Goal: Task Accomplishment & Management: Complete application form

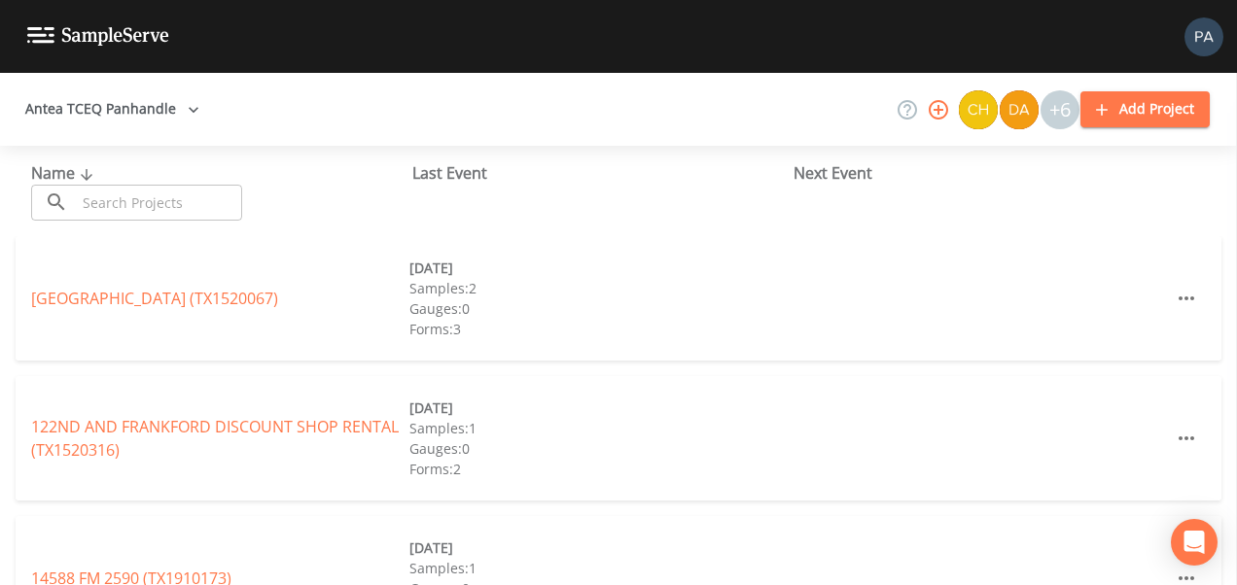
click at [121, 197] on input "text" at bounding box center [159, 203] width 166 height 36
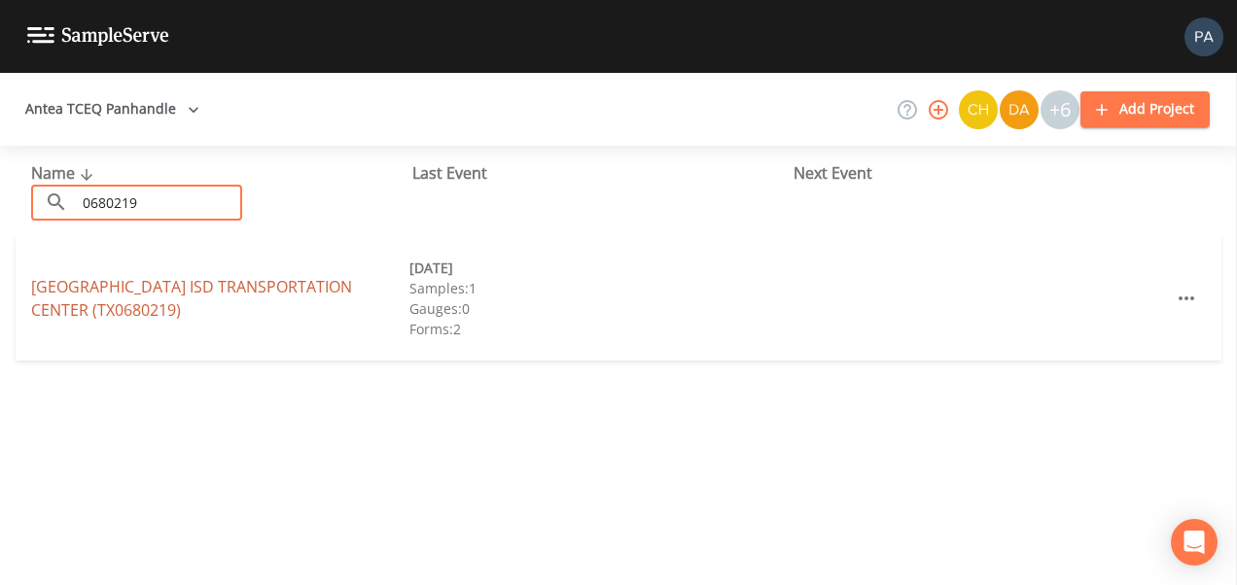
type input "0680219"
click at [197, 283] on link "[GEOGRAPHIC_DATA] [GEOGRAPHIC_DATA] (TX0680219)" at bounding box center [191, 298] width 321 height 45
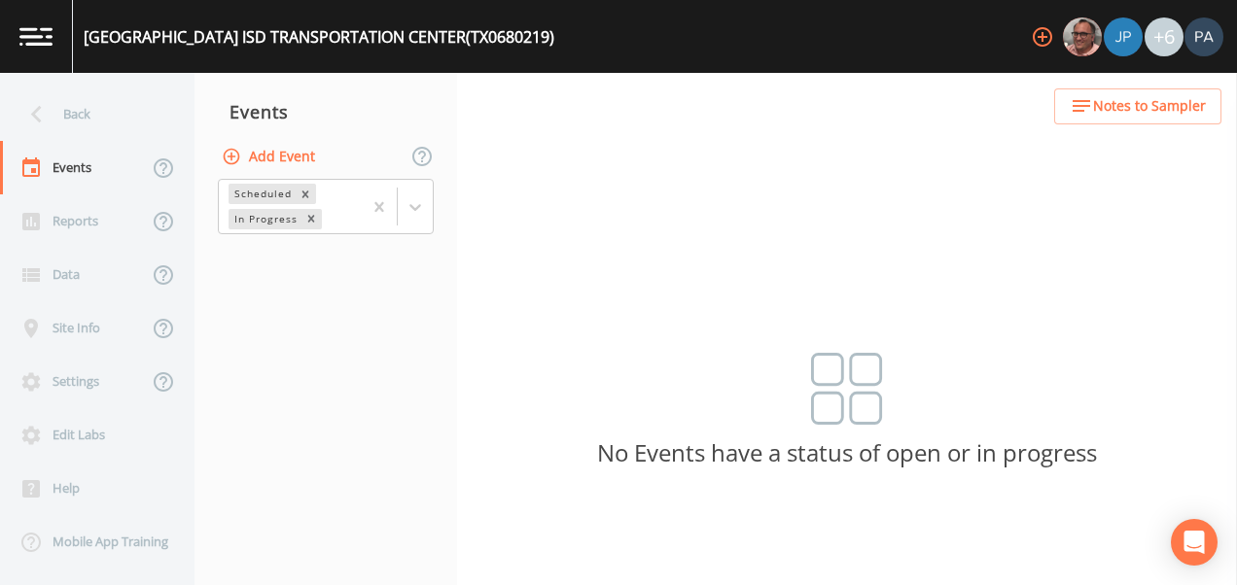
click at [275, 159] on button "Add Event" at bounding box center [270, 157] width 105 height 36
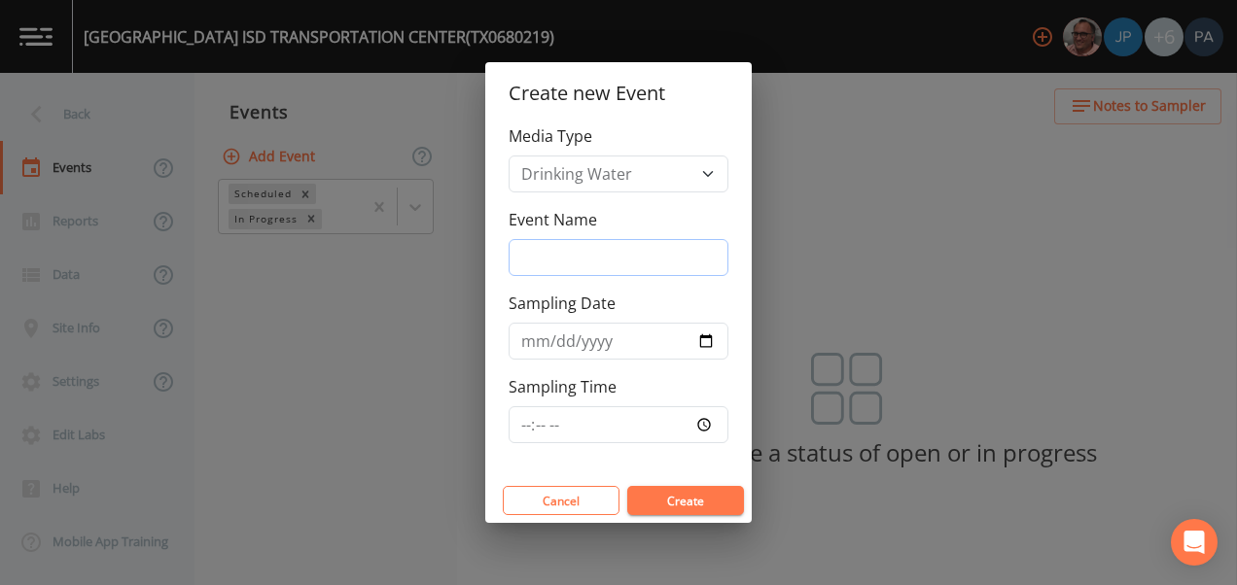
click at [540, 252] on input "Event Name" at bounding box center [619, 257] width 220 height 37
type input "3Q"
click at [521, 426] on input "Sampling Time" at bounding box center [619, 424] width 220 height 37
click at [552, 342] on input "[DATE]" at bounding box center [619, 341] width 220 height 37
click at [708, 342] on input "[DATE]" at bounding box center [619, 341] width 220 height 37
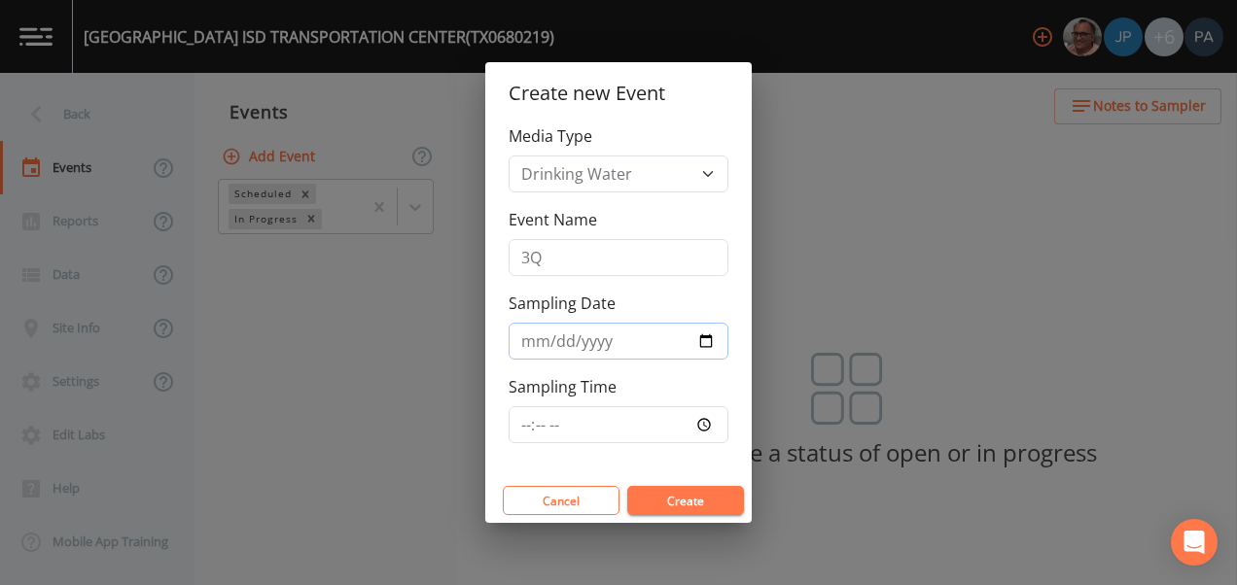
type input "[DATE]"
click at [528, 421] on input "Sampling Time" at bounding box center [619, 424] width 220 height 37
type input "08:00"
click at [627, 486] on button "Create" at bounding box center [685, 500] width 117 height 29
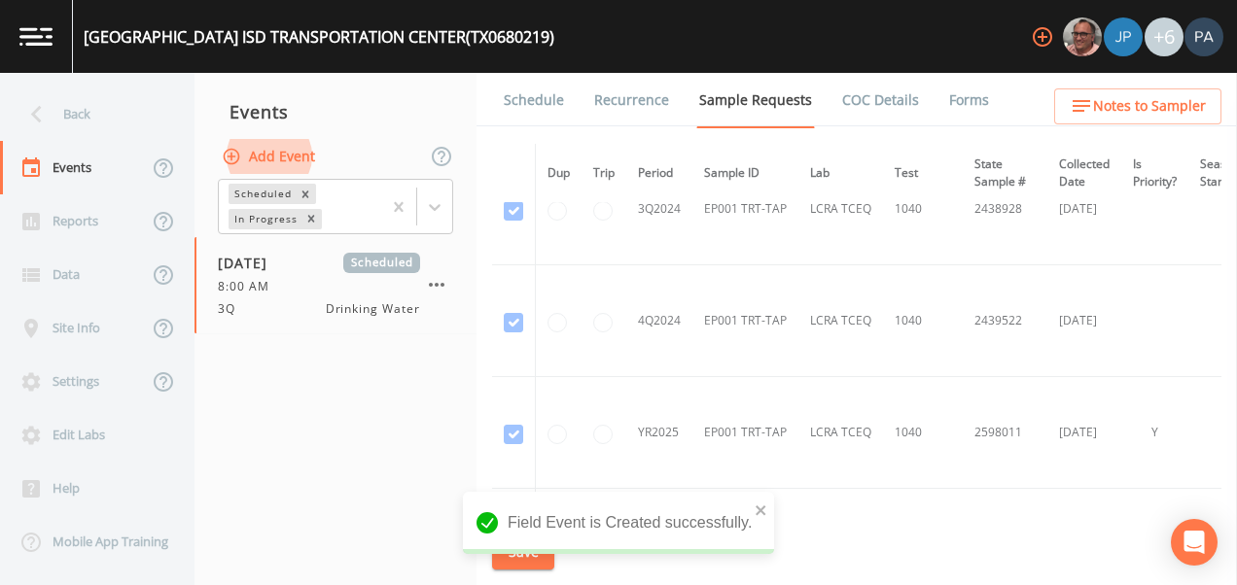
scroll to position [1850, 0]
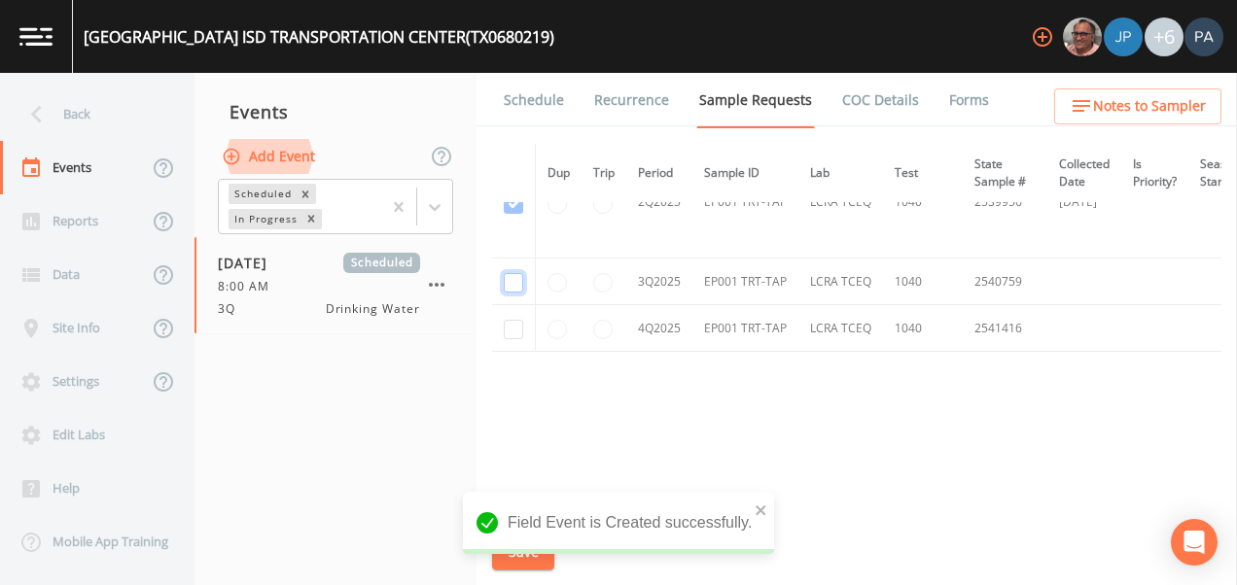
checkbox input "true"
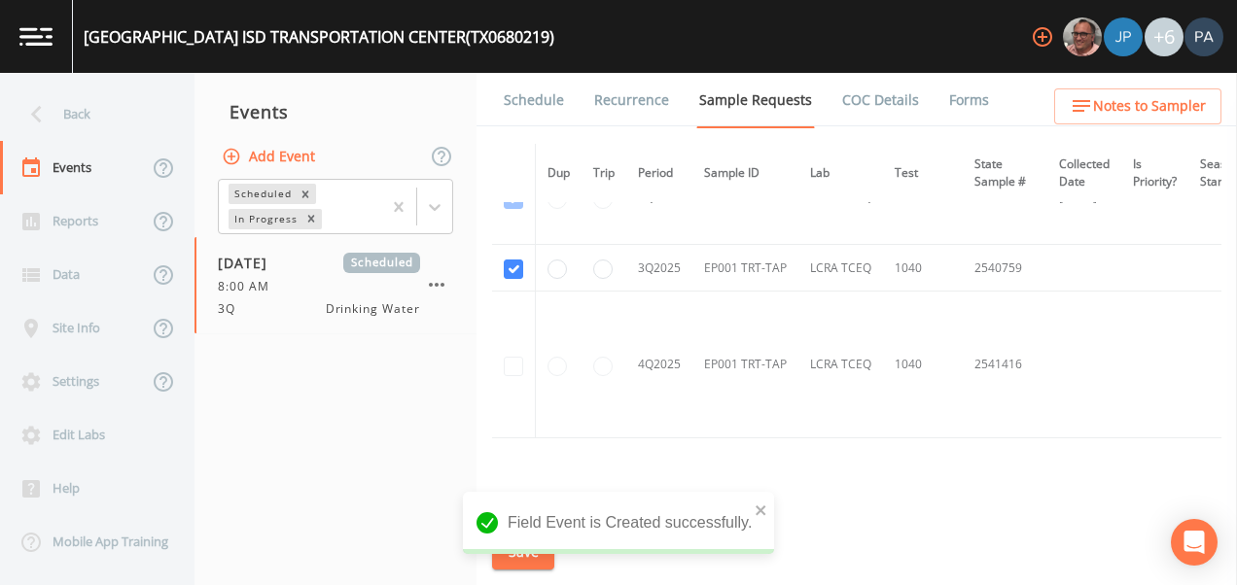
click at [535, 95] on link "Schedule" at bounding box center [534, 100] width 66 height 54
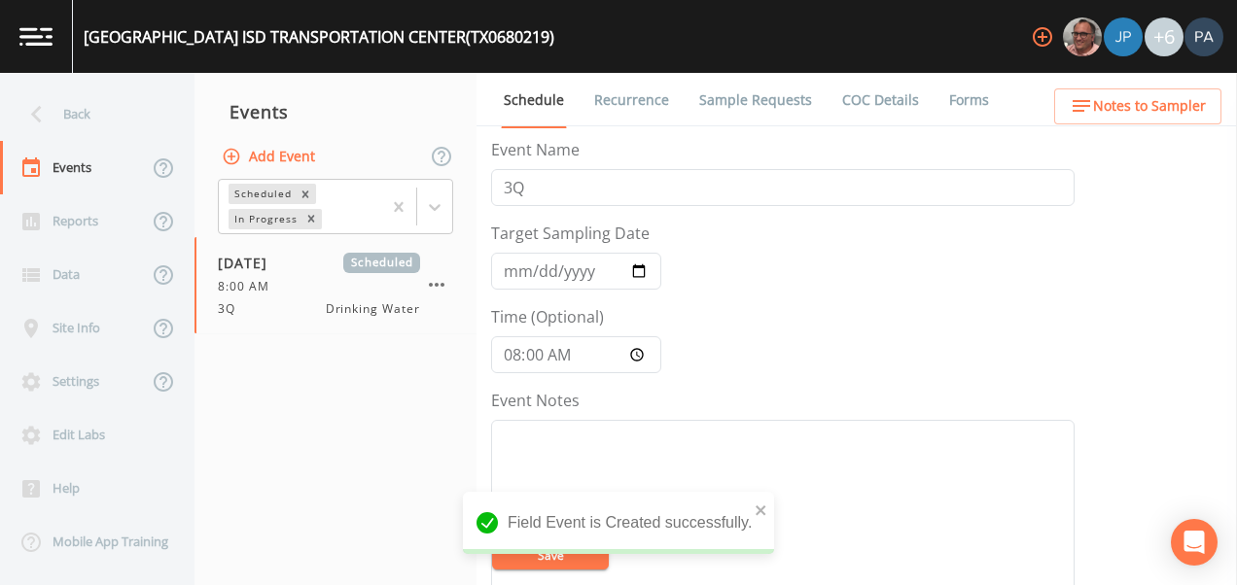
scroll to position [681, 0]
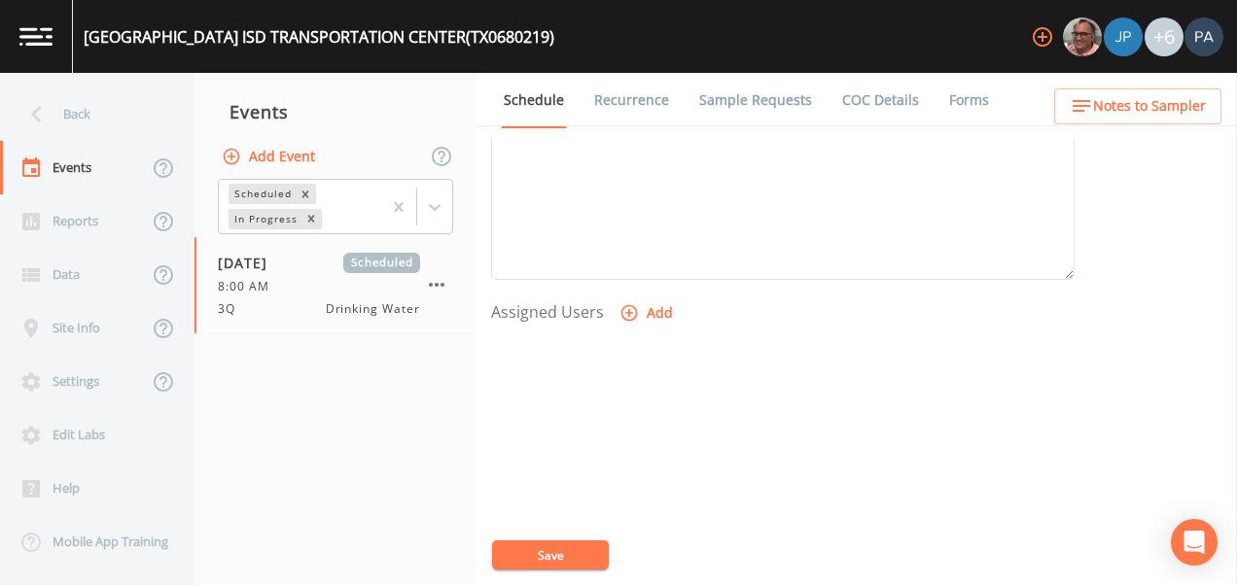
click at [646, 300] on button "Add" at bounding box center [647, 314] width 65 height 36
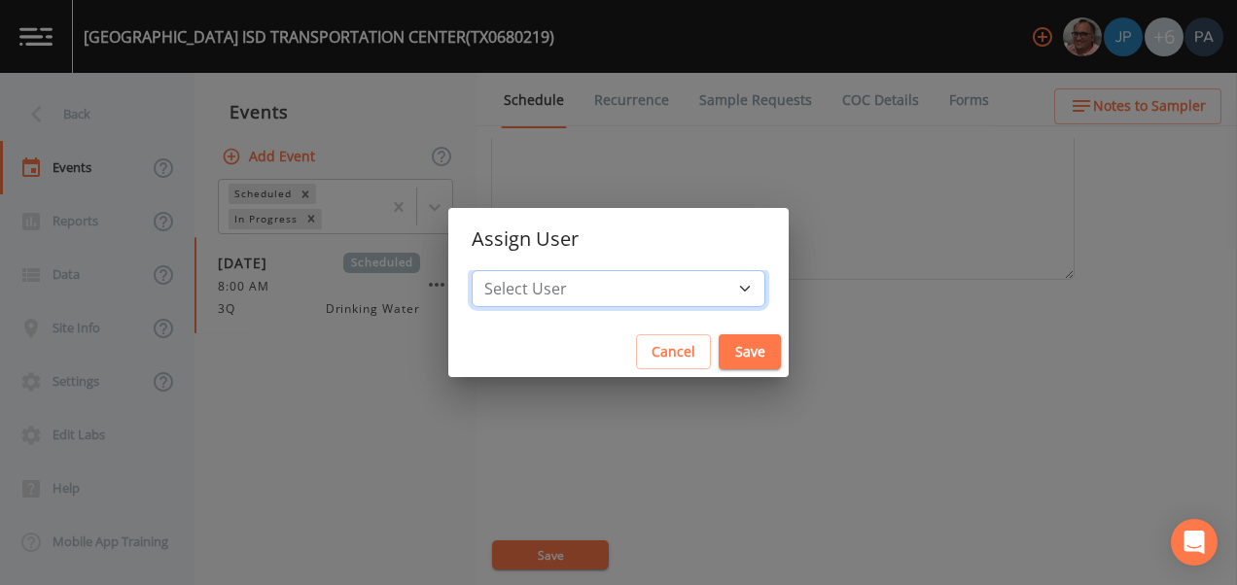
click at [656, 292] on select "Select User [PERSON_NAME] [PERSON_NAME] [PERSON_NAME] [PERSON_NAME] [PERSON_NAM…" at bounding box center [619, 288] width 294 height 37
select select "89eca224-83f1-4c08-b513-3d512749bff6"
click at [533, 270] on select "Select User [PERSON_NAME] [PERSON_NAME] [PERSON_NAME] [PERSON_NAME] [PERSON_NAM…" at bounding box center [619, 288] width 294 height 37
click at [719, 347] on button "Save" at bounding box center [750, 352] width 62 height 36
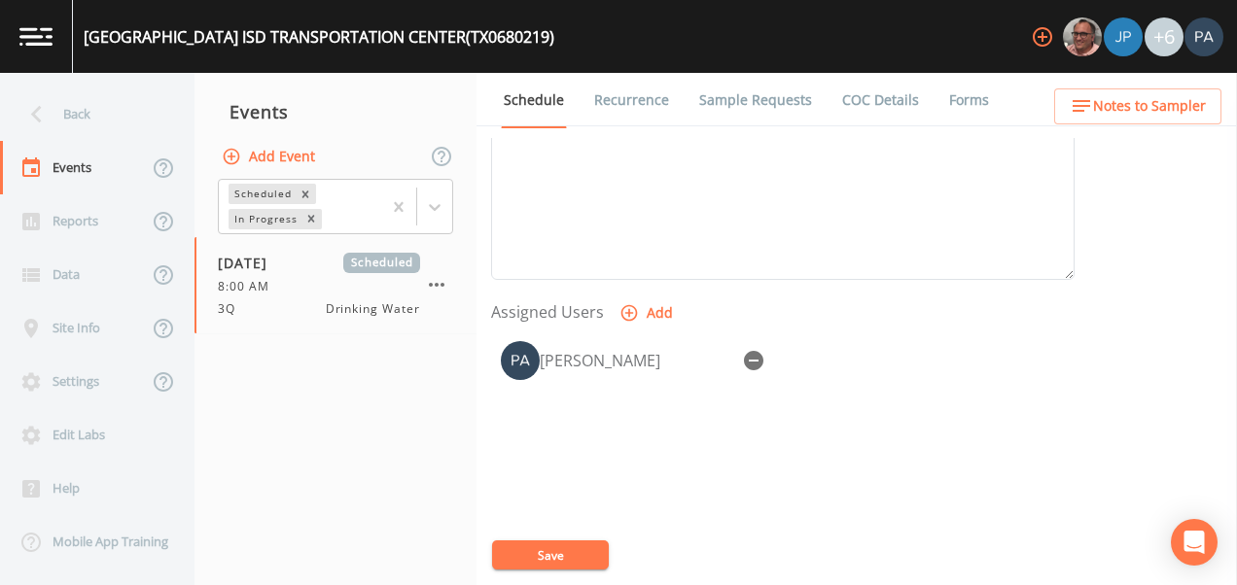
select select
click at [570, 551] on button "Save" at bounding box center [550, 555] width 117 height 29
click at [755, 107] on link "Sample Requests" at bounding box center [755, 100] width 119 height 54
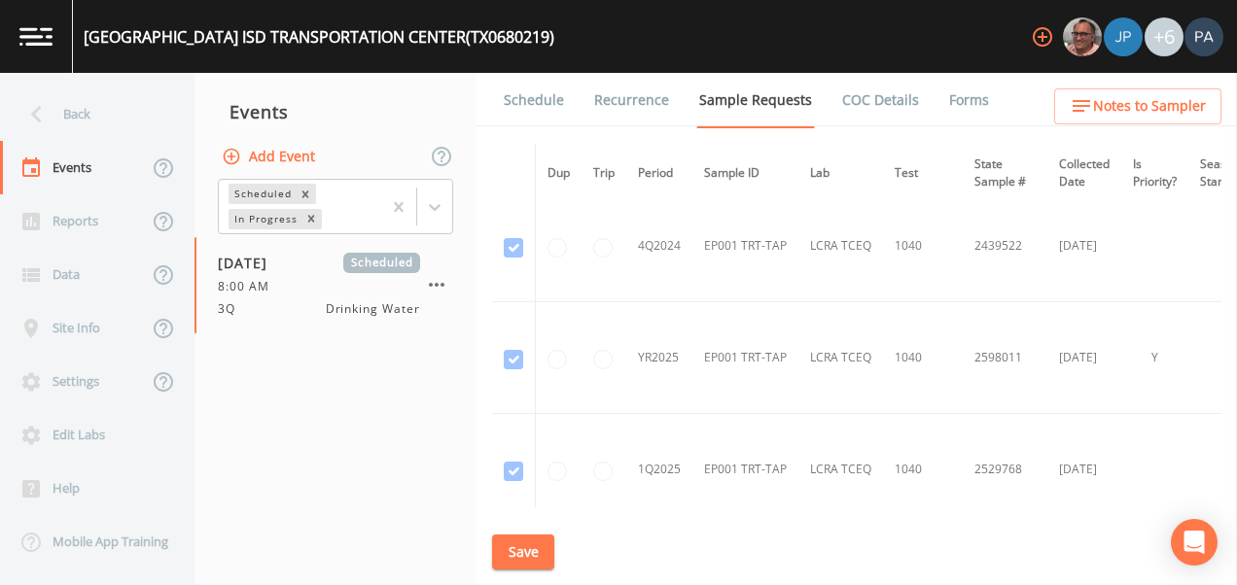
scroll to position [1847, 0]
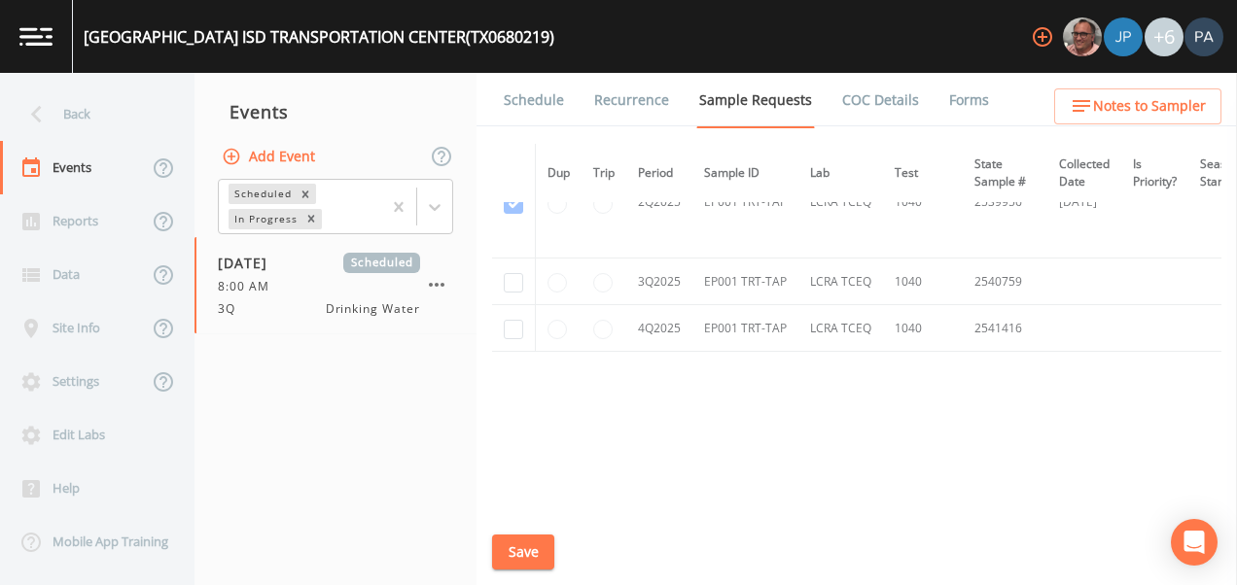
click at [536, 283] on td at bounding box center [559, 282] width 47 height 47
checkbox input "true"
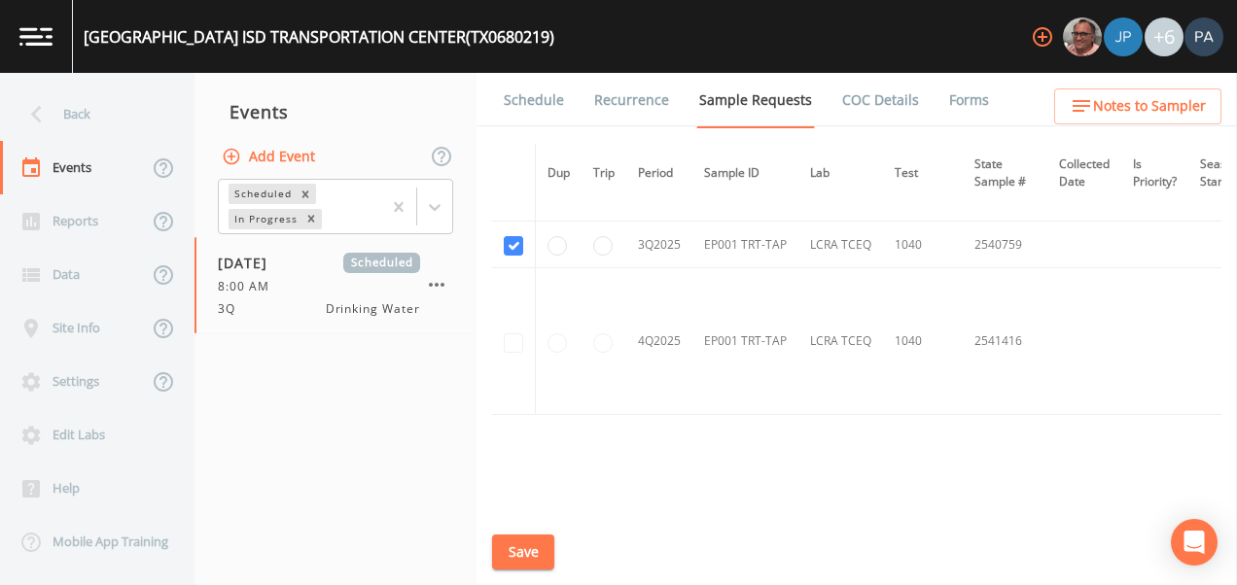
click at [549, 544] on button "Save" at bounding box center [523, 553] width 62 height 36
click at [85, 121] on div "Back" at bounding box center [87, 114] width 175 height 53
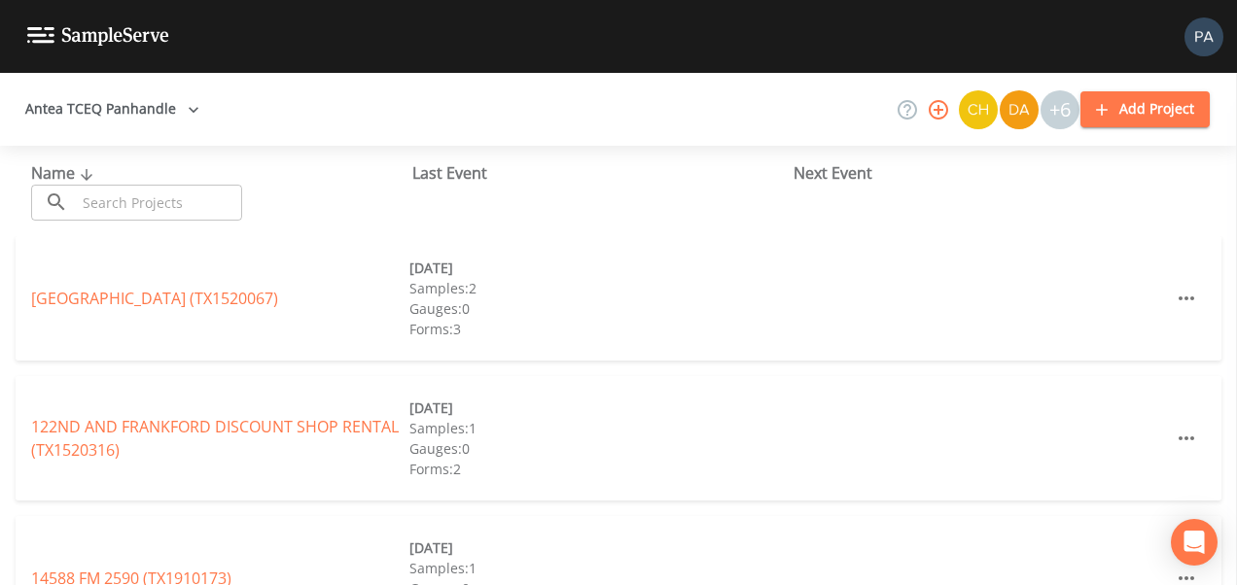
click at [139, 193] on input "text" at bounding box center [159, 203] width 166 height 36
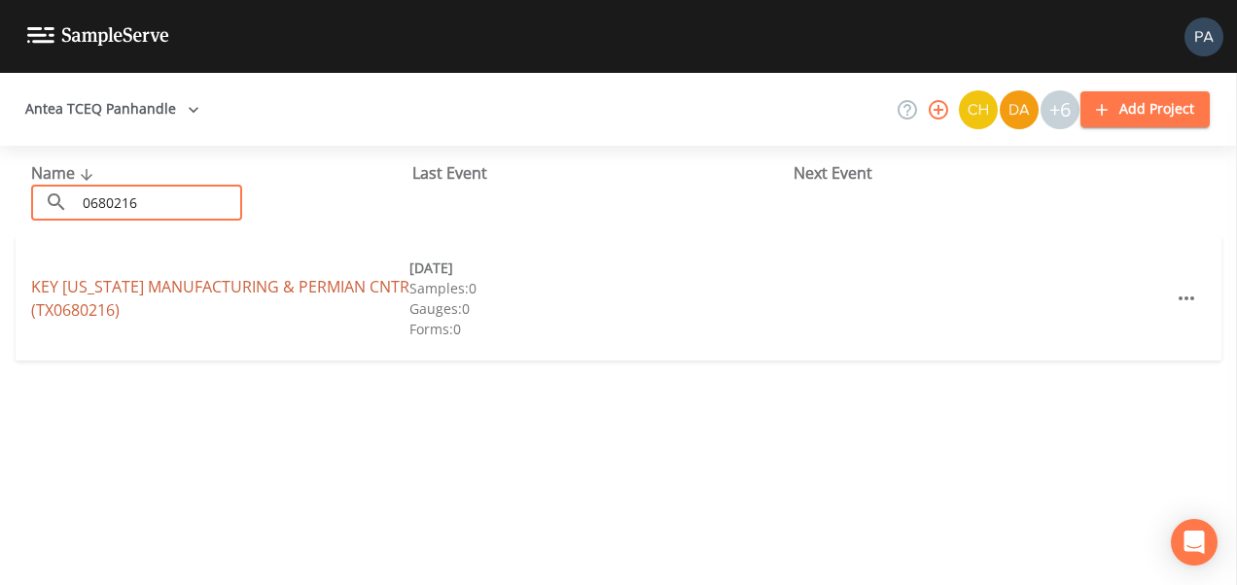
type input "0680216"
click at [152, 294] on link "KEY [US_STATE] MANUFACTURING & PERMIAN CNTR (TX0680216)" at bounding box center [220, 298] width 378 height 45
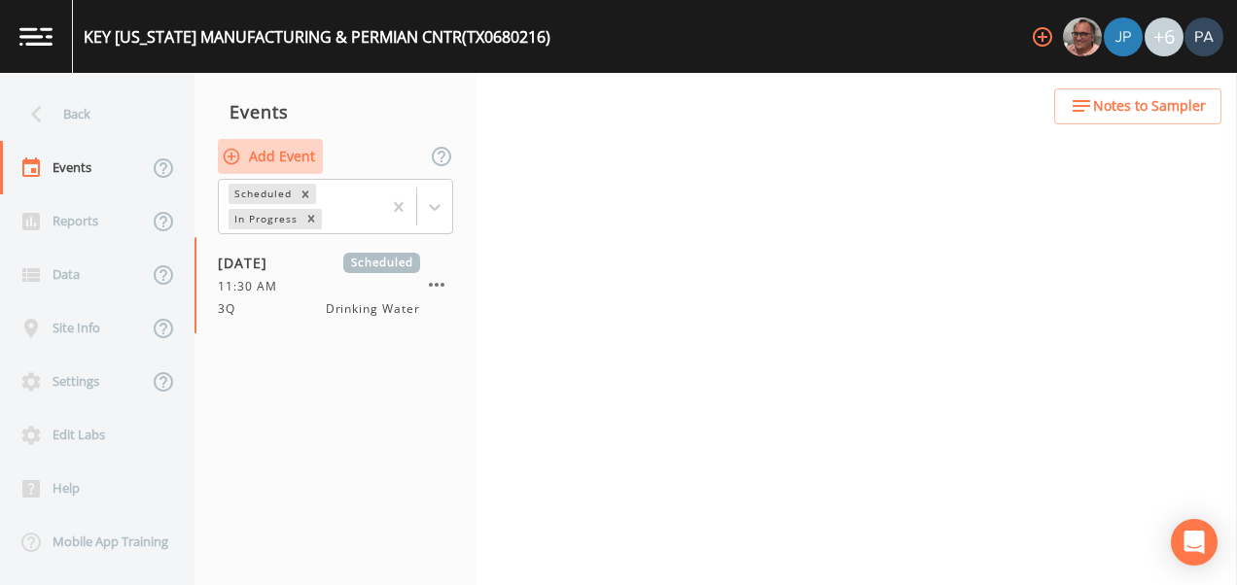
click at [299, 158] on button "Add Event" at bounding box center [270, 157] width 105 height 36
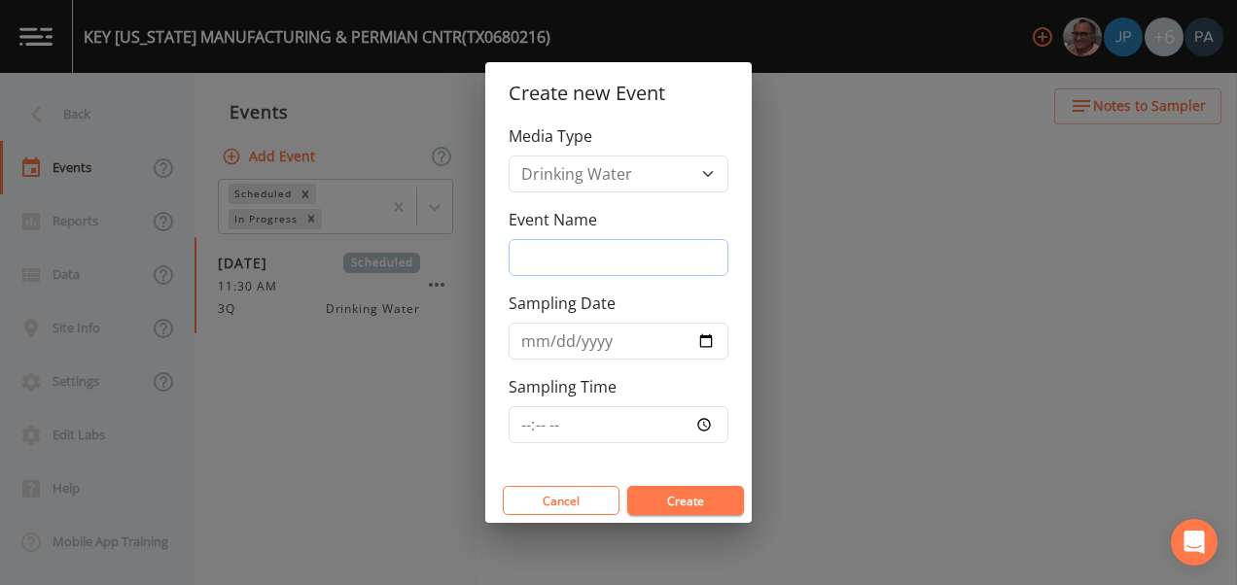
click at [627, 265] on input "Event Name" at bounding box center [619, 257] width 220 height 37
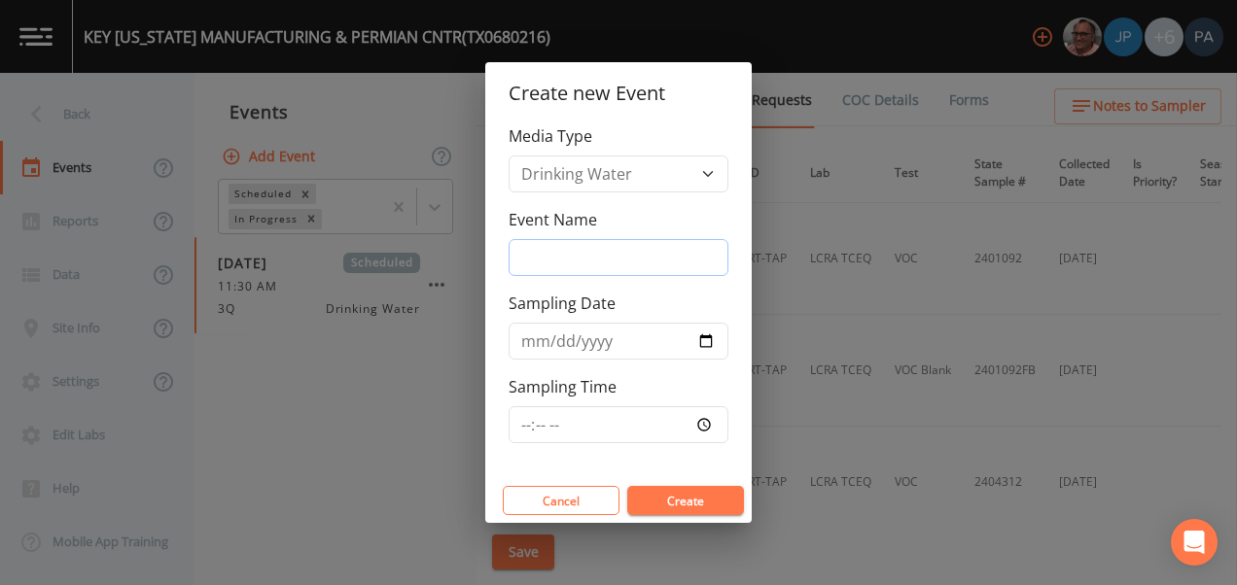
type input "3Q"
type input "[DATE]"
click at [527, 416] on input "Sampling Time" at bounding box center [619, 424] width 220 height 37
click at [534, 425] on input "04:08" at bounding box center [619, 424] width 220 height 37
type input "08:45"
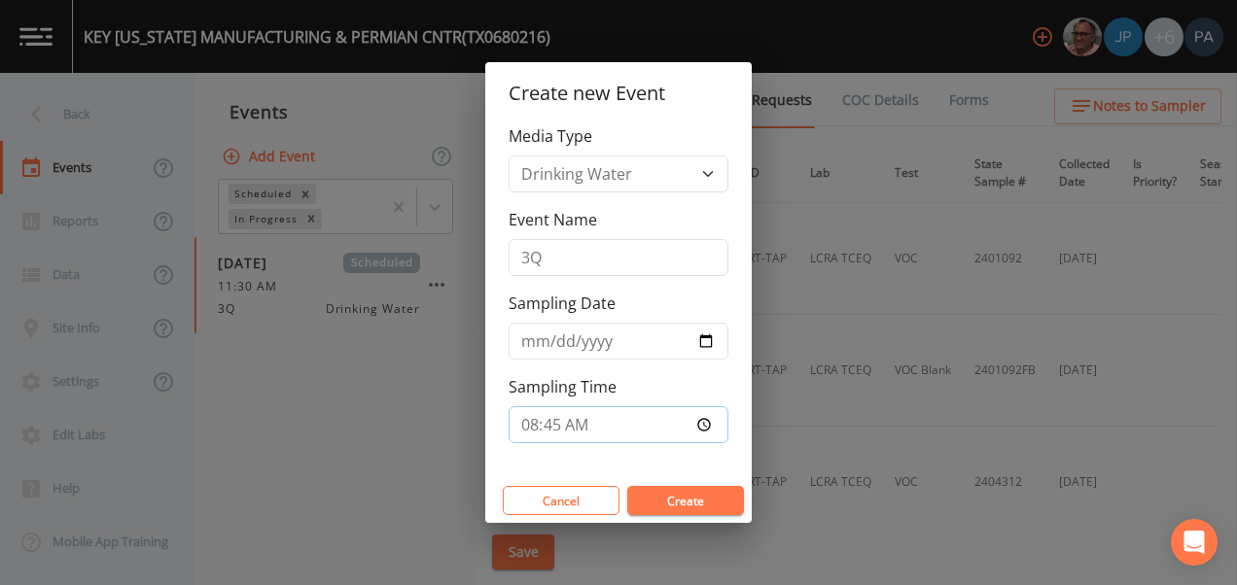
click at [627, 486] on button "Create" at bounding box center [685, 500] width 117 height 29
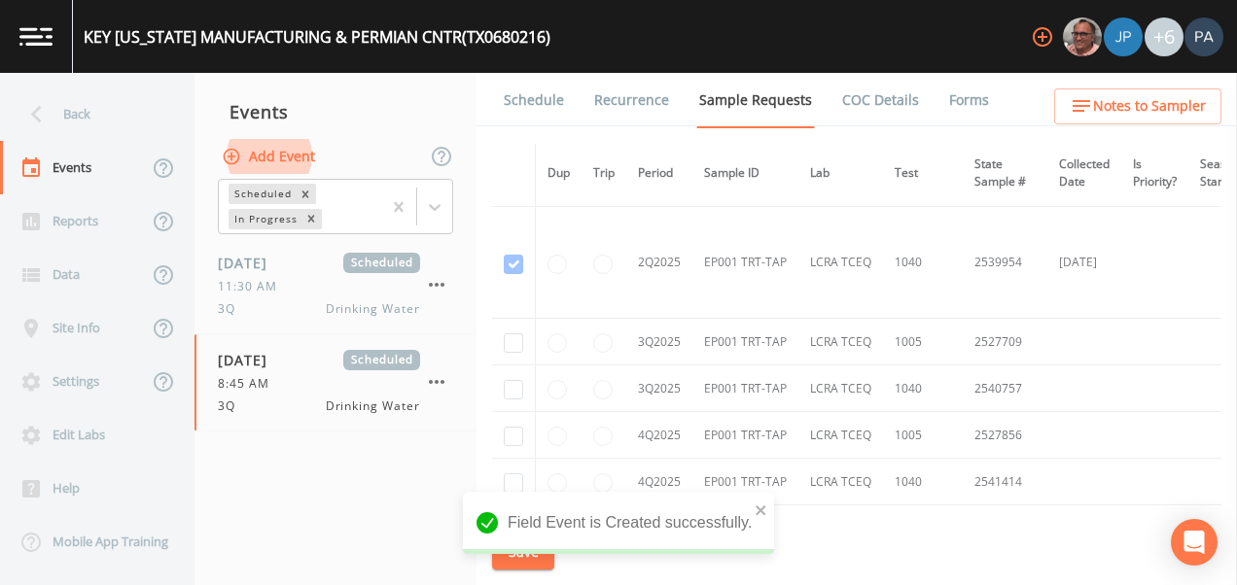
scroll to position [3064, 0]
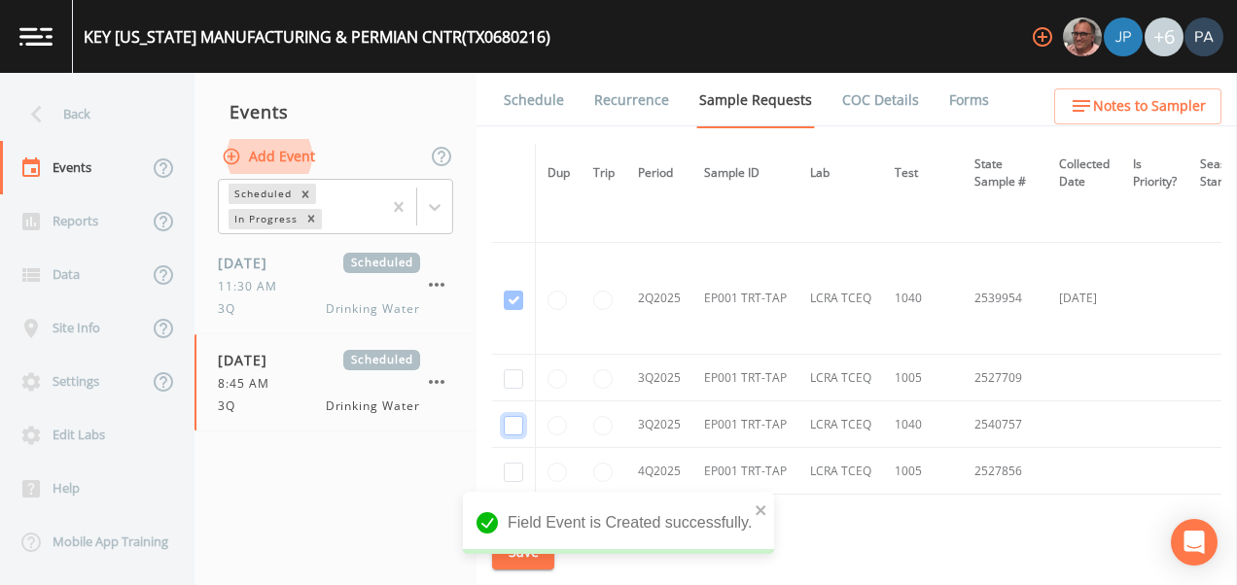
checkbox input "true"
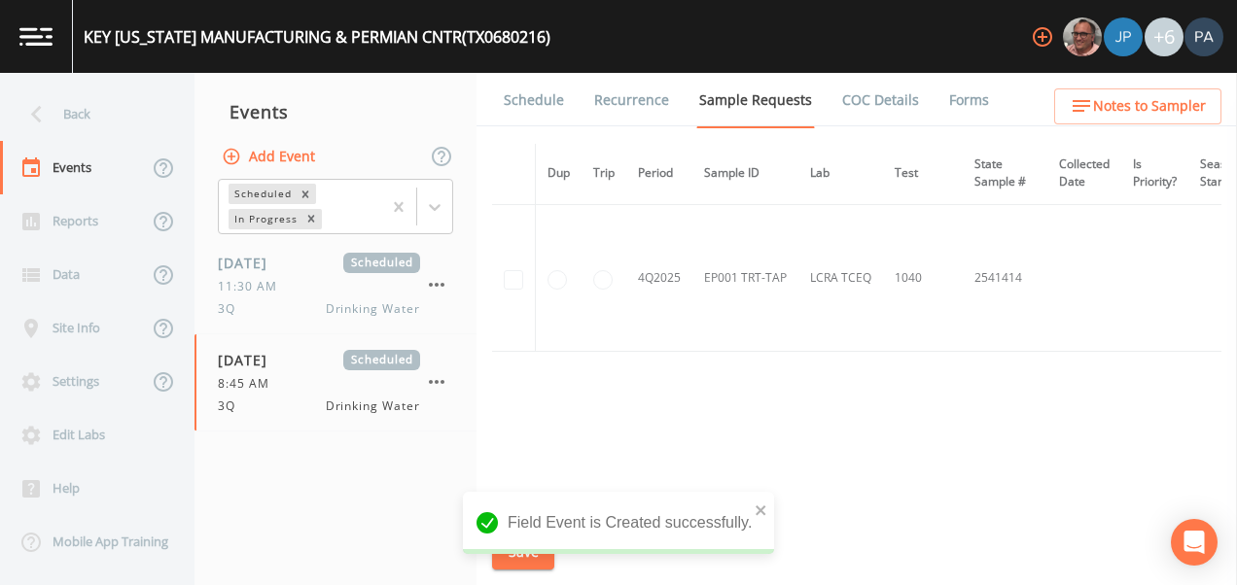
scroll to position [2652, 0]
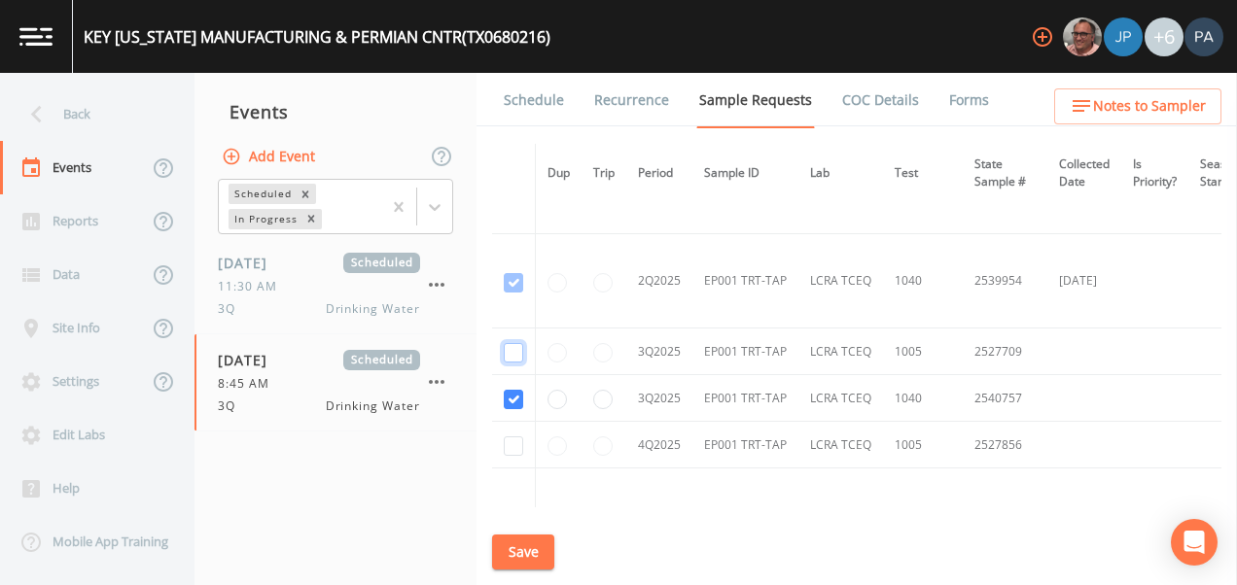
checkbox input "true"
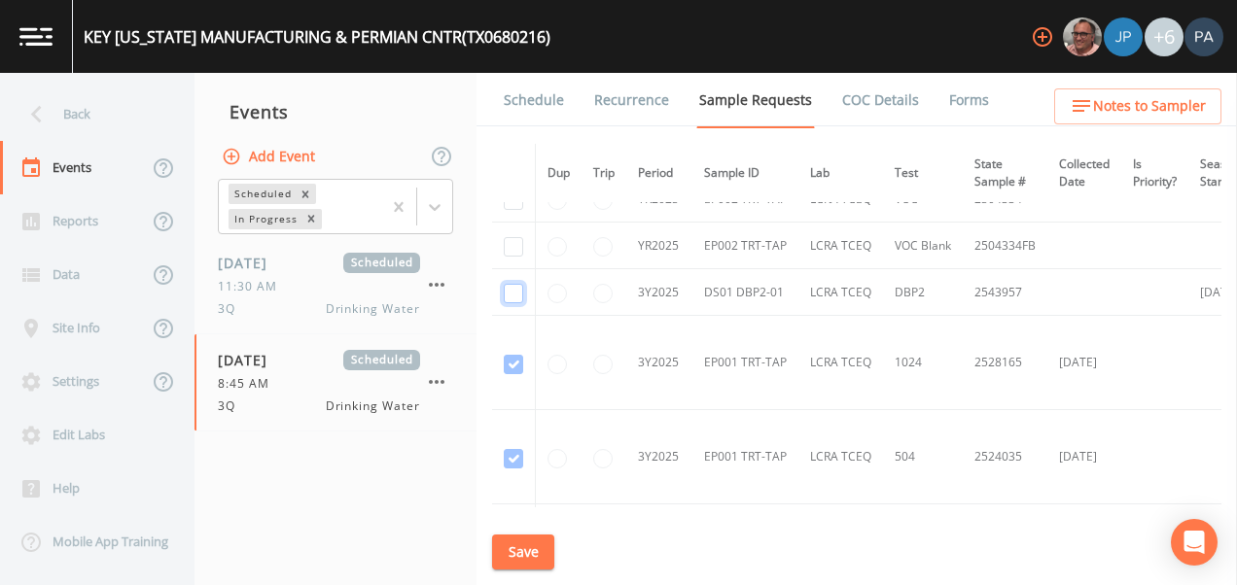
click at [509, 295] on input "checkbox" at bounding box center [513, 293] width 19 height 19
checkbox input "true"
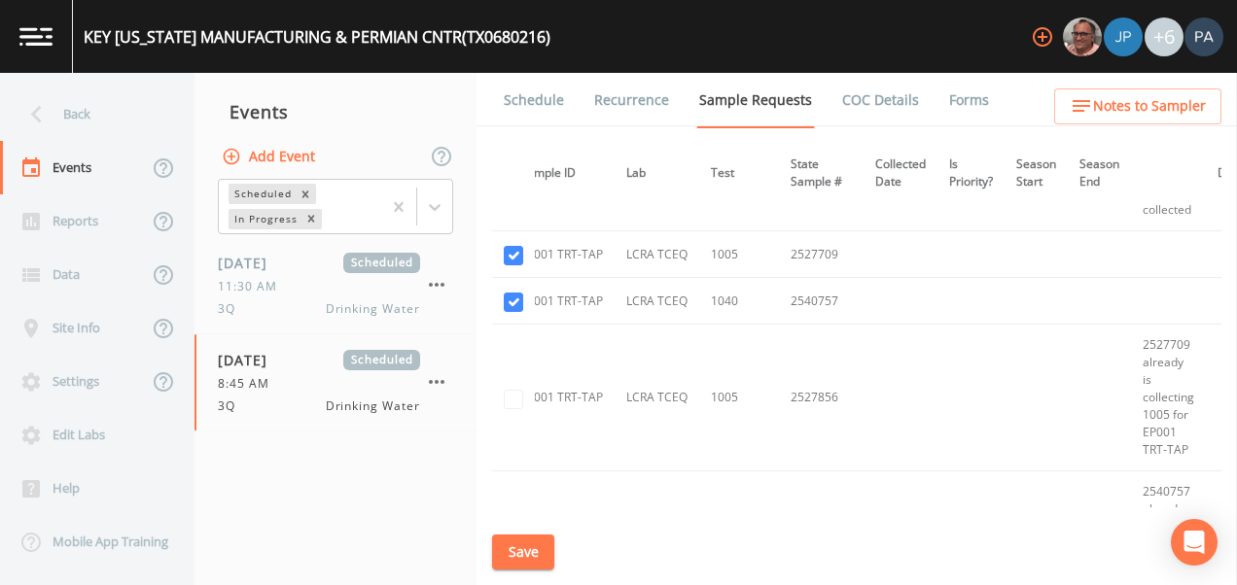
scroll to position [3021, 184]
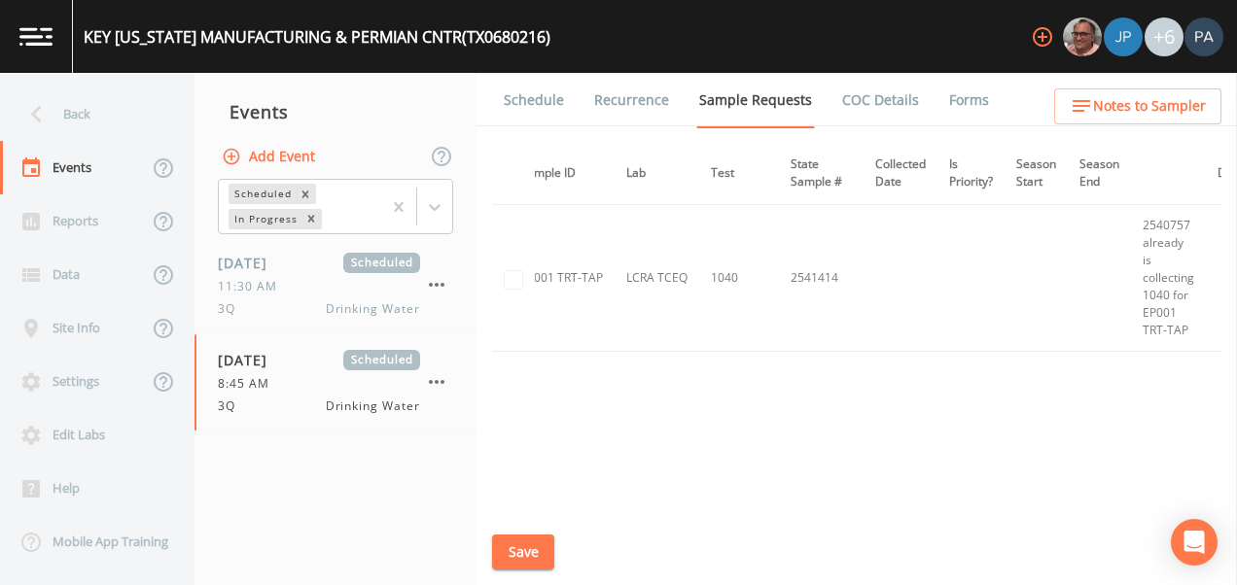
click at [545, 553] on button "Save" at bounding box center [523, 553] width 62 height 36
click at [520, 113] on link "Schedule" at bounding box center [534, 100] width 66 height 54
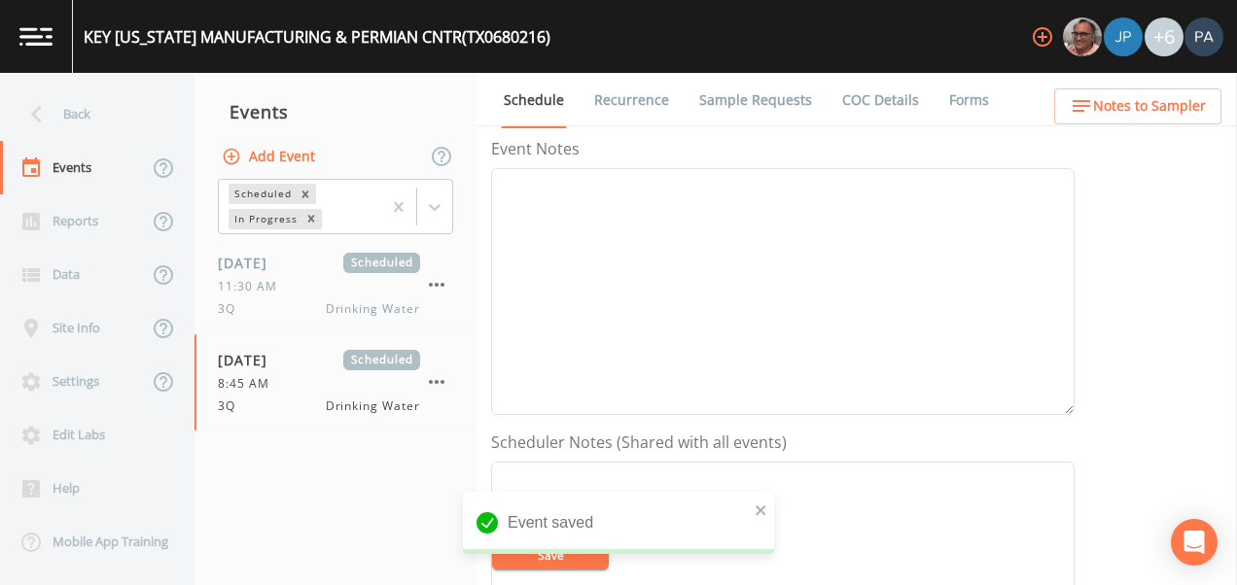
scroll to position [681, 0]
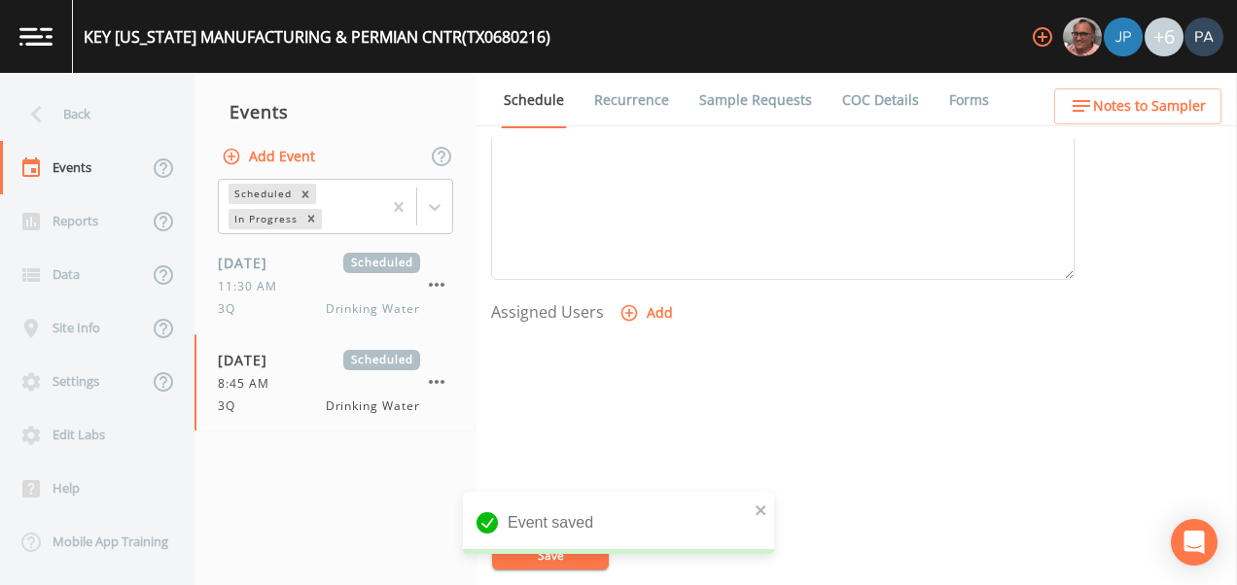
click at [629, 309] on icon "button" at bounding box center [628, 312] width 19 height 19
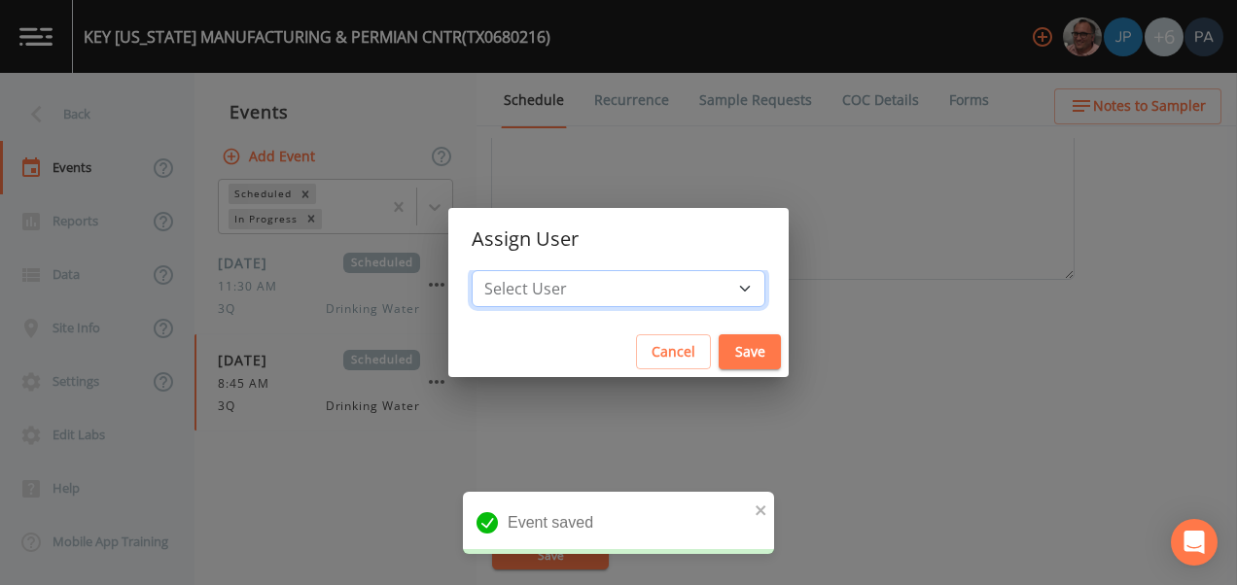
click at [582, 279] on select "Select User [PERSON_NAME] [PERSON_NAME] [PERSON_NAME] [PERSON_NAME] [PERSON_NAM…" at bounding box center [619, 288] width 294 height 37
select select "89eca224-83f1-4c08-b513-3d512749bff6"
click at [533, 270] on select "Select User [PERSON_NAME] [PERSON_NAME] [PERSON_NAME] [PERSON_NAME] [PERSON_NAM…" at bounding box center [619, 288] width 294 height 37
click at [719, 344] on button "Save" at bounding box center [750, 352] width 62 height 36
select select
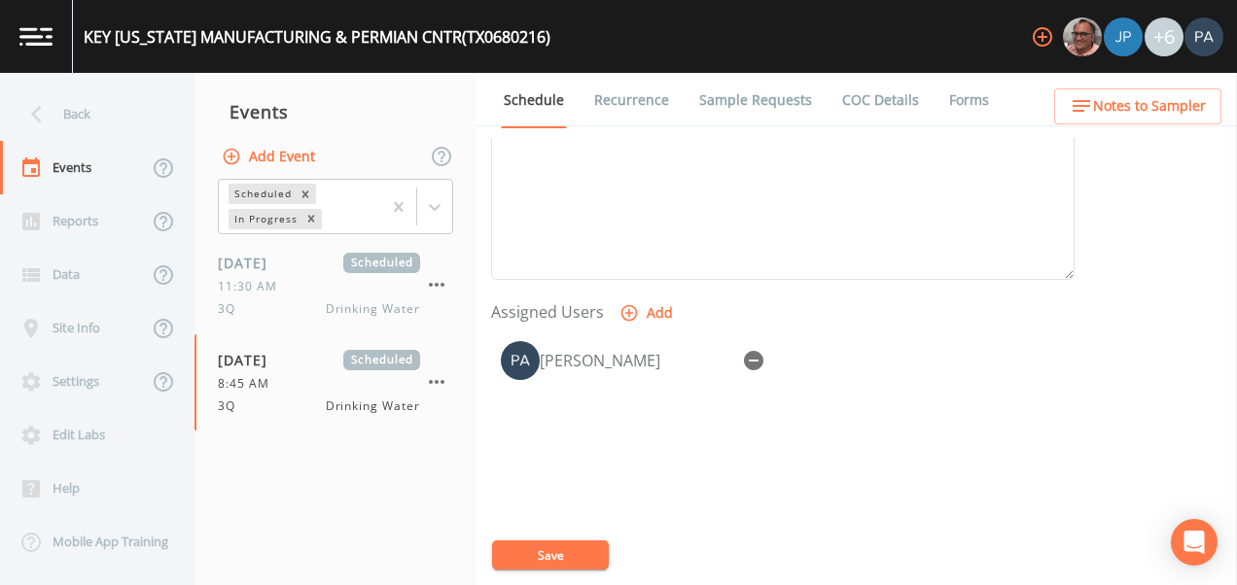
click at [592, 549] on button "Save" at bounding box center [550, 555] width 117 height 29
click at [115, 121] on div "Back" at bounding box center [87, 114] width 175 height 53
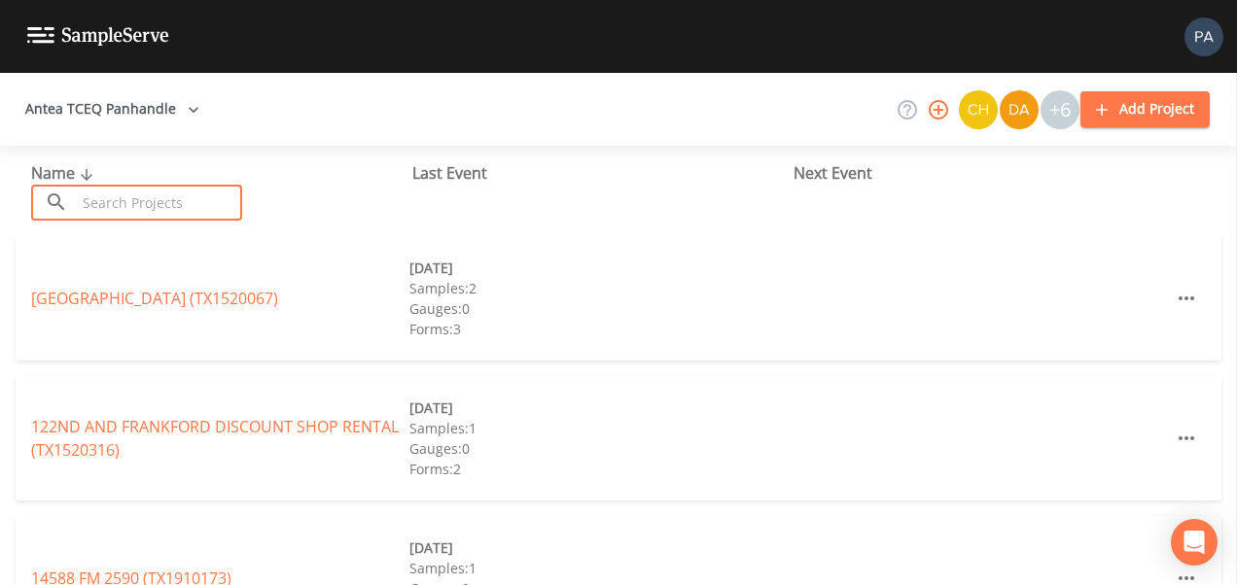
click at [124, 199] on input "text" at bounding box center [159, 203] width 166 height 36
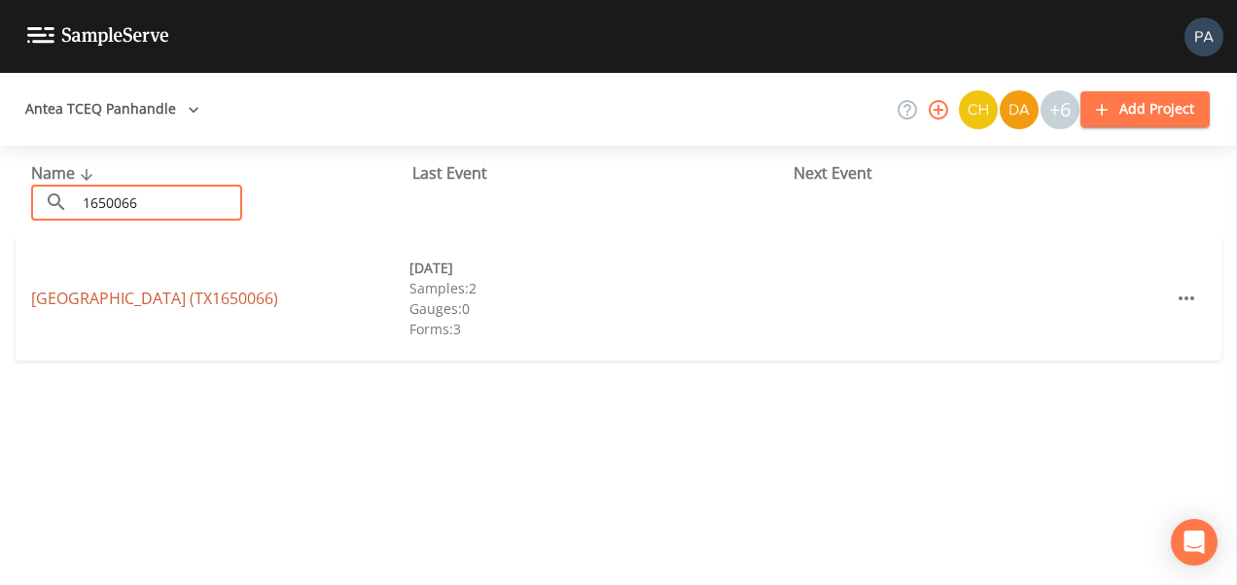
type input "1650066"
click at [177, 291] on link "[GEOGRAPHIC_DATA] (TX1650066)" at bounding box center [154, 298] width 247 height 21
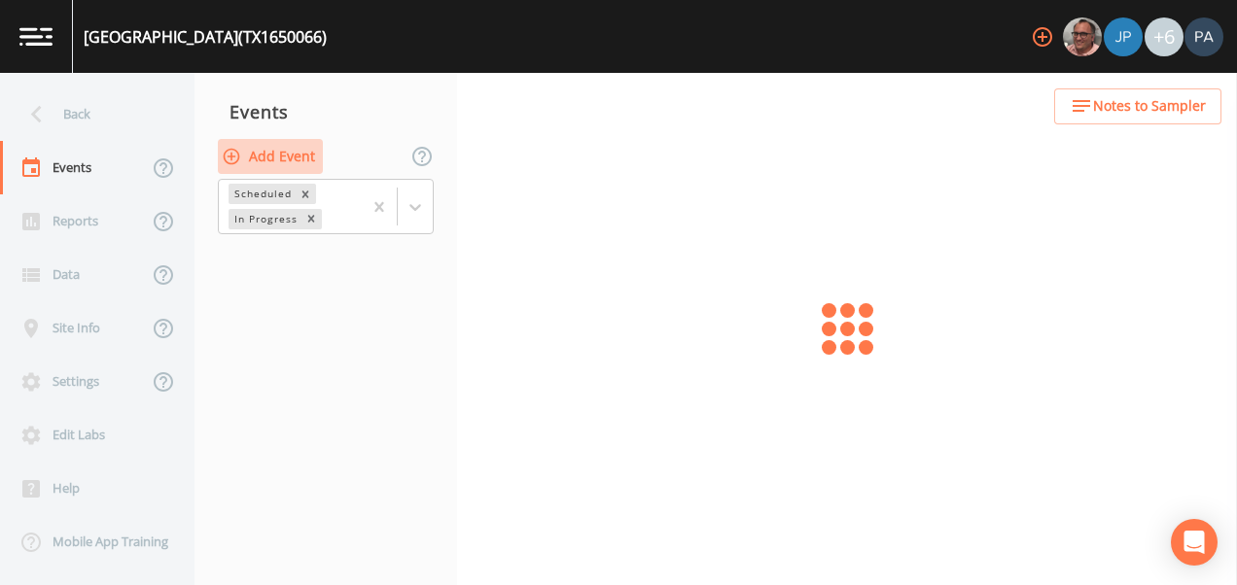
click at [304, 158] on button "Add Event" at bounding box center [270, 157] width 105 height 36
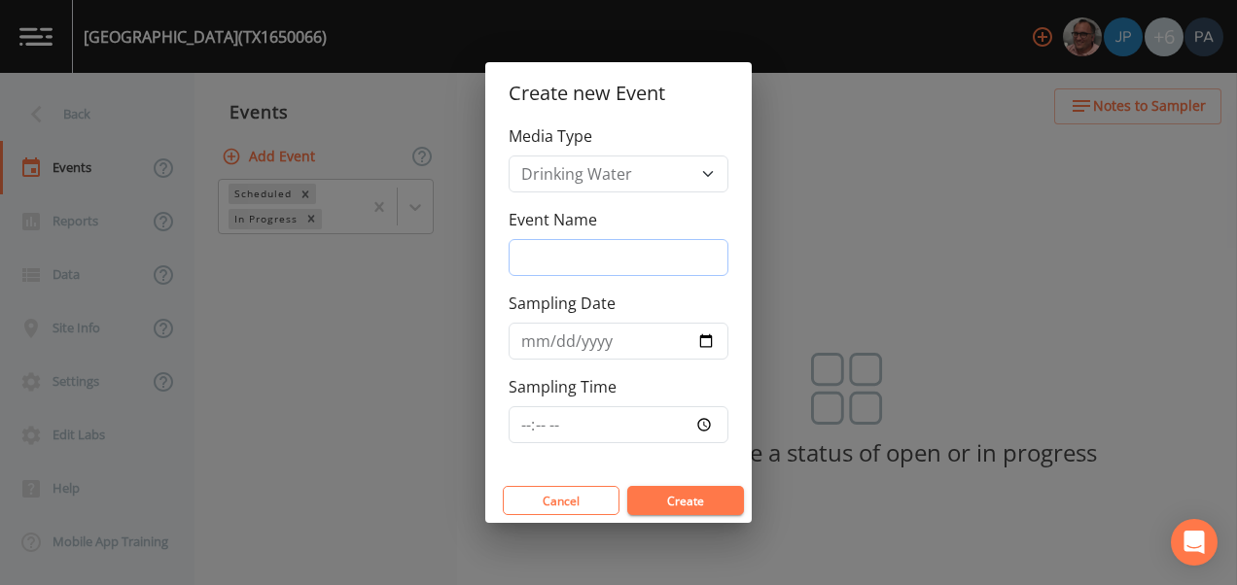
click at [562, 258] on input "Event Name" at bounding box center [619, 257] width 220 height 37
type input "3Q"
type input "[DATE]"
click at [523, 425] on input "Sampling Time" at bounding box center [619, 424] width 220 height 37
type input "09:30"
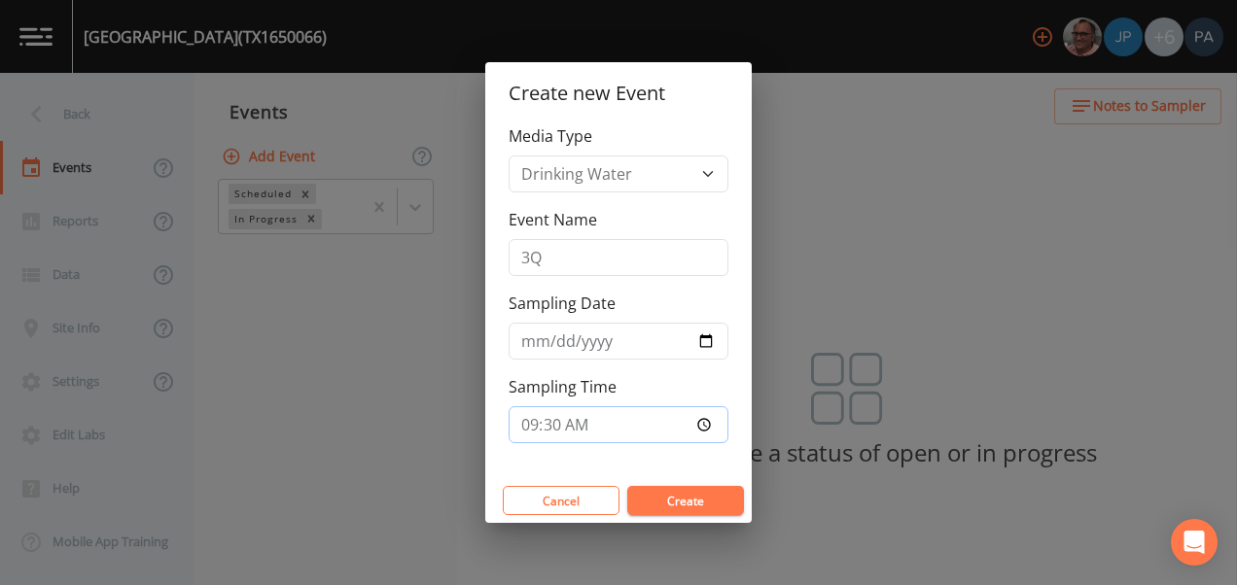
click at [627, 486] on button "Create" at bounding box center [685, 500] width 117 height 29
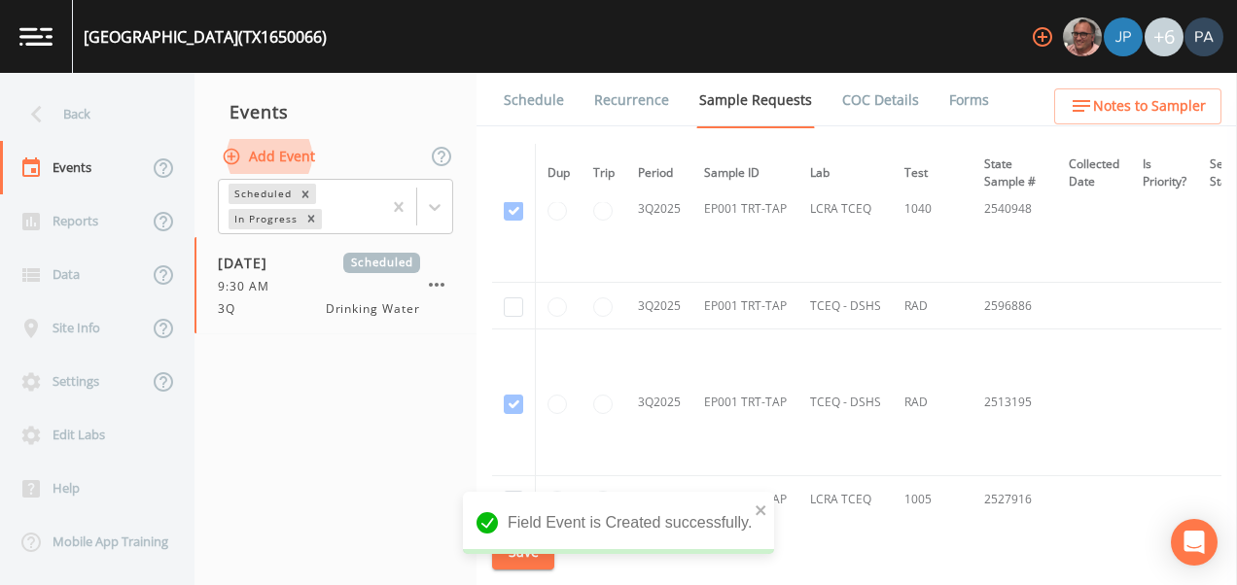
scroll to position [3339, 0]
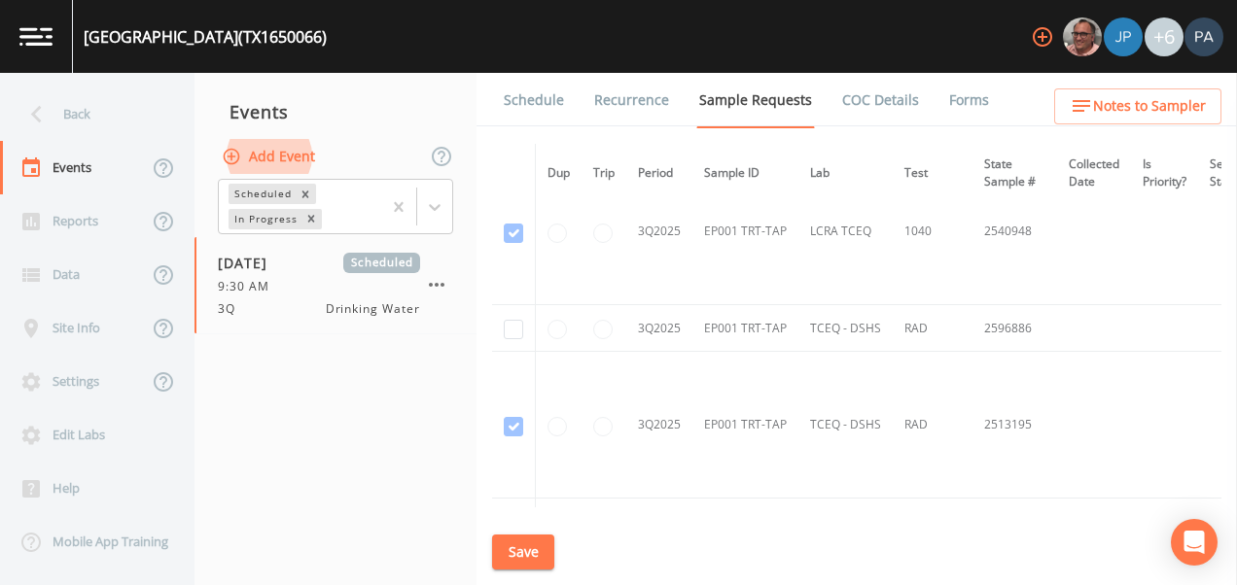
click at [523, 334] on td at bounding box center [514, 328] width 44 height 47
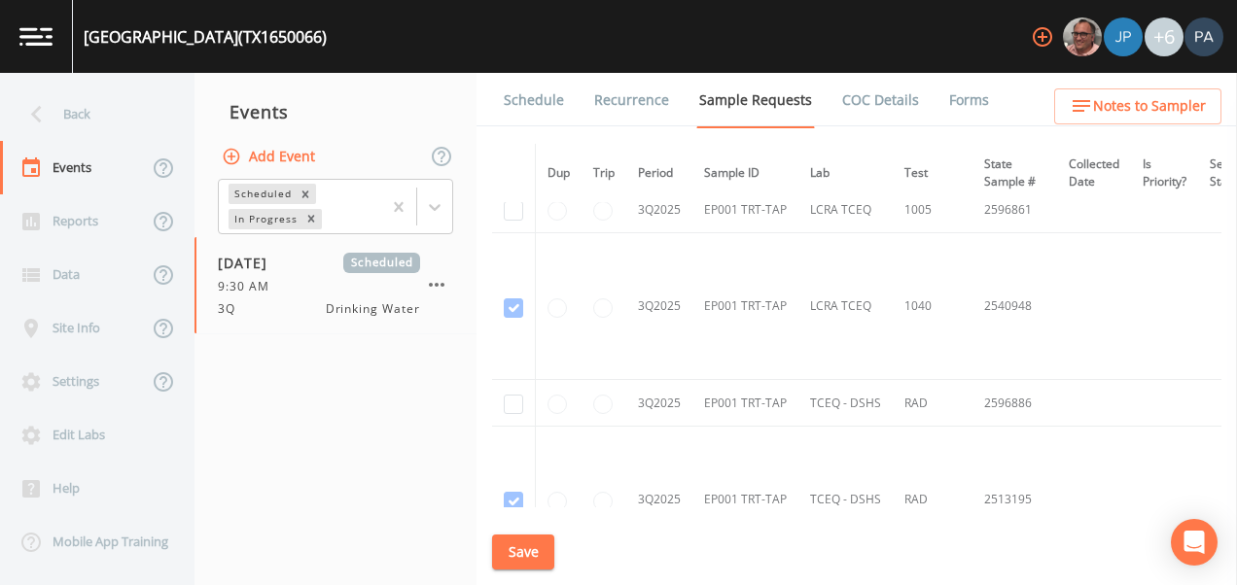
scroll to position [3242, 0]
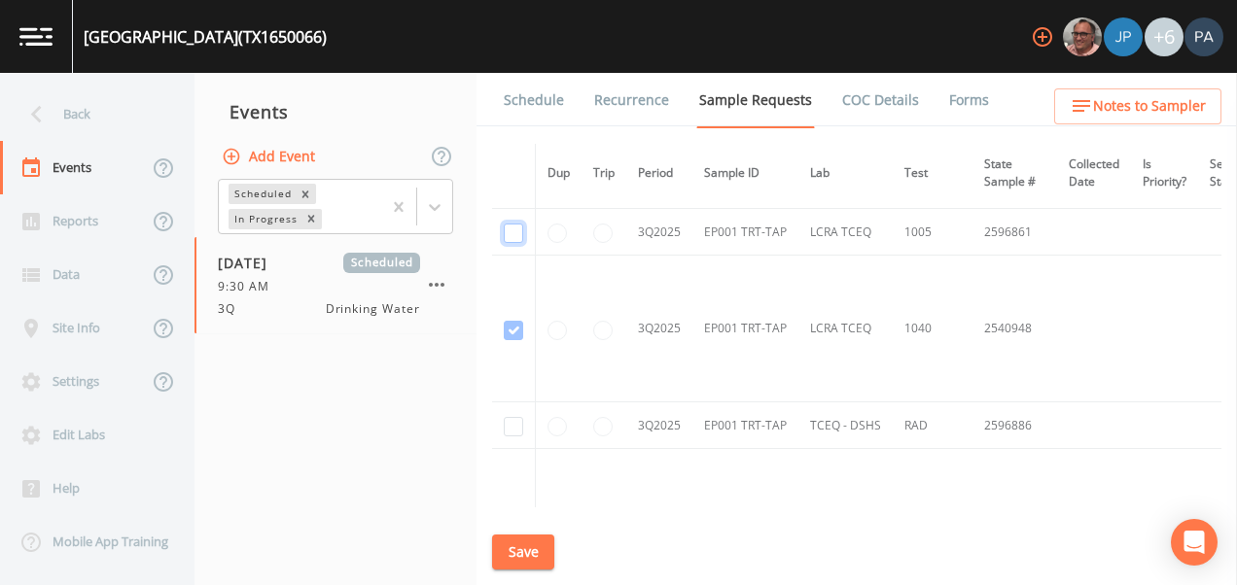
checkbox input "true"
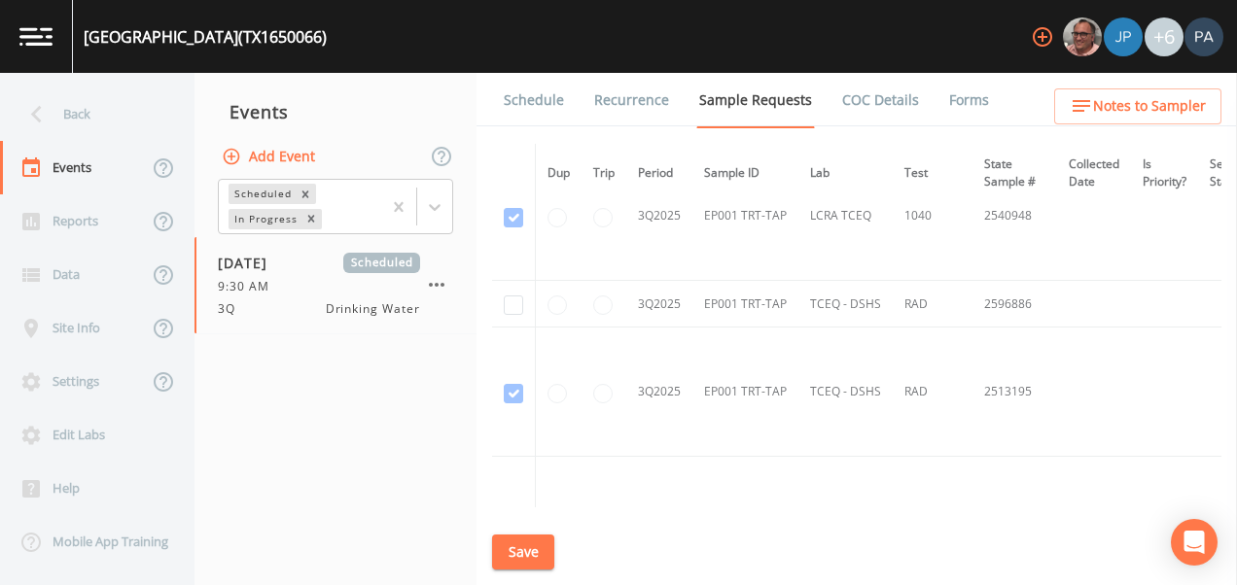
scroll to position [3052, 0]
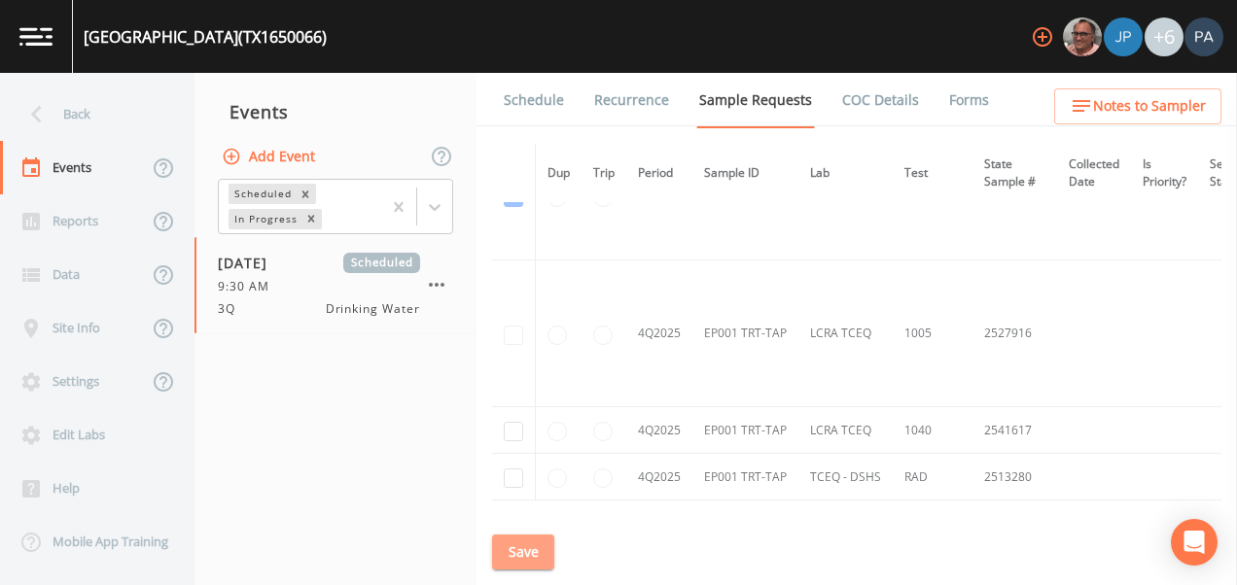
click at [537, 557] on button "Save" at bounding box center [523, 553] width 62 height 36
click at [540, 111] on link "Schedule" at bounding box center [534, 100] width 66 height 54
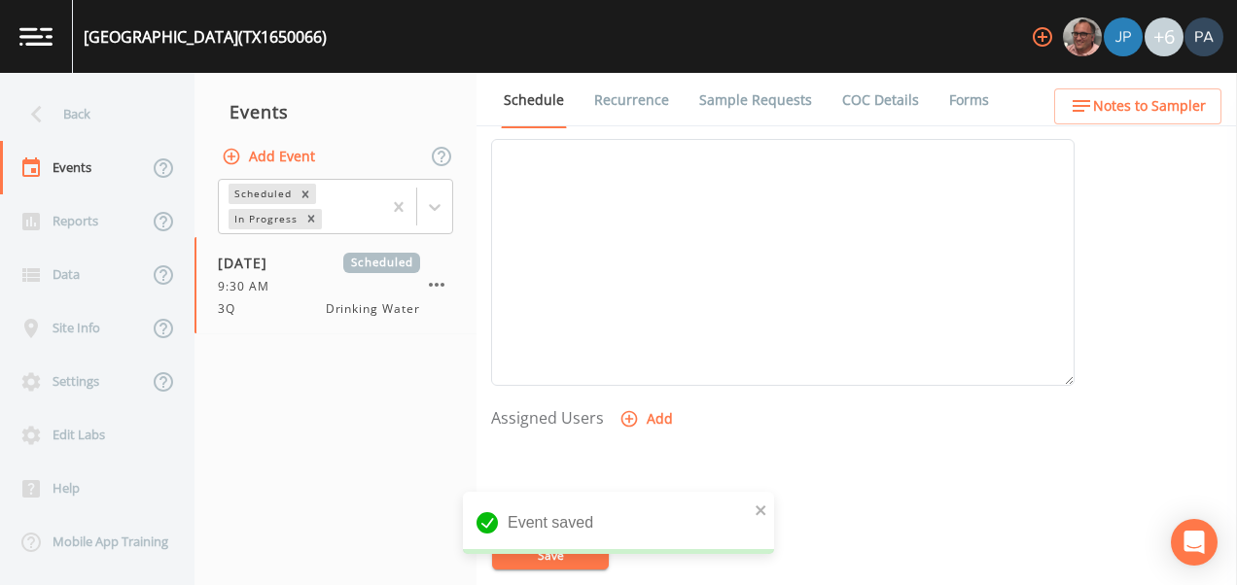
scroll to position [778, 0]
click at [646, 218] on button "Add" at bounding box center [647, 216] width 65 height 36
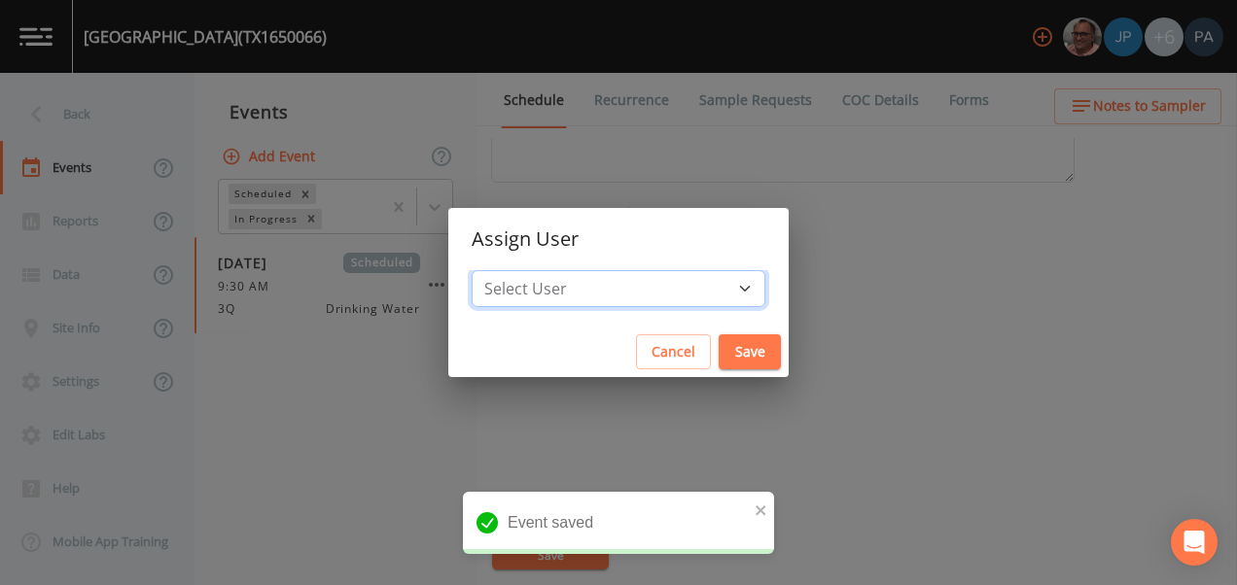
click at [590, 283] on select "Select User [PERSON_NAME] [PERSON_NAME] [PERSON_NAME] [PERSON_NAME] [PERSON_NAM…" at bounding box center [619, 288] width 294 height 37
select select "89eca224-83f1-4c08-b513-3d512749bff6"
click at [533, 270] on select "Select User [PERSON_NAME] [PERSON_NAME] [PERSON_NAME] [PERSON_NAME] [PERSON_NAM…" at bounding box center [619, 288] width 294 height 37
click at [719, 343] on button "Save" at bounding box center [750, 352] width 62 height 36
select select
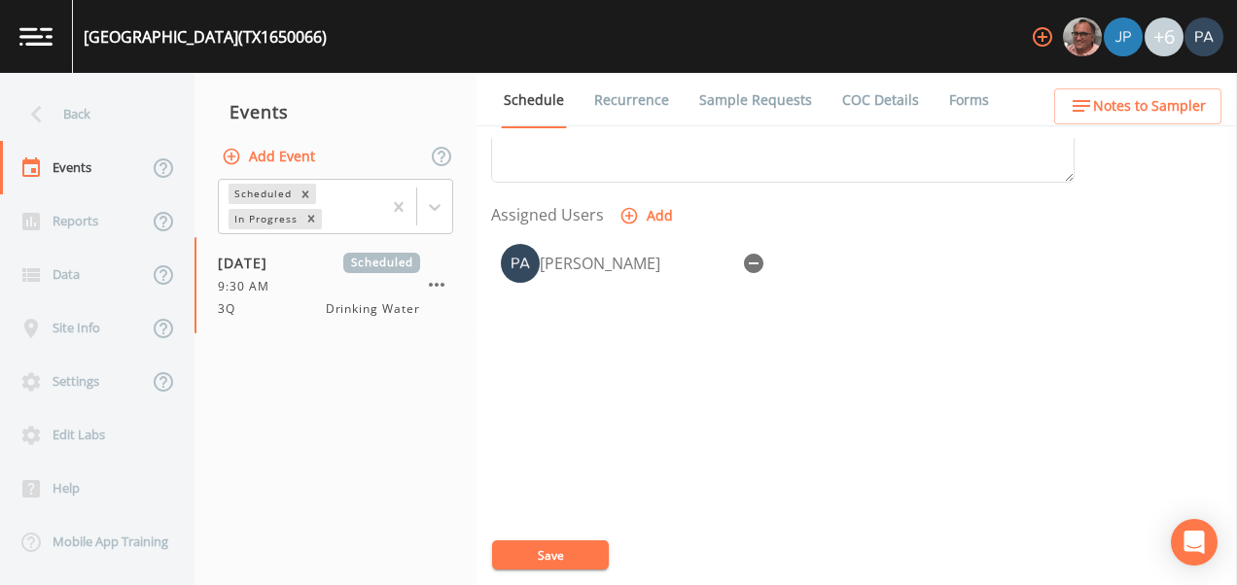
click at [572, 558] on button "Save" at bounding box center [550, 555] width 117 height 29
click at [61, 116] on div "Back" at bounding box center [87, 114] width 175 height 53
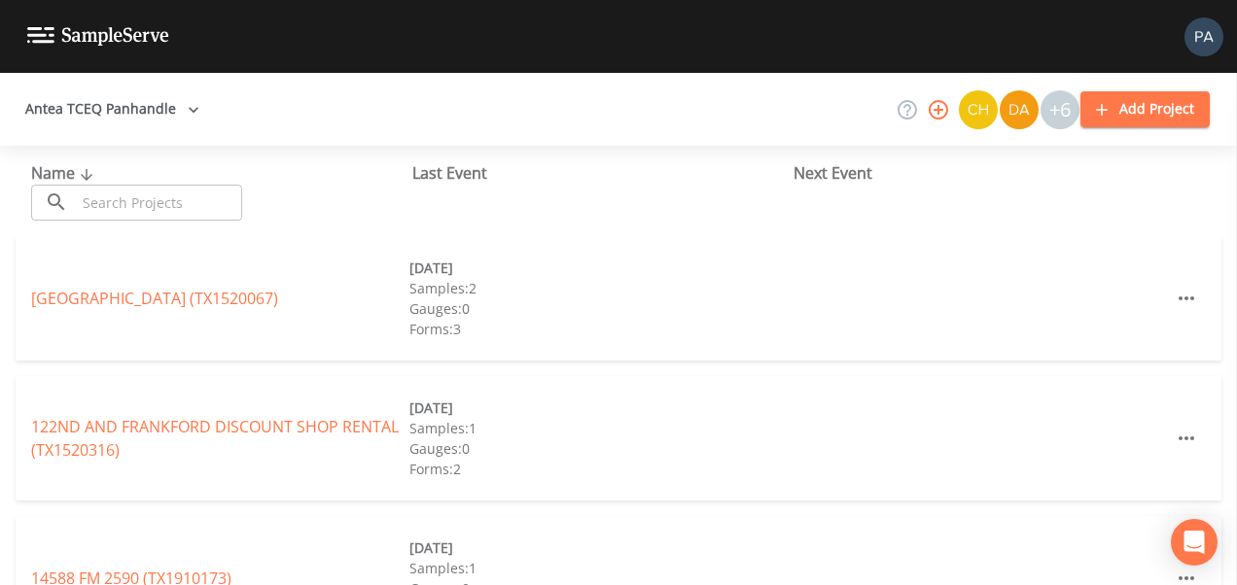
click at [124, 206] on input "text" at bounding box center [159, 203] width 166 height 36
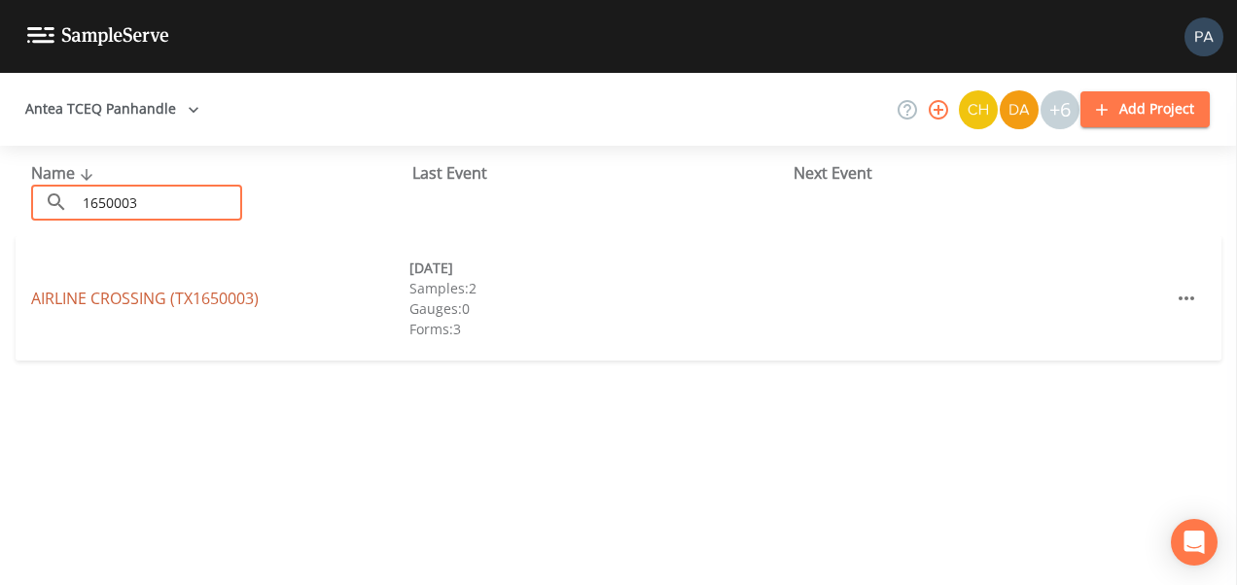
type input "1650003"
click at [197, 303] on link "AIRLINE CROSSING (TX1650003)" at bounding box center [145, 298] width 228 height 21
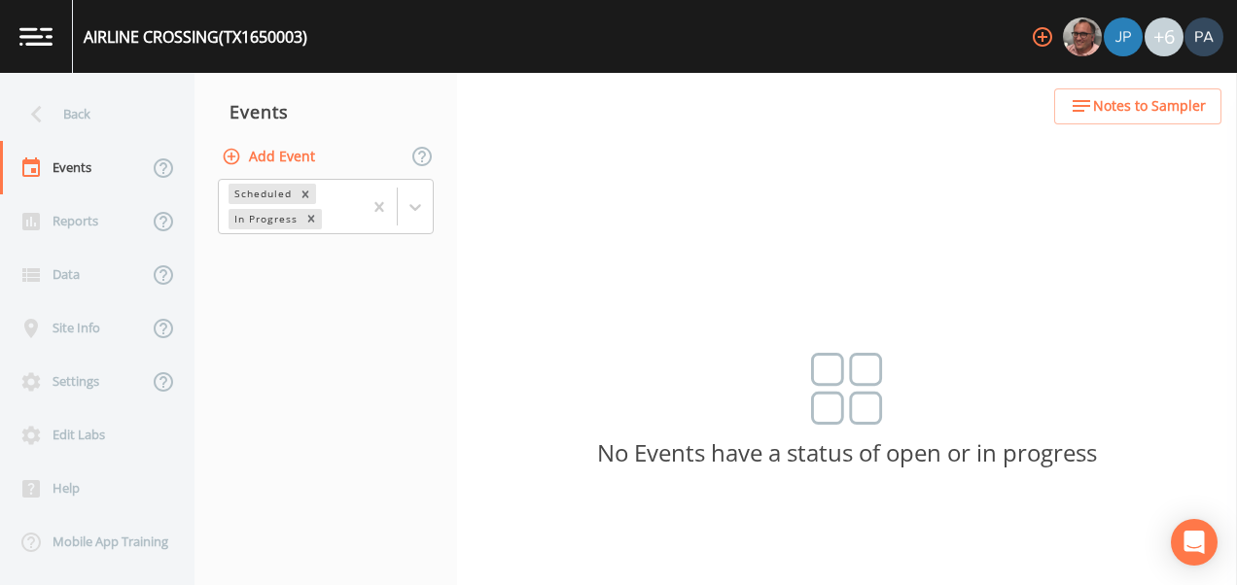
click at [290, 161] on button "Add Event" at bounding box center [270, 157] width 105 height 36
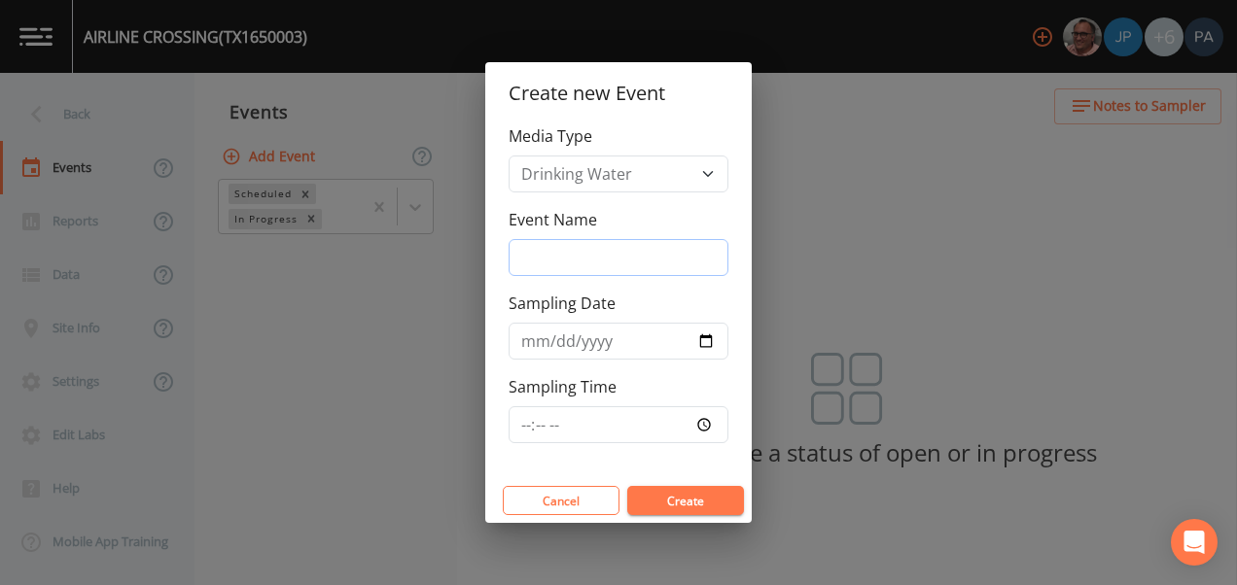
drag, startPoint x: 603, startPoint y: 254, endPoint x: 597, endPoint y: 265, distance: 13.0
click at [603, 254] on input "Event Name" at bounding box center [619, 257] width 220 height 37
type input "3Q"
type input "[DATE]"
click at [525, 426] on input "Sampling Time" at bounding box center [619, 424] width 220 height 37
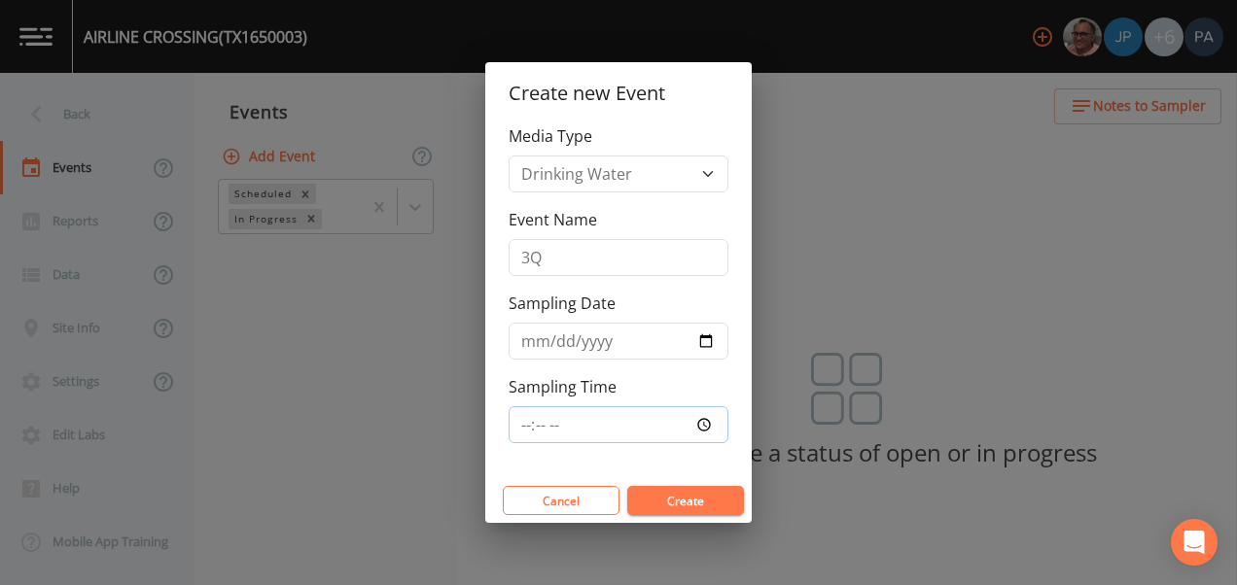
type input "10:00"
click at [627, 486] on button "Create" at bounding box center [685, 500] width 117 height 29
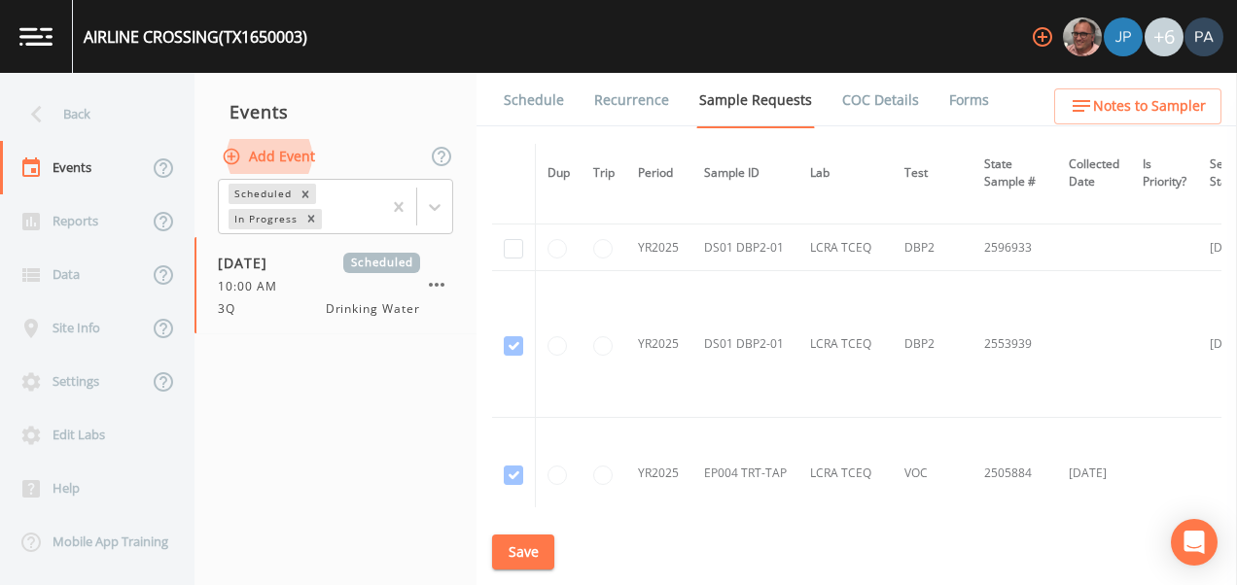
scroll to position [664, 0]
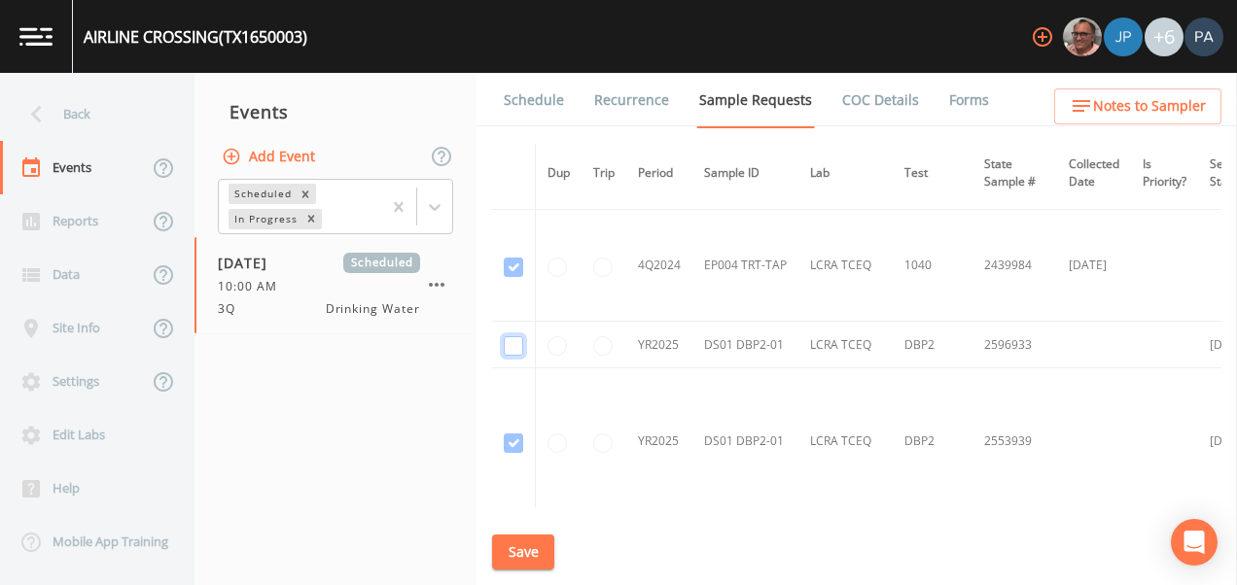
checkbox input "true"
click at [533, 547] on button "Save" at bounding box center [523, 553] width 62 height 36
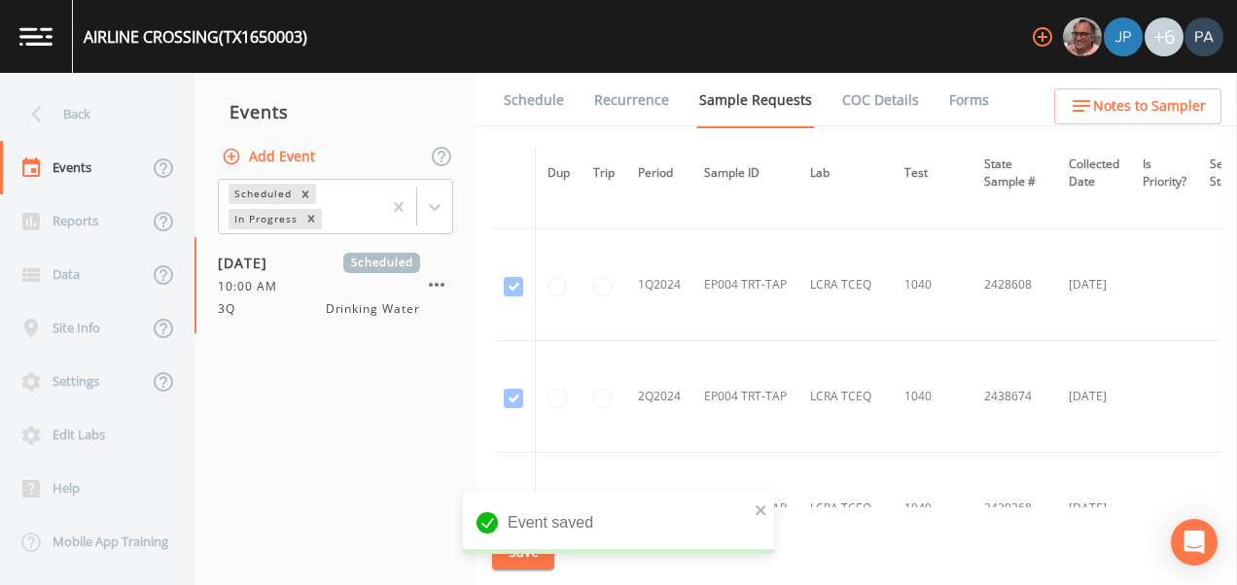
scroll to position [178, 0]
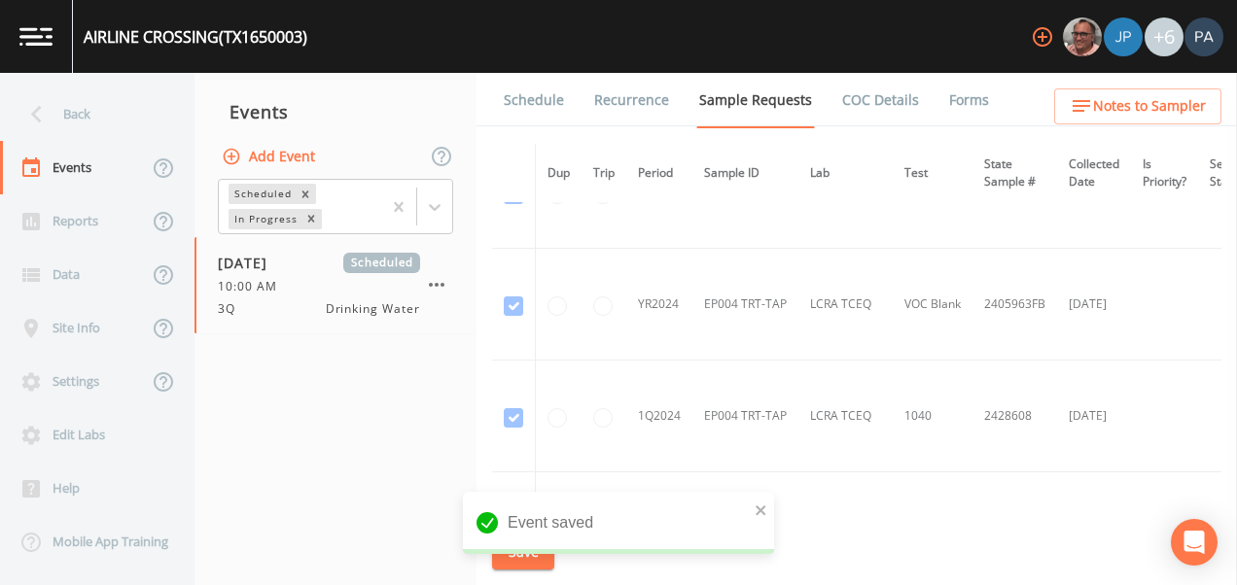
click at [542, 105] on link "Schedule" at bounding box center [534, 100] width 66 height 54
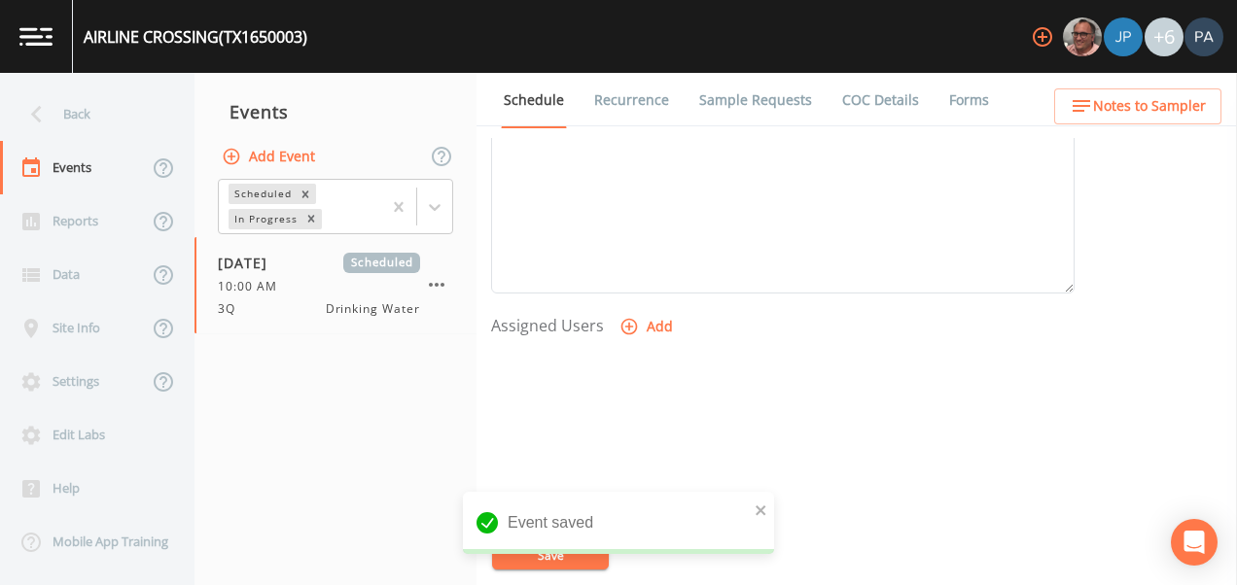
scroll to position [786, 0]
click at [626, 208] on icon "button" at bounding box center [629, 208] width 17 height 17
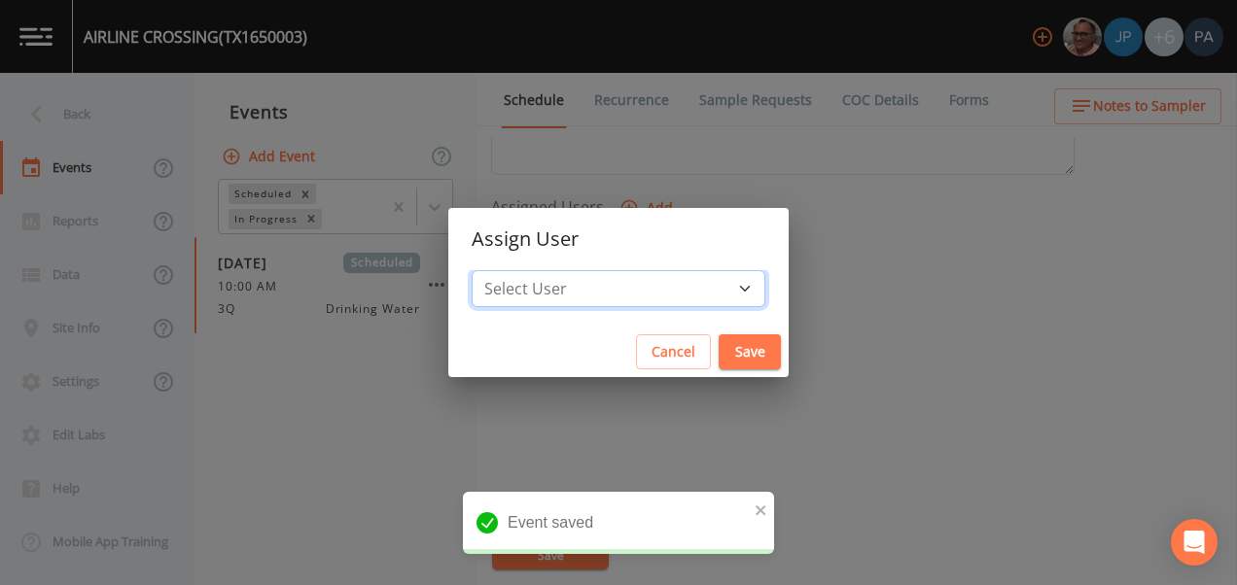
click at [589, 301] on select "Select User [PERSON_NAME] [PERSON_NAME] [PERSON_NAME] [PERSON_NAME] [PERSON_NAM…" at bounding box center [619, 288] width 294 height 37
select select "89eca224-83f1-4c08-b513-3d512749bff6"
click at [533, 270] on select "Select User [PERSON_NAME] [PERSON_NAME] [PERSON_NAME] [PERSON_NAME] [PERSON_NAM…" at bounding box center [619, 288] width 294 height 37
click at [719, 357] on button "Save" at bounding box center [750, 352] width 62 height 36
select select
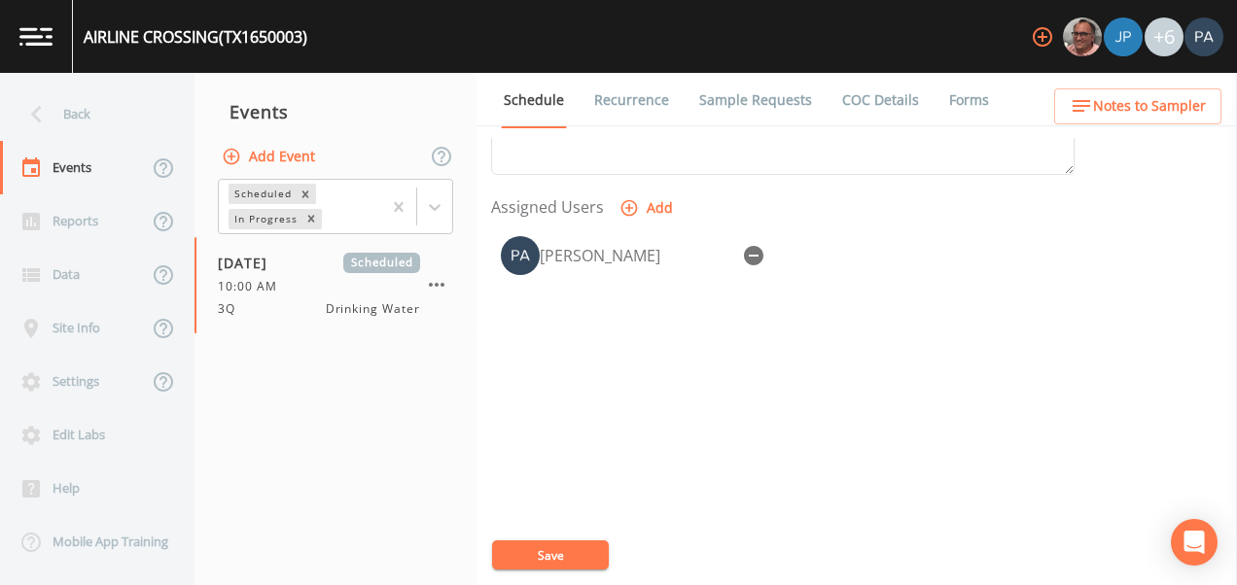
click at [591, 549] on button "Save" at bounding box center [550, 555] width 117 height 29
click at [111, 104] on div "Back" at bounding box center [87, 114] width 175 height 53
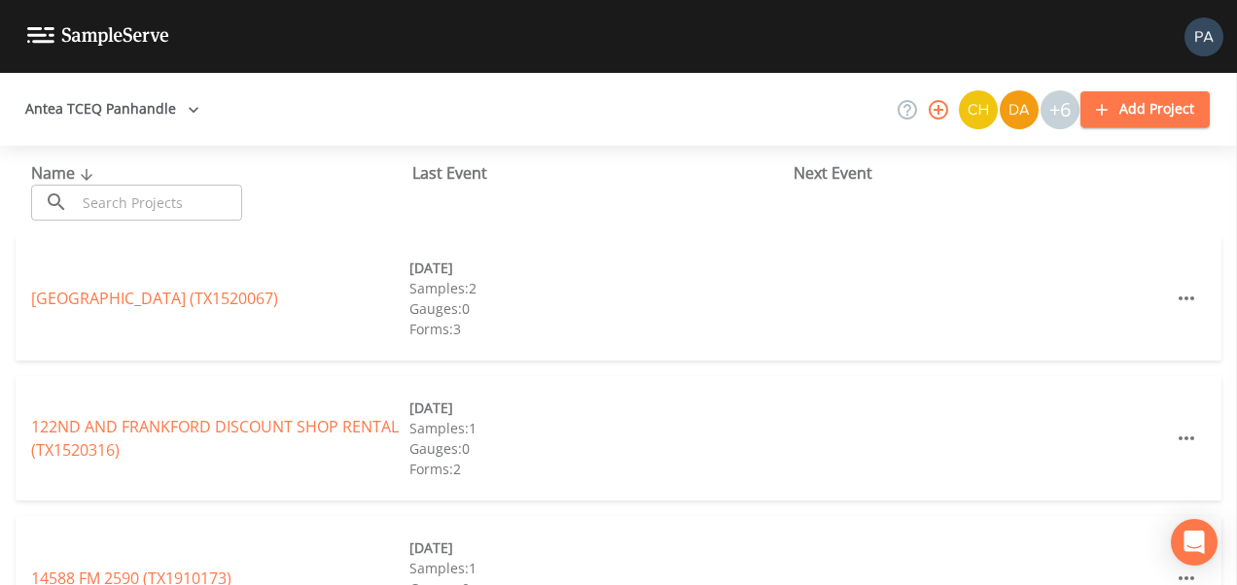
click at [118, 199] on input "text" at bounding box center [159, 203] width 166 height 36
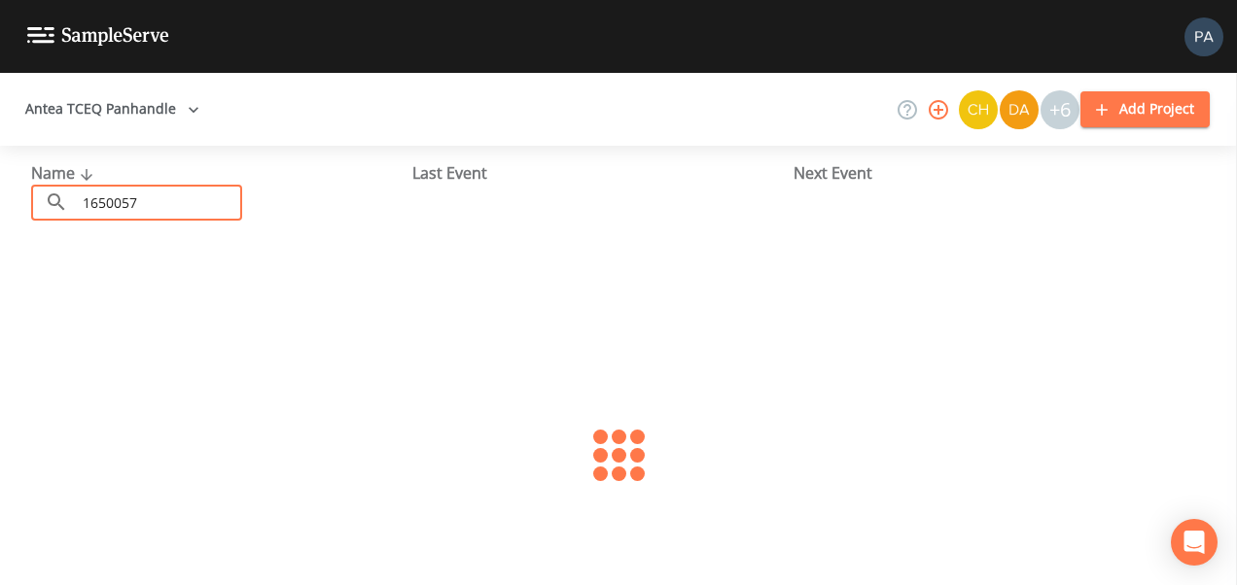
type input "1650057"
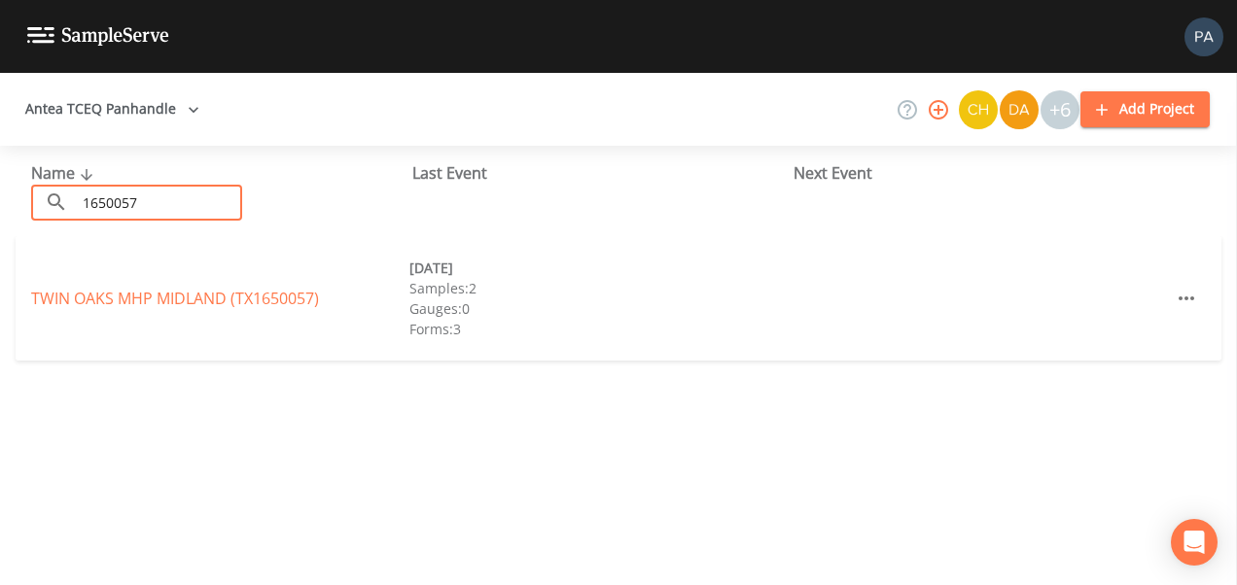
click at [209, 236] on div "Name ​ 1650057 ​ Last Event Next Event TWIN OAKS MHP [GEOGRAPHIC_DATA] (TX16500…" at bounding box center [618, 365] width 1237 height 439
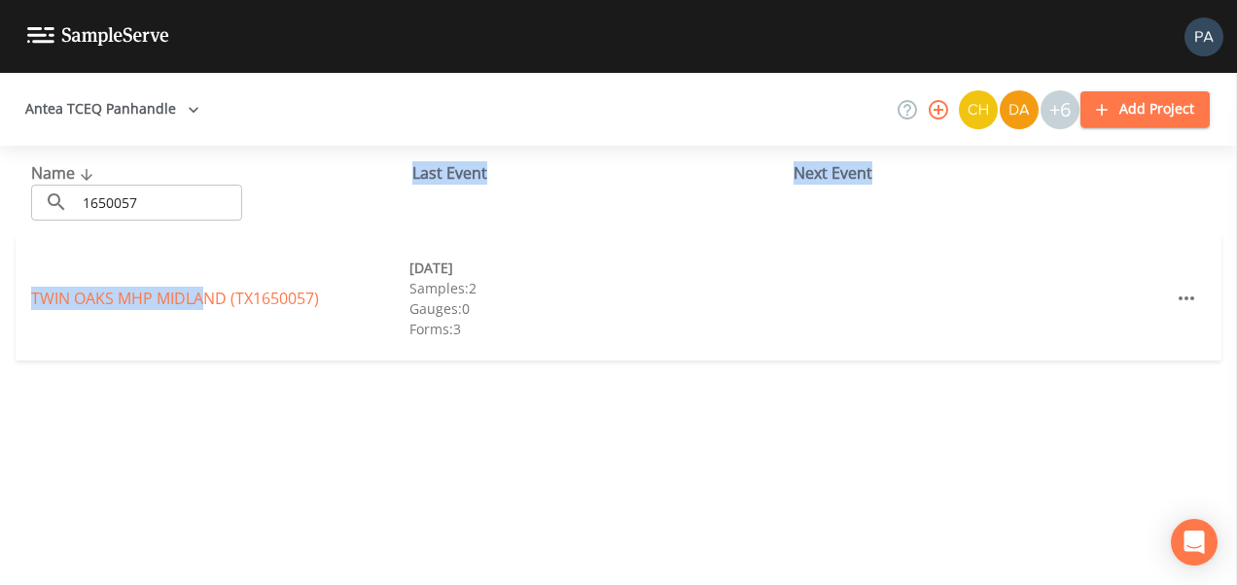
drag, startPoint x: 209, startPoint y: 236, endPoint x: 218, endPoint y: 285, distance: 49.4
click at [206, 270] on div "TWIN OAKS MHP MIDLAND (TX1650057) [DATE] Samples: 2 Gauges: 0 Forms: 3" at bounding box center [619, 298] width 1206 height 124
click at [223, 289] on link "TWIN OAKS MHP MIDLAND (TX1650057)" at bounding box center [175, 298] width 288 height 21
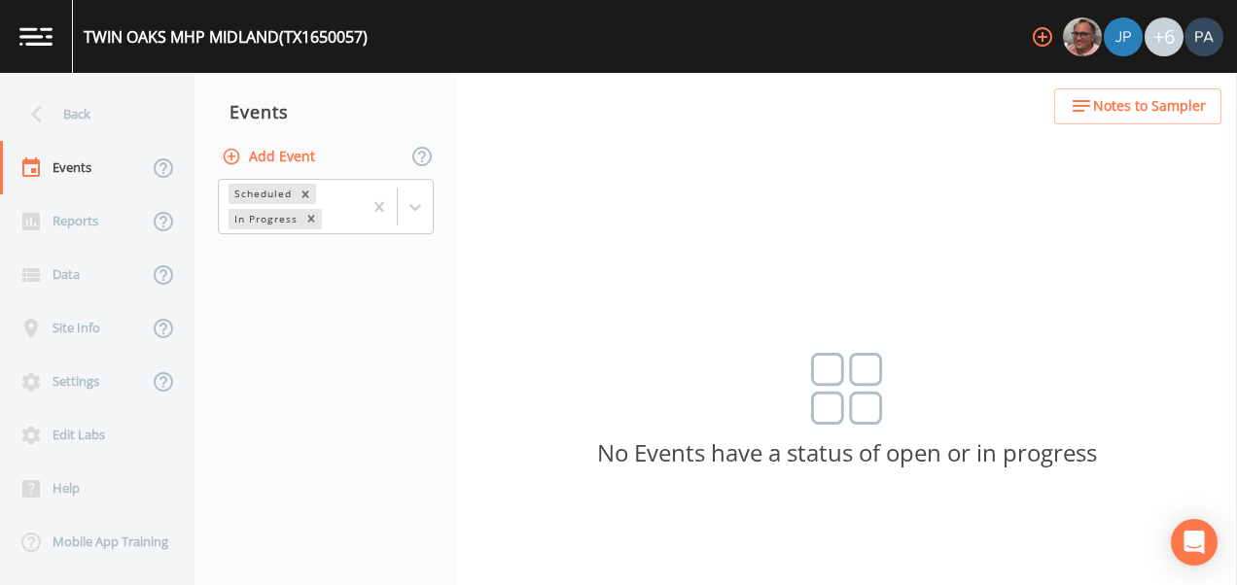
click at [301, 163] on button "Add Event" at bounding box center [270, 157] width 105 height 36
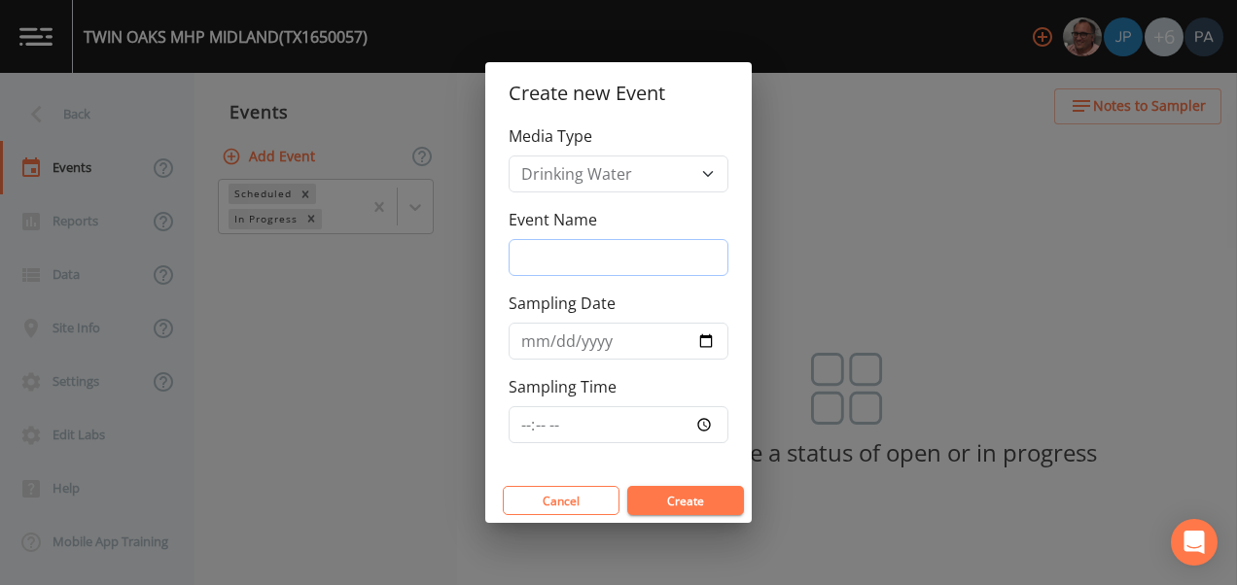
click at [581, 267] on input "Event Name" at bounding box center [619, 257] width 220 height 37
type input "3Q"
type input "[DATE]"
click at [520, 430] on input "Sampling Time" at bounding box center [619, 424] width 220 height 37
type input "10:30"
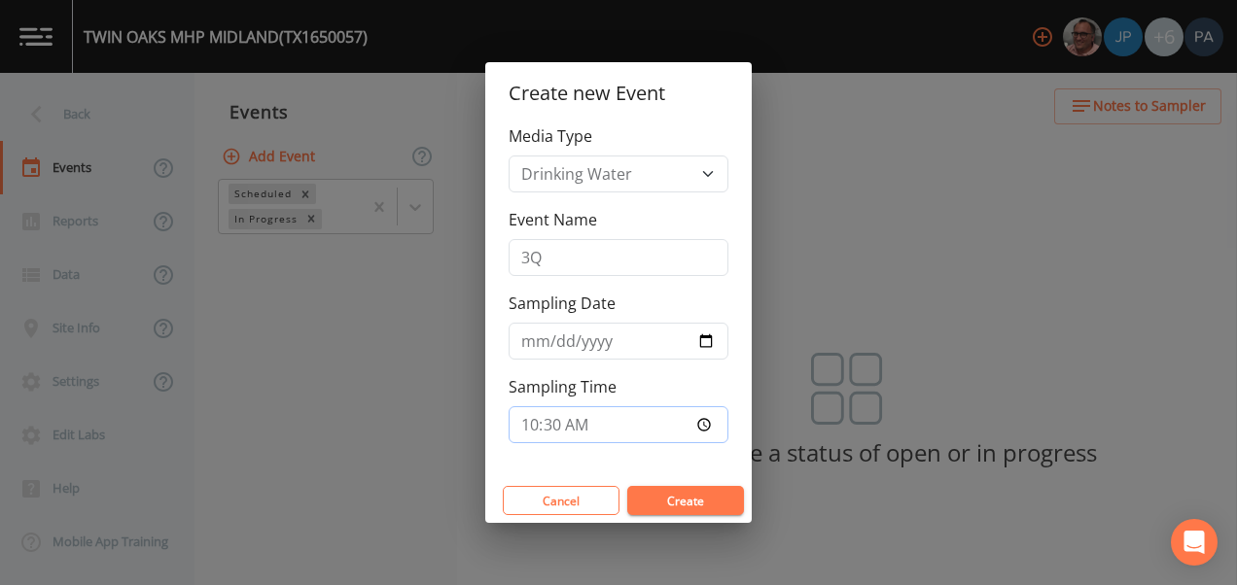
click at [627, 486] on button "Create" at bounding box center [685, 500] width 117 height 29
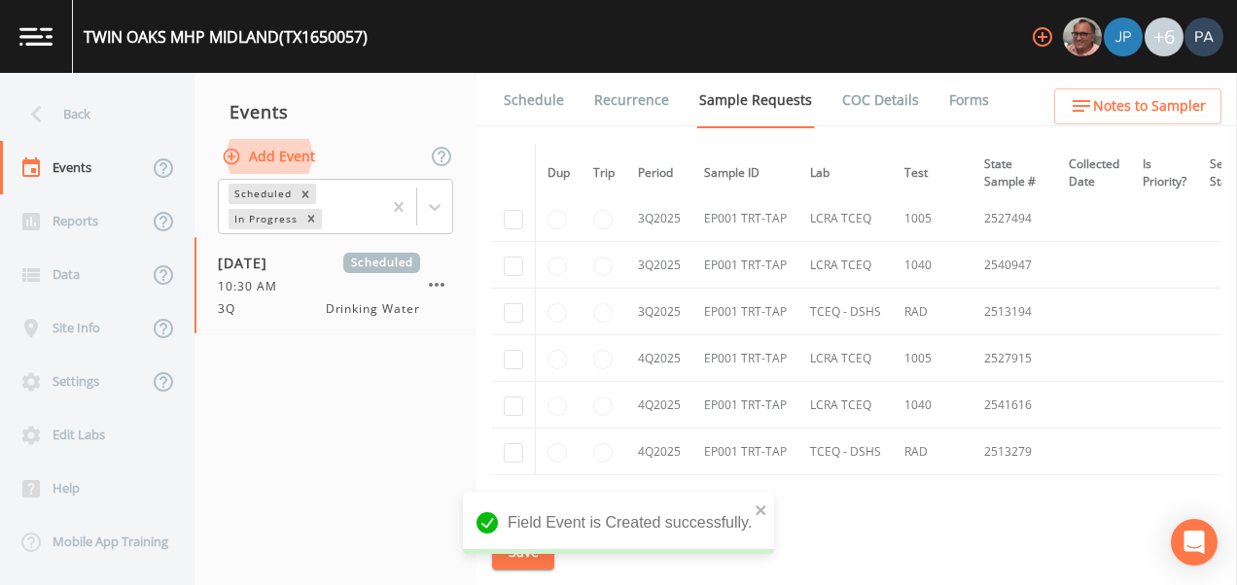
scroll to position [3231, 0]
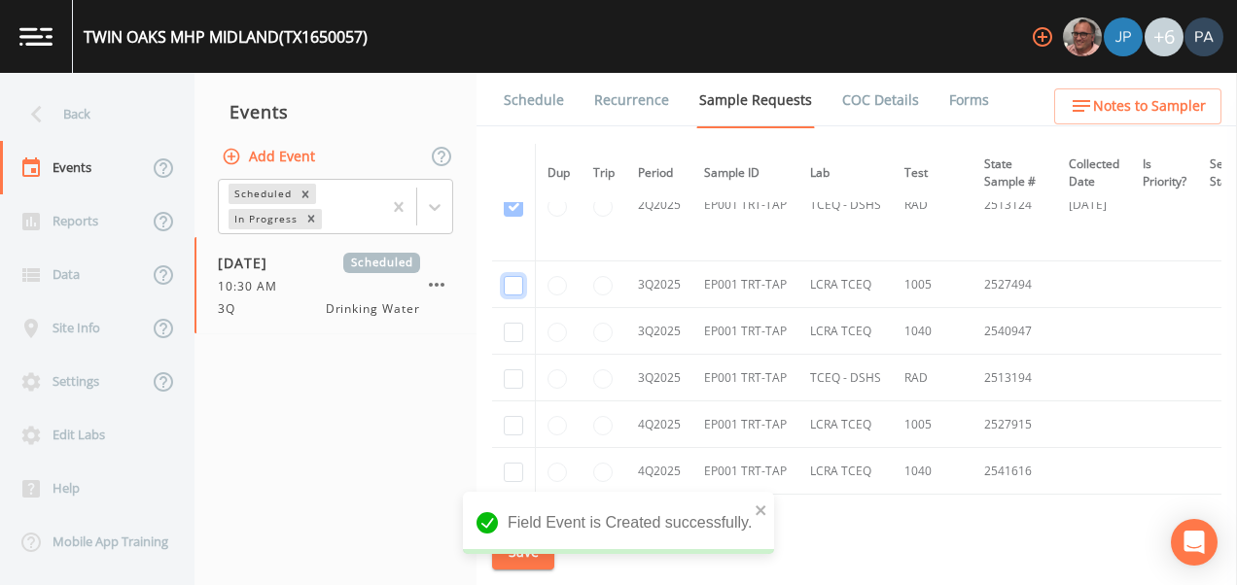
checkbox input "true"
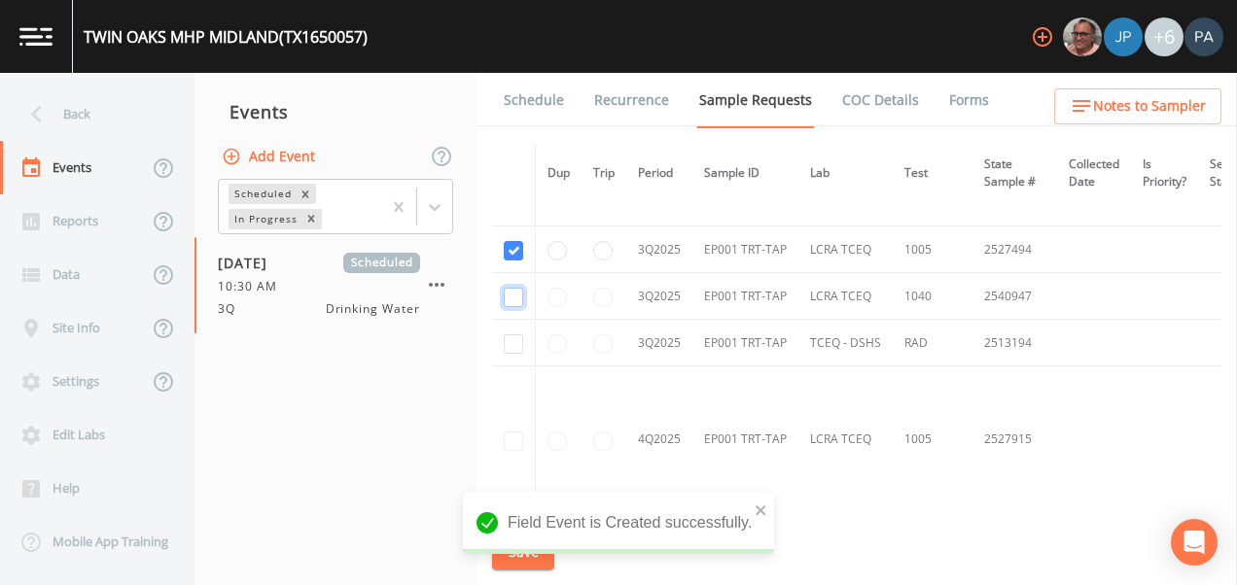
checkbox input "true"
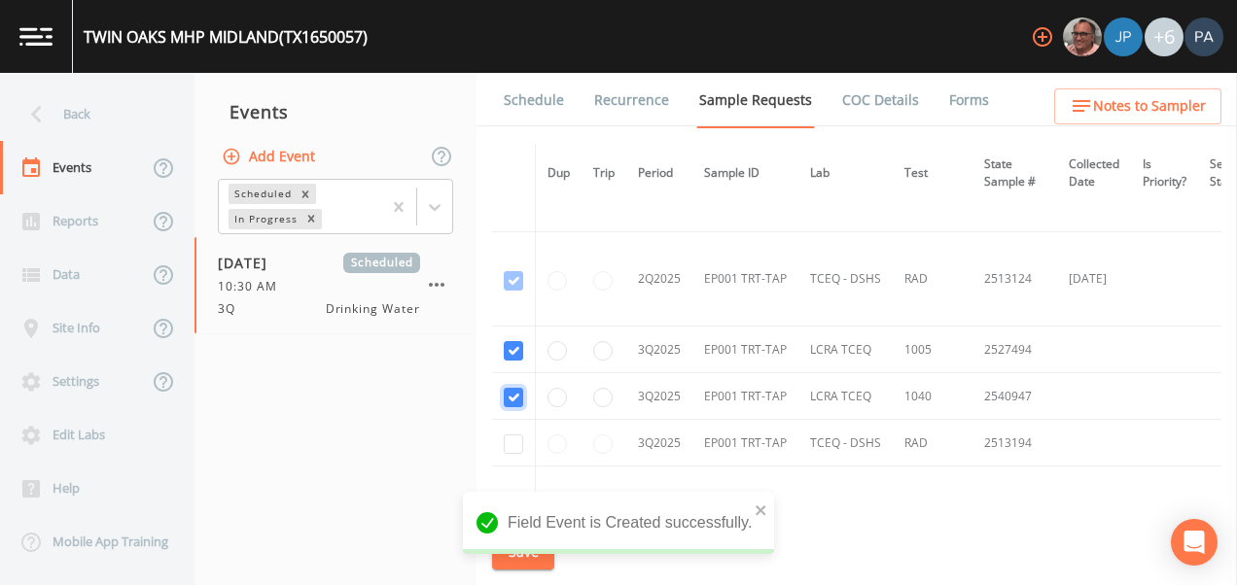
scroll to position [2859, 0]
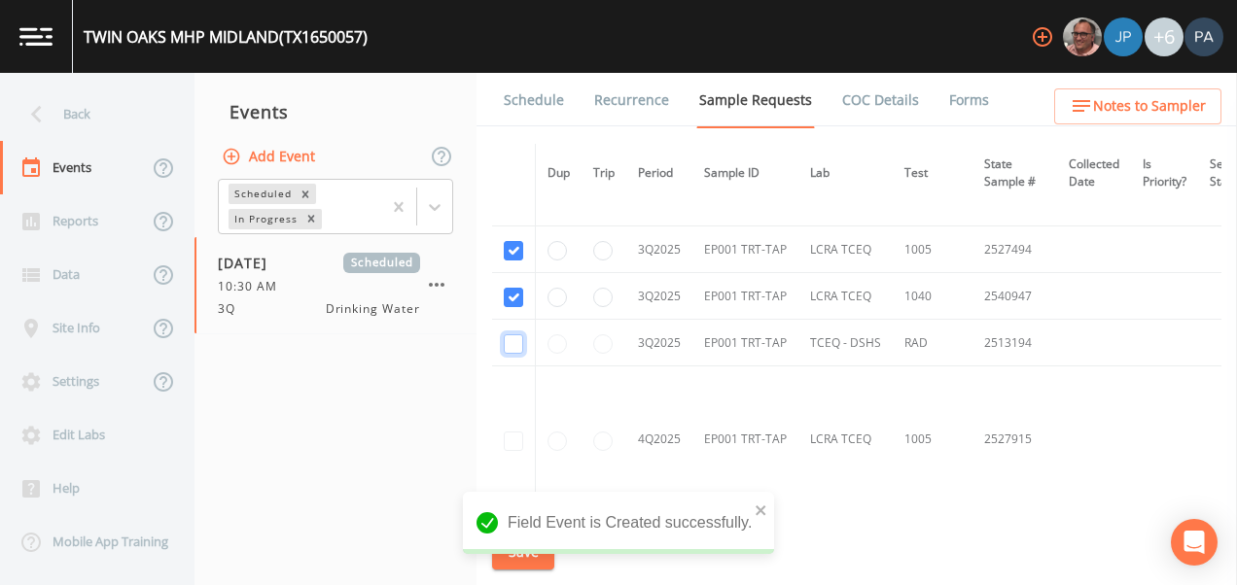
drag, startPoint x: 514, startPoint y: 335, endPoint x: 542, endPoint y: 338, distance: 27.4
checkbox input "true"
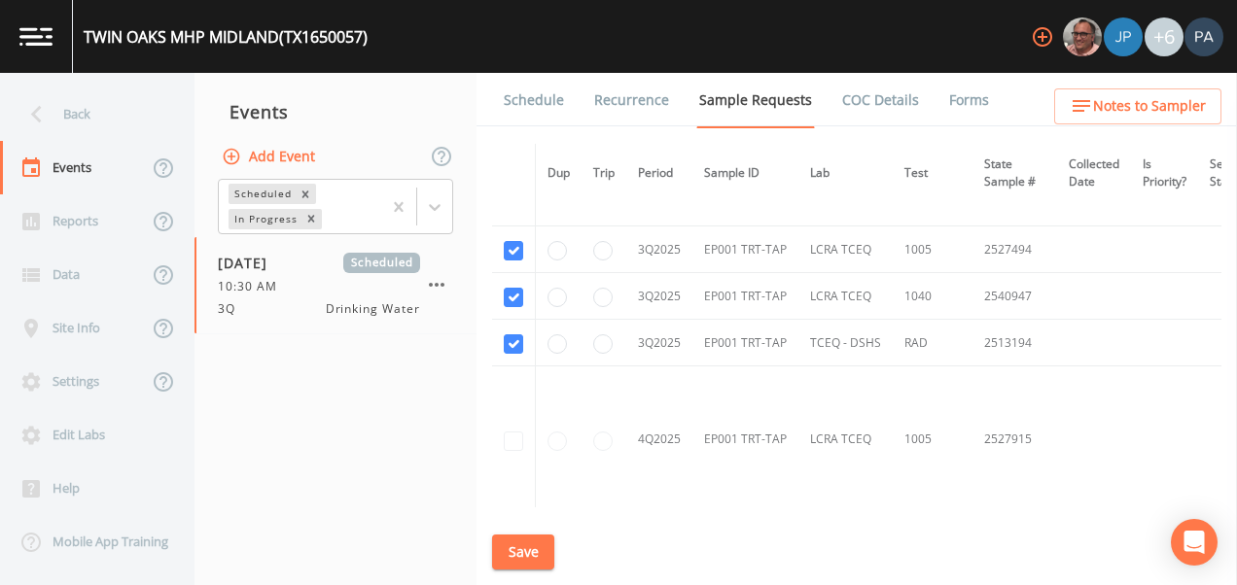
click at [524, 546] on button "Save" at bounding box center [523, 553] width 62 height 36
click at [526, 91] on link "Schedule" at bounding box center [534, 100] width 66 height 54
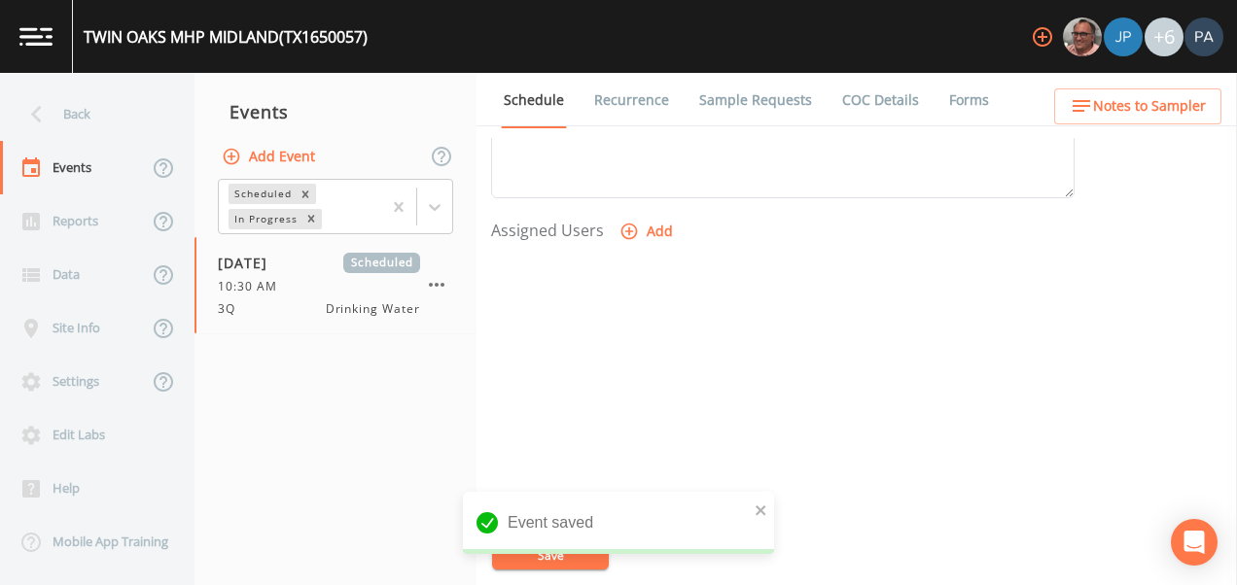
scroll to position [786, 0]
click at [633, 203] on icon "button" at bounding box center [629, 208] width 17 height 17
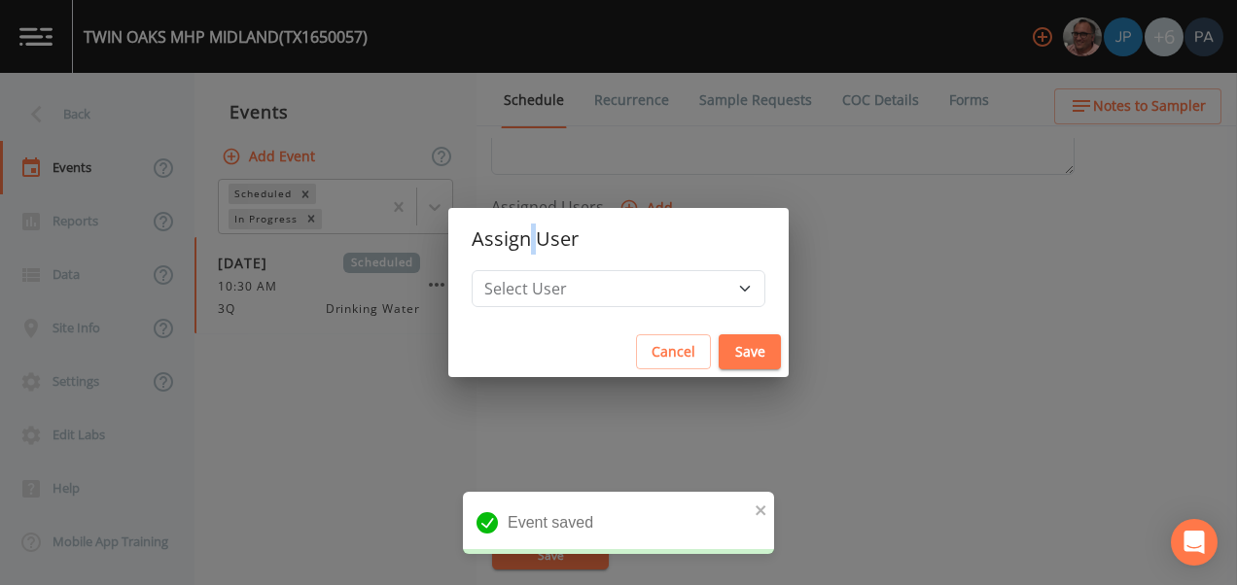
drag, startPoint x: 593, startPoint y: 262, endPoint x: 596, endPoint y: 297, distance: 35.1
click at [596, 263] on h2 "Assign User" at bounding box center [618, 239] width 340 height 62
click at [598, 297] on select "Select User [PERSON_NAME] [PERSON_NAME] [PERSON_NAME] [PERSON_NAME] [PERSON_NAM…" at bounding box center [619, 288] width 294 height 37
select select "89eca224-83f1-4c08-b513-3d512749bff6"
click at [533, 270] on select "Select User [PERSON_NAME] [PERSON_NAME] [PERSON_NAME] [PERSON_NAME] [PERSON_NAM…" at bounding box center [619, 288] width 294 height 37
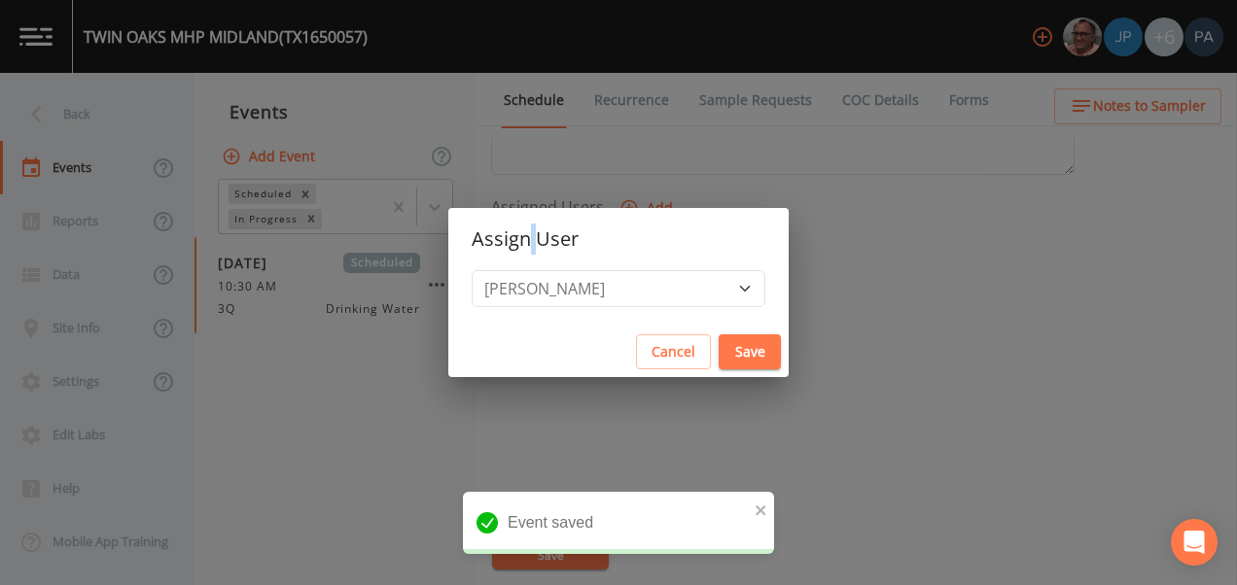
click at [719, 335] on button "Save" at bounding box center [750, 352] width 62 height 36
select select
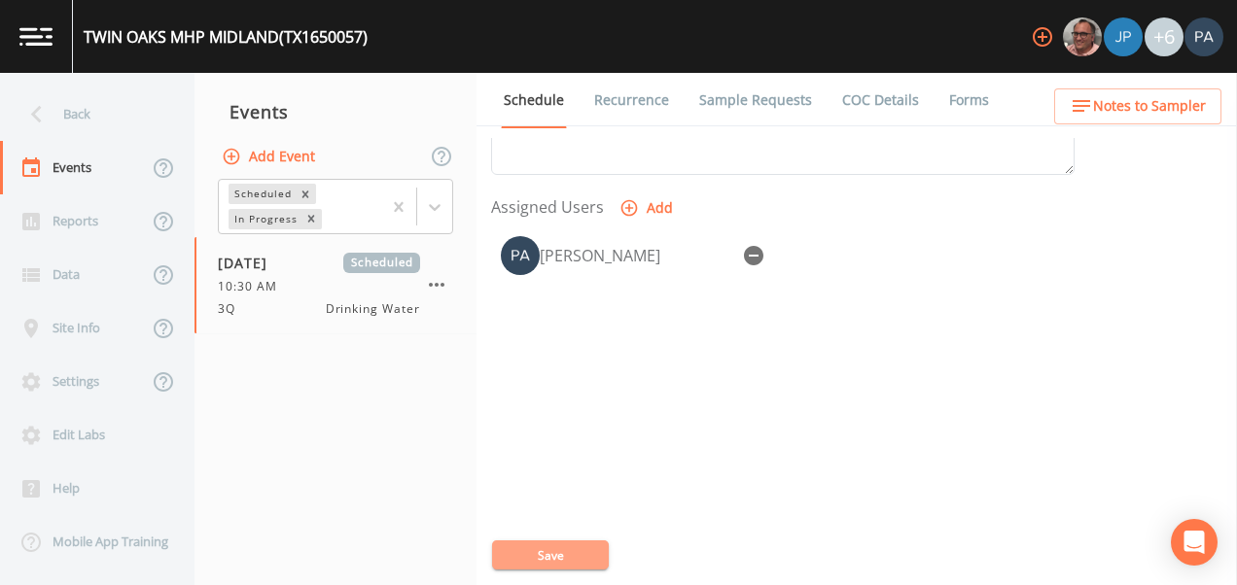
click at [567, 556] on button "Save" at bounding box center [550, 555] width 117 height 29
click at [90, 114] on div "Back" at bounding box center [87, 114] width 175 height 53
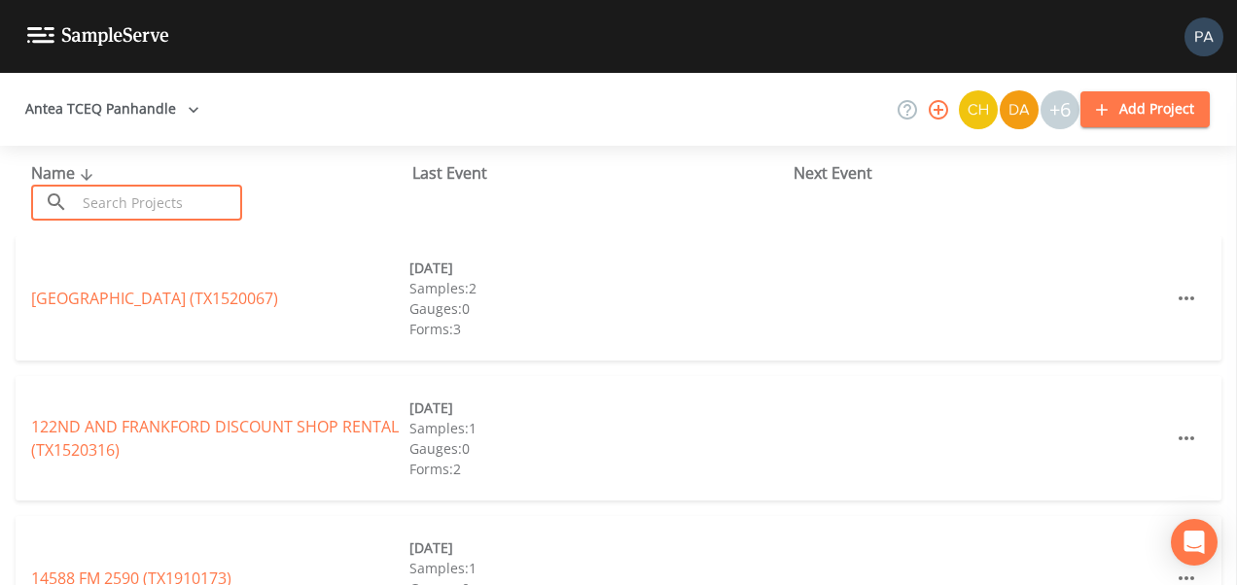
click at [106, 218] on input "text" at bounding box center [159, 203] width 166 height 36
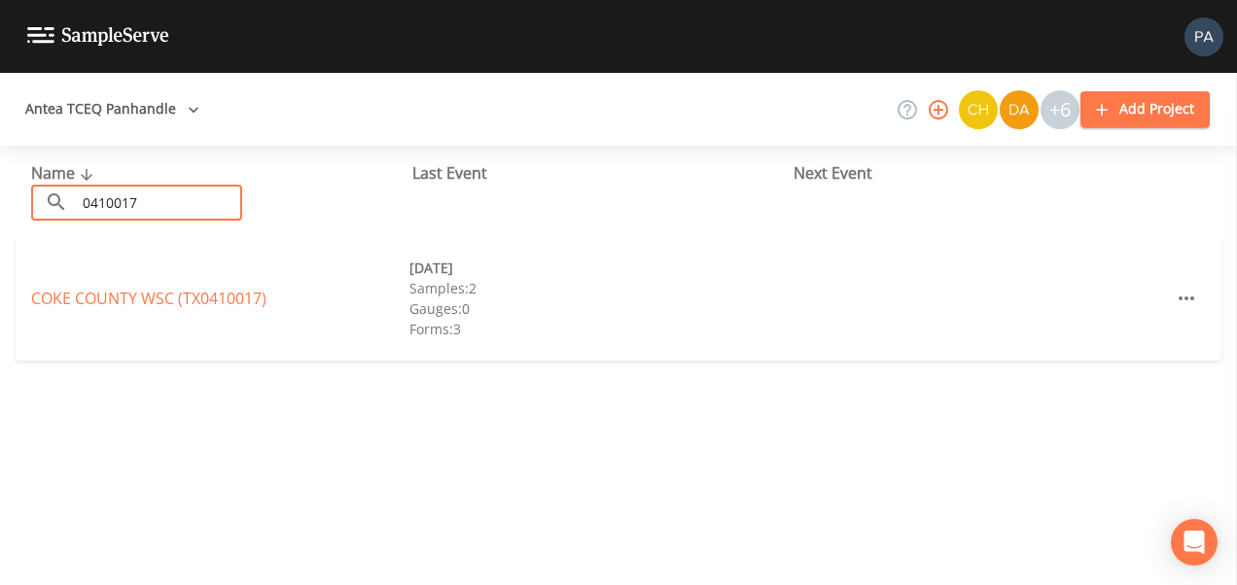
type input "0410017"
click at [222, 308] on div "[GEOGRAPHIC_DATA] (TX0410017)" at bounding box center [220, 298] width 378 height 23
click at [220, 302] on link "[GEOGRAPHIC_DATA] (TX0410017)" at bounding box center [148, 298] width 235 height 21
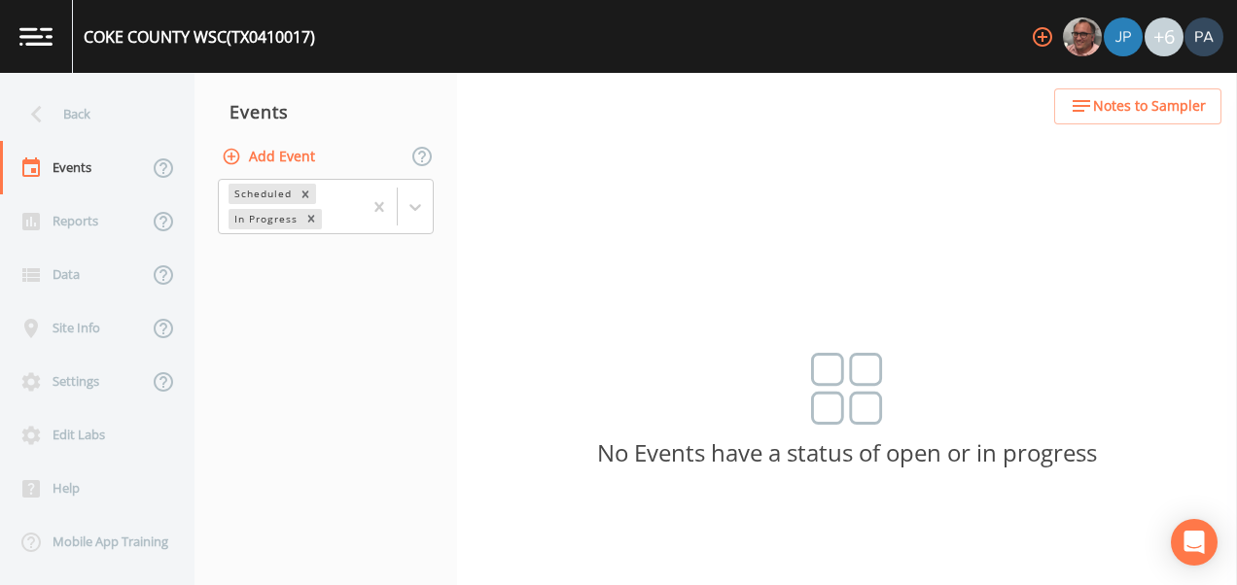
click at [264, 155] on button "Add Event" at bounding box center [270, 157] width 105 height 36
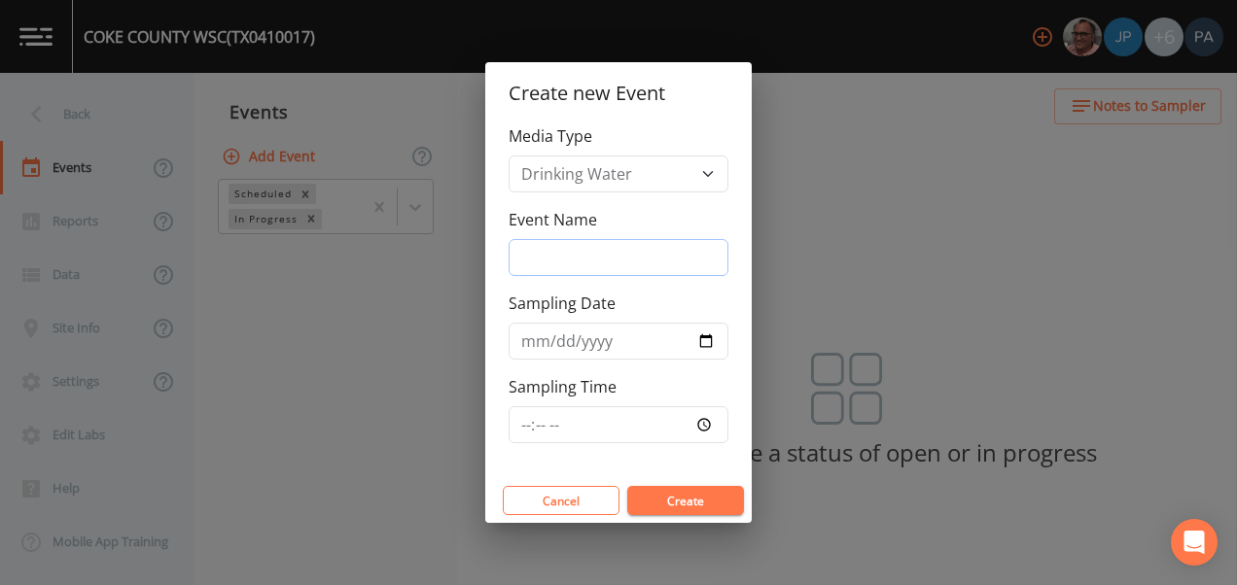
click at [578, 257] on input "Event Name" at bounding box center [619, 257] width 220 height 37
type input "3Q"
type input "[DATE]"
click at [532, 430] on input "Sampling Time" at bounding box center [619, 424] width 220 height 37
type input "13:00"
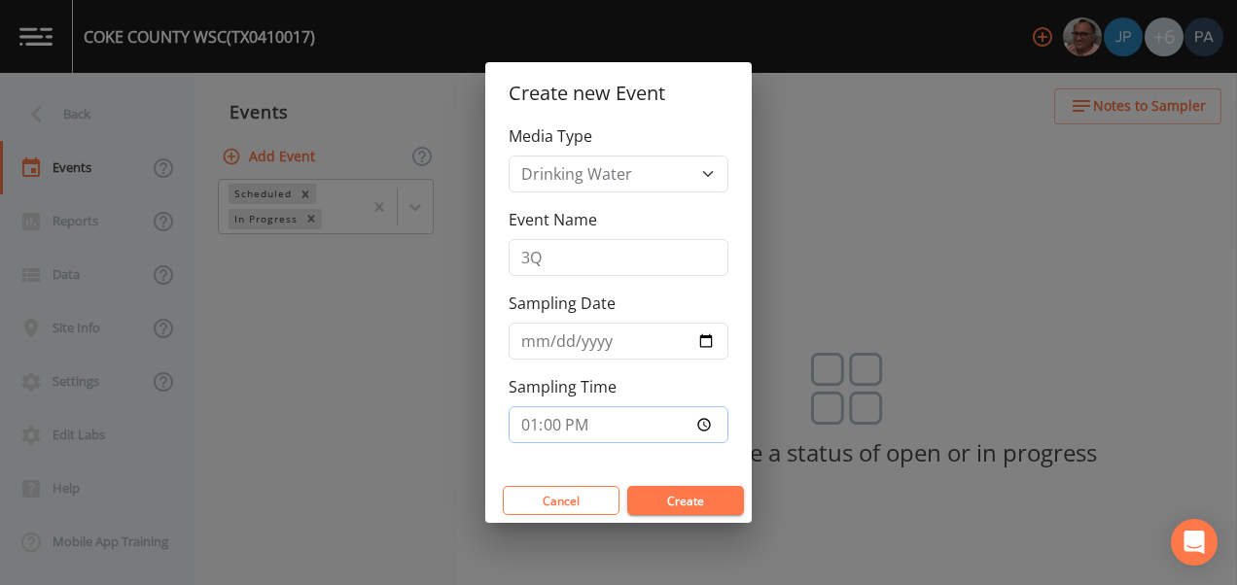
click at [627, 486] on button "Create" at bounding box center [685, 500] width 117 height 29
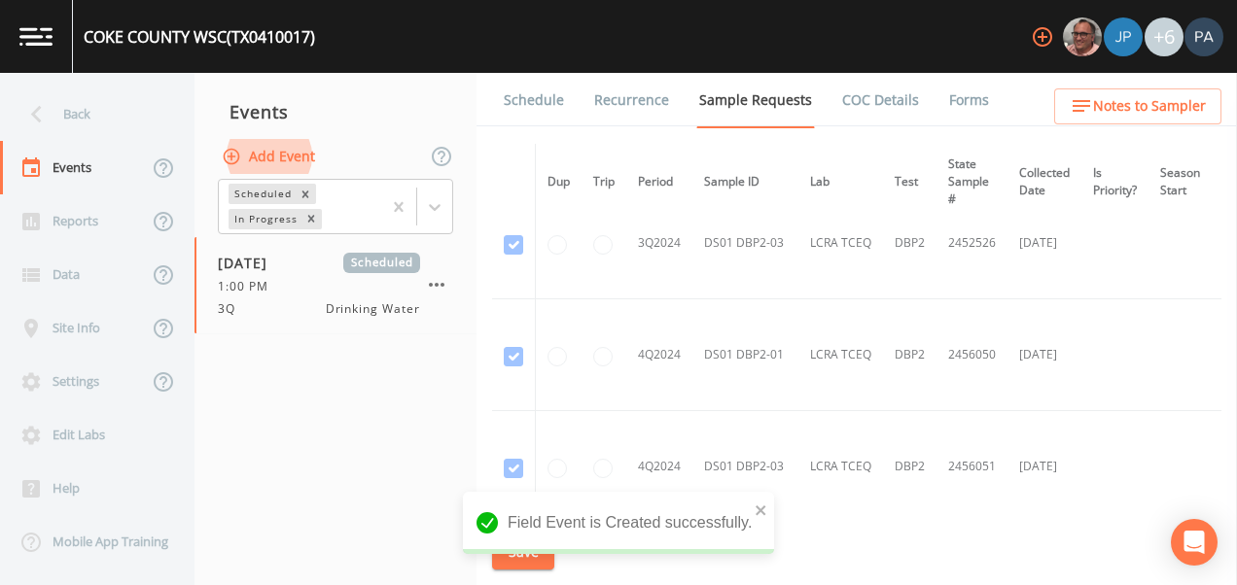
scroll to position [1458, 0]
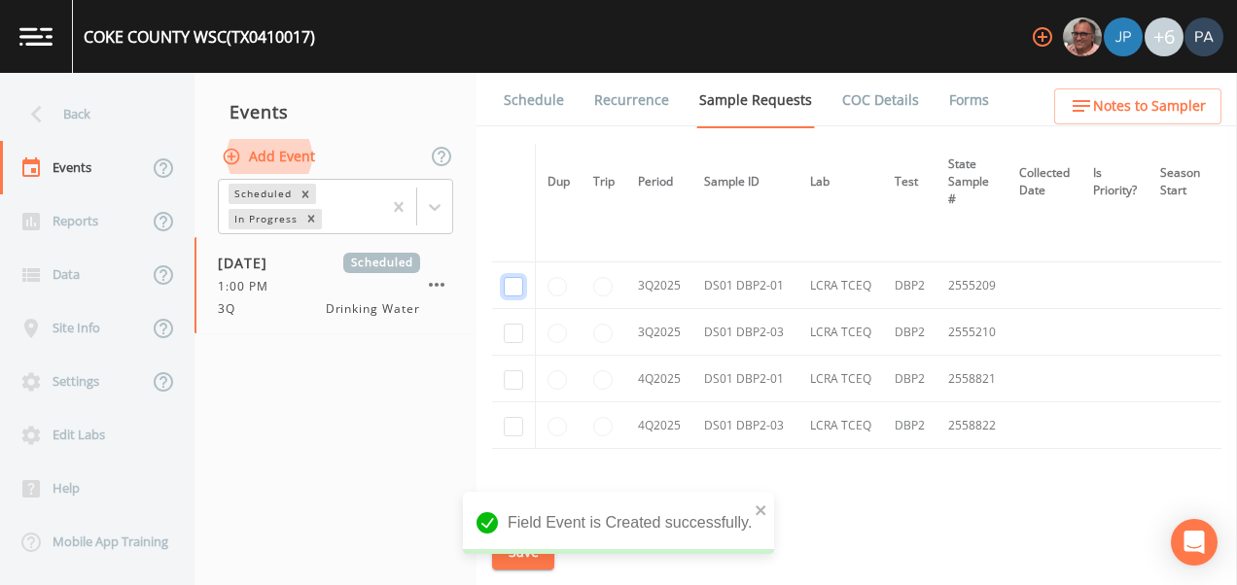
checkbox input "true"
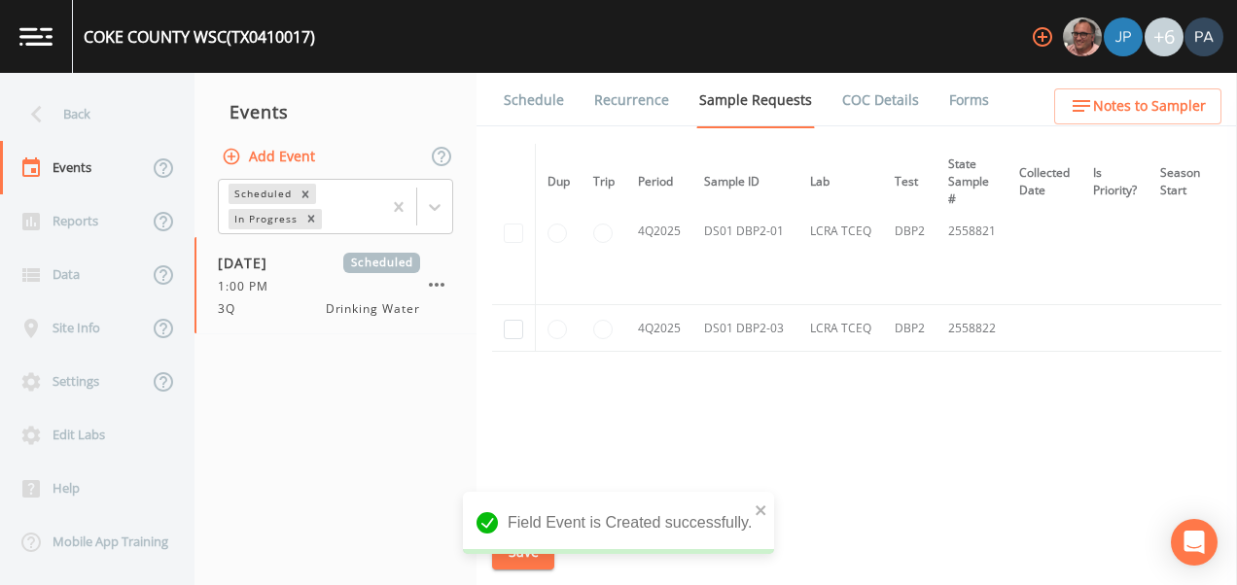
scroll to position [1266, 0]
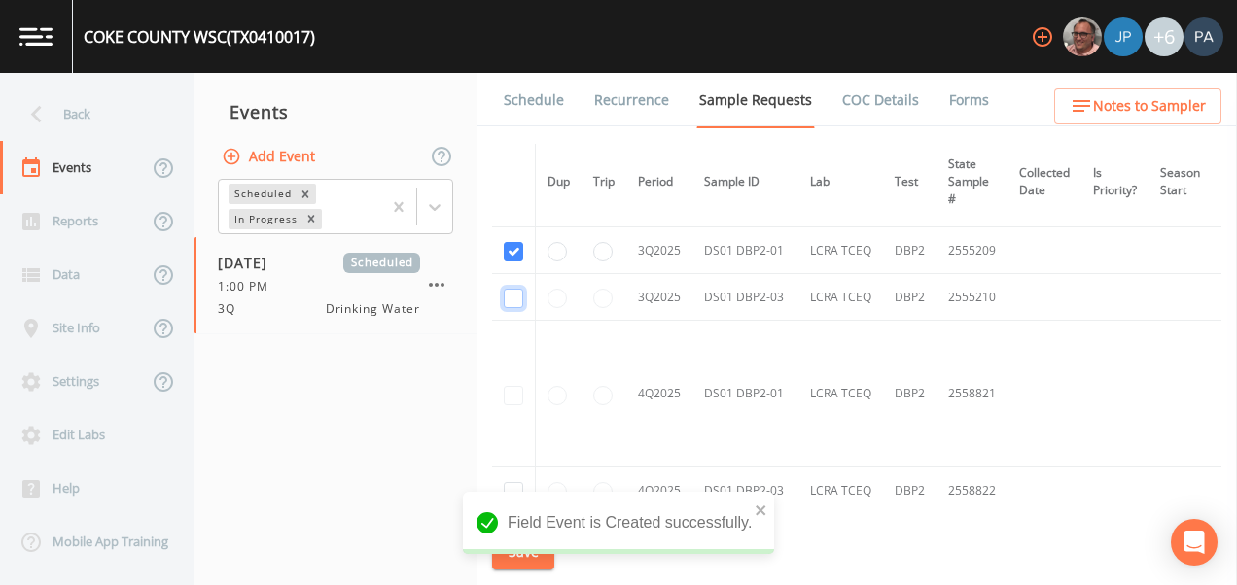
checkbox input "true"
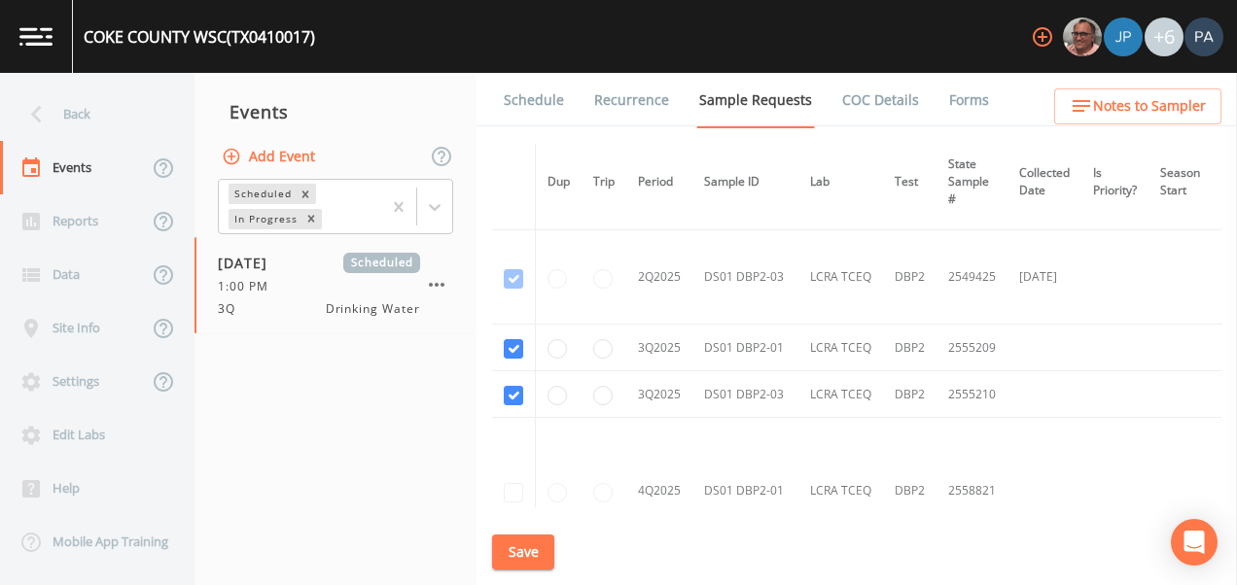
click at [541, 559] on button "Save" at bounding box center [523, 553] width 62 height 36
click at [534, 105] on link "Schedule" at bounding box center [534, 100] width 66 height 54
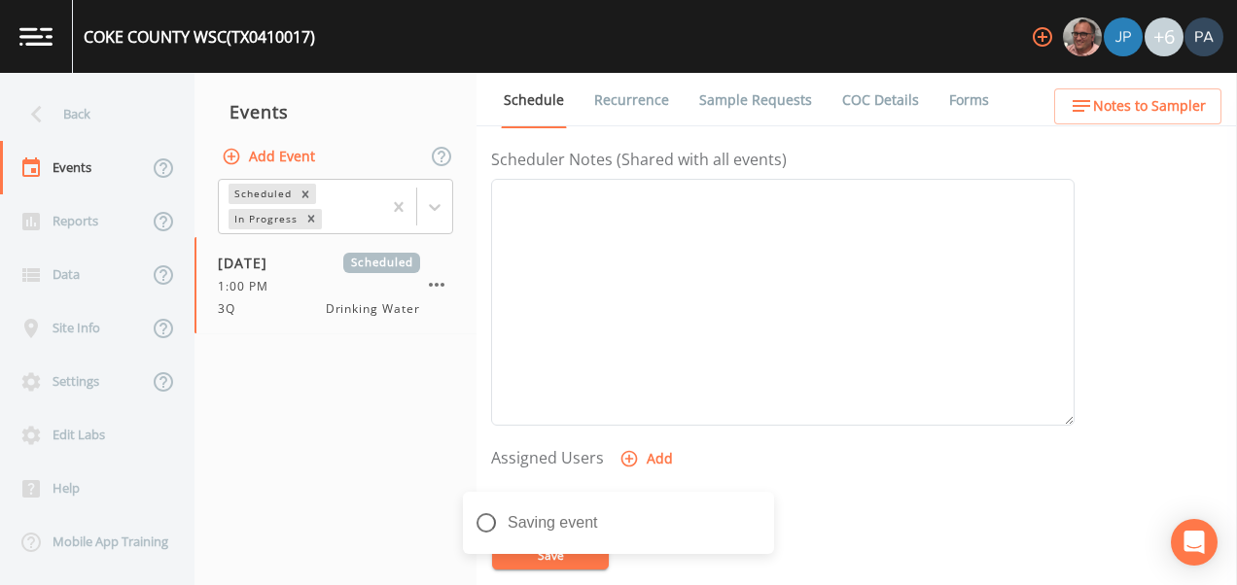
scroll to position [786, 0]
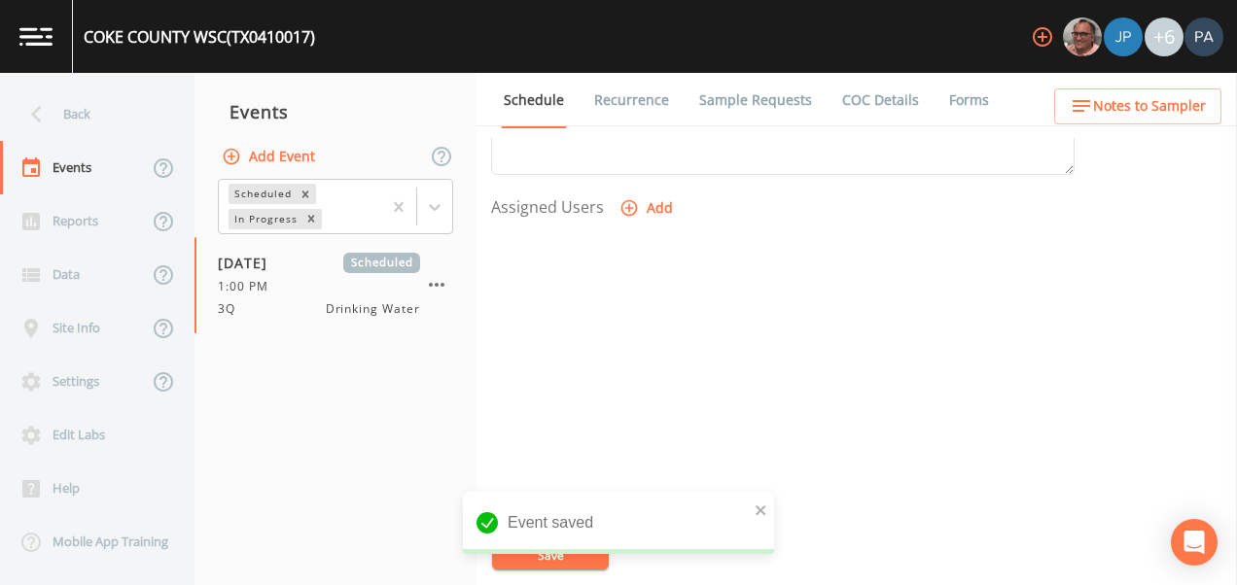
click at [650, 208] on button "Add" at bounding box center [647, 209] width 65 height 36
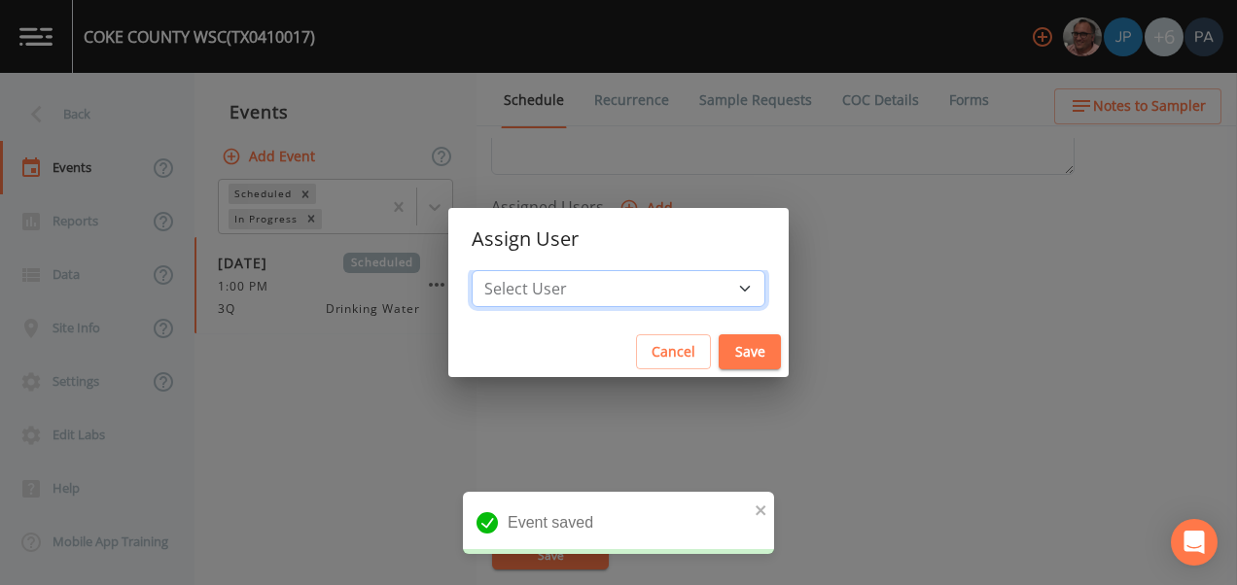
click at [613, 291] on select "Select User [PERSON_NAME] [PERSON_NAME] [PERSON_NAME] [PERSON_NAME] [PERSON_NAM…" at bounding box center [619, 288] width 294 height 37
select select "89eca224-83f1-4c08-b513-3d512749bff6"
click at [533, 270] on select "Select User [PERSON_NAME] [PERSON_NAME] [PERSON_NAME] [PERSON_NAME] [PERSON_NAM…" at bounding box center [619, 288] width 294 height 37
click at [719, 352] on button "Save" at bounding box center [750, 352] width 62 height 36
select select
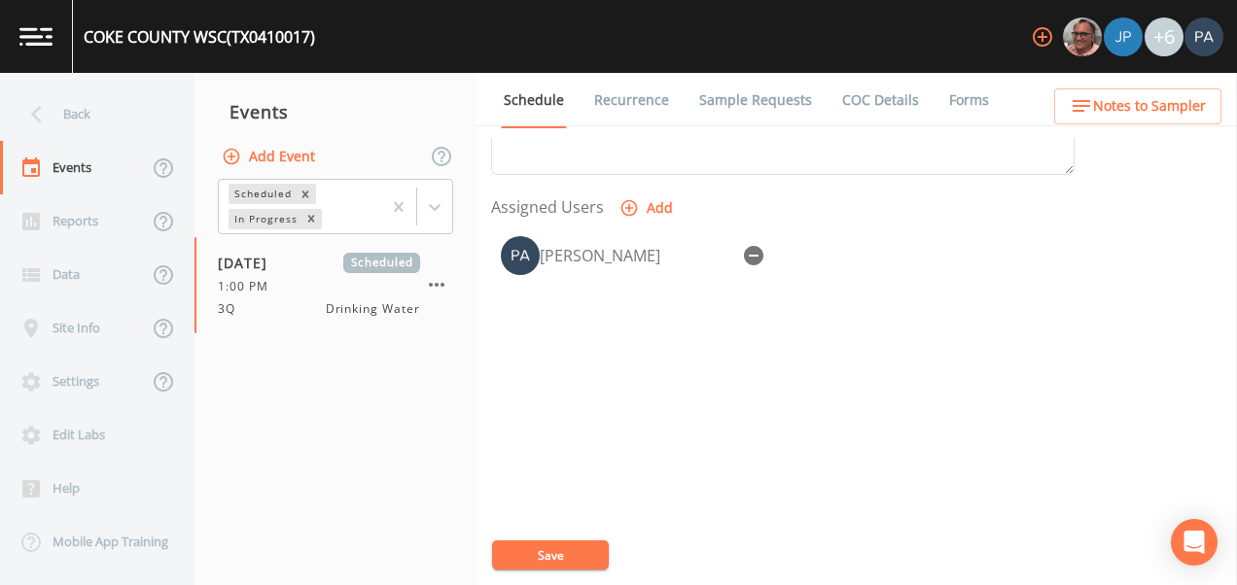
click at [567, 550] on button "Save" at bounding box center [550, 555] width 117 height 29
click at [133, 110] on div "Back" at bounding box center [87, 114] width 175 height 53
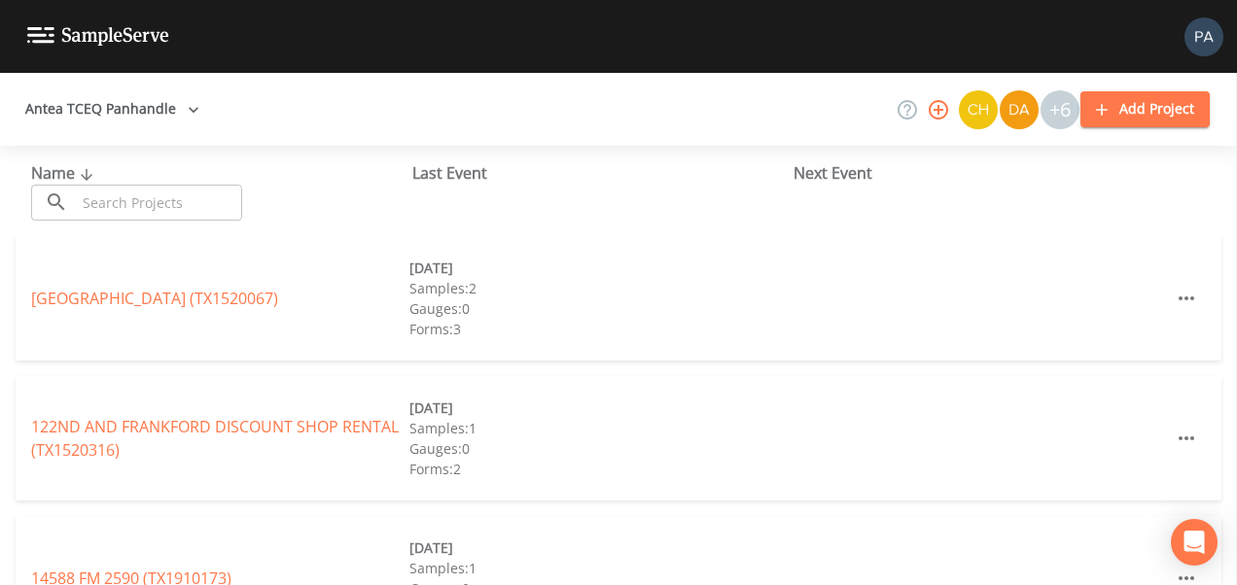
drag, startPoint x: 106, startPoint y: 181, endPoint x: 120, endPoint y: 184, distance: 13.9
click at [105, 181] on div "Name ​ ​" at bounding box center [221, 190] width 381 height 59
click at [124, 186] on input "text" at bounding box center [159, 203] width 166 height 36
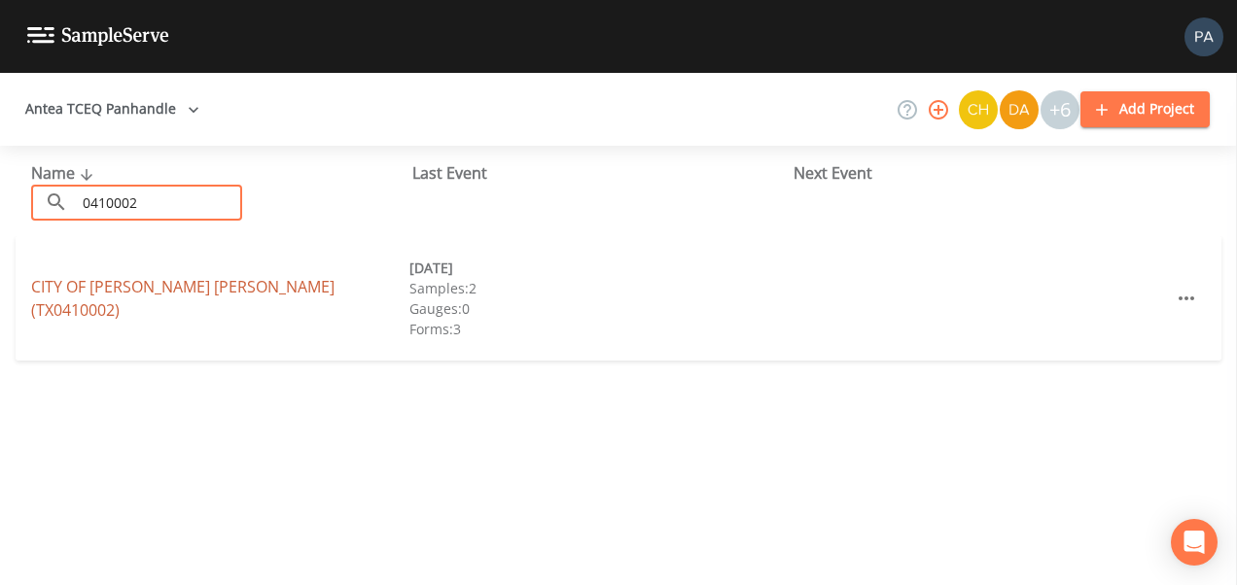
type input "0410002"
click at [211, 301] on link "CITY OF [PERSON_NAME] [PERSON_NAME] (TX0410002)" at bounding box center [182, 298] width 303 height 45
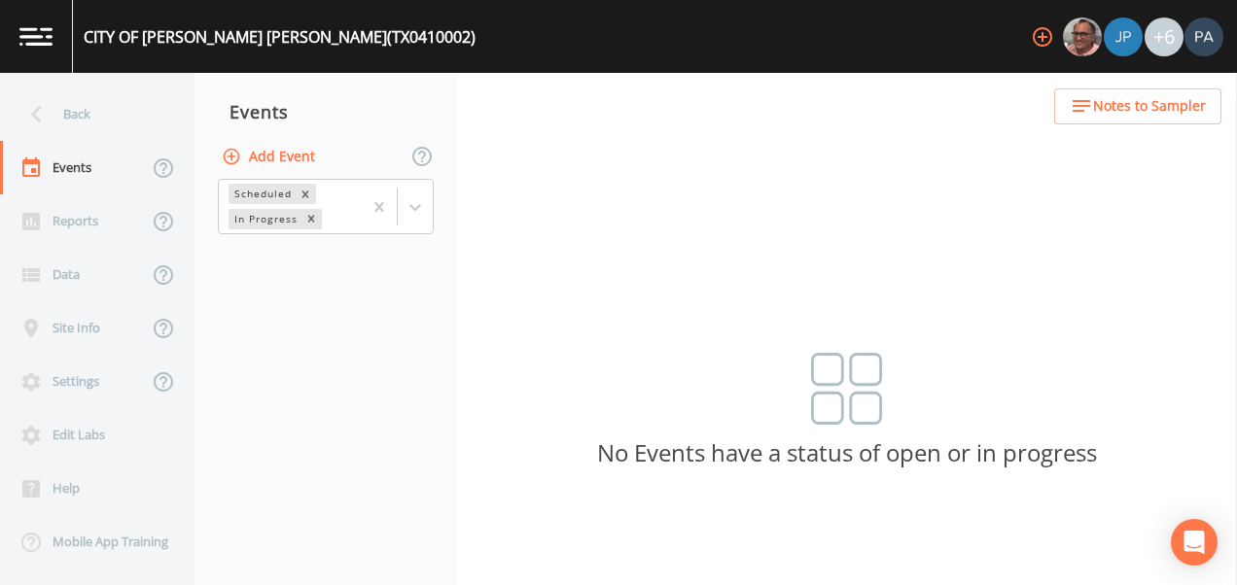
click at [267, 155] on button "Add Event" at bounding box center [270, 157] width 105 height 36
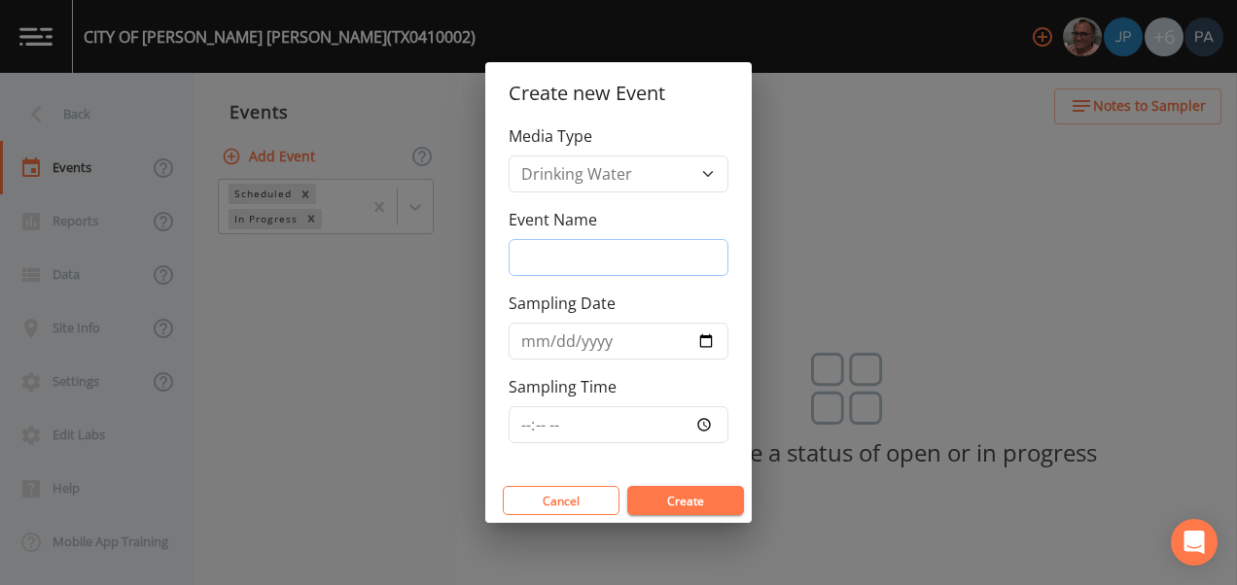
click at [555, 266] on input "Event Name" at bounding box center [619, 257] width 220 height 37
type input "3Q"
type input "[DATE]"
click at [522, 433] on input "Sampling Time" at bounding box center [619, 424] width 220 height 37
type input "13:45"
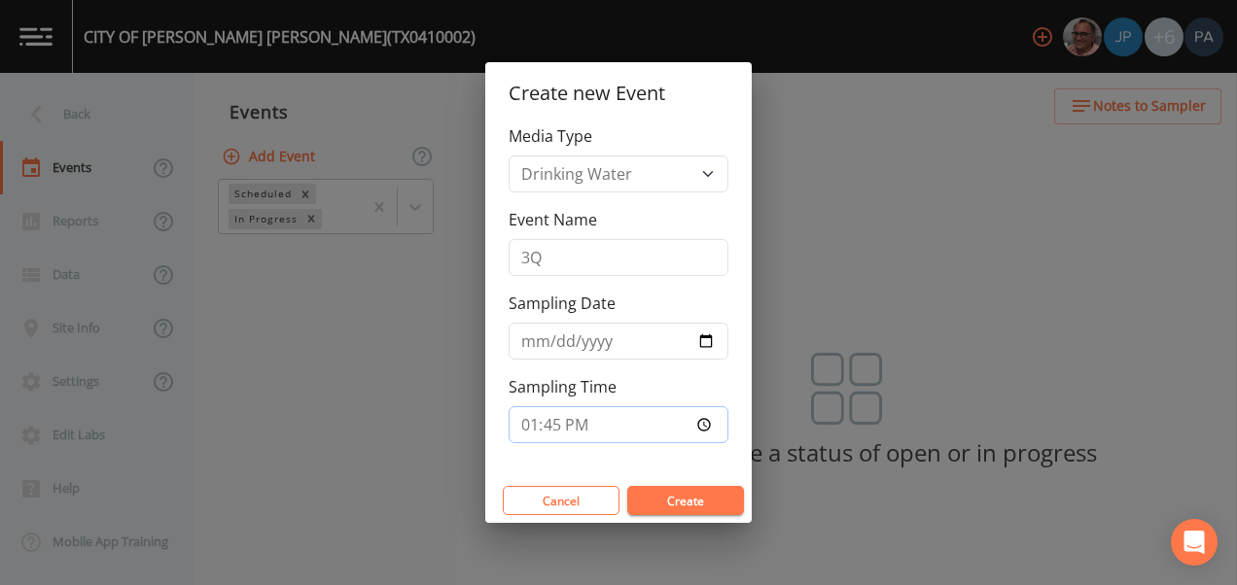
click at [627, 486] on button "Create" at bounding box center [685, 500] width 117 height 29
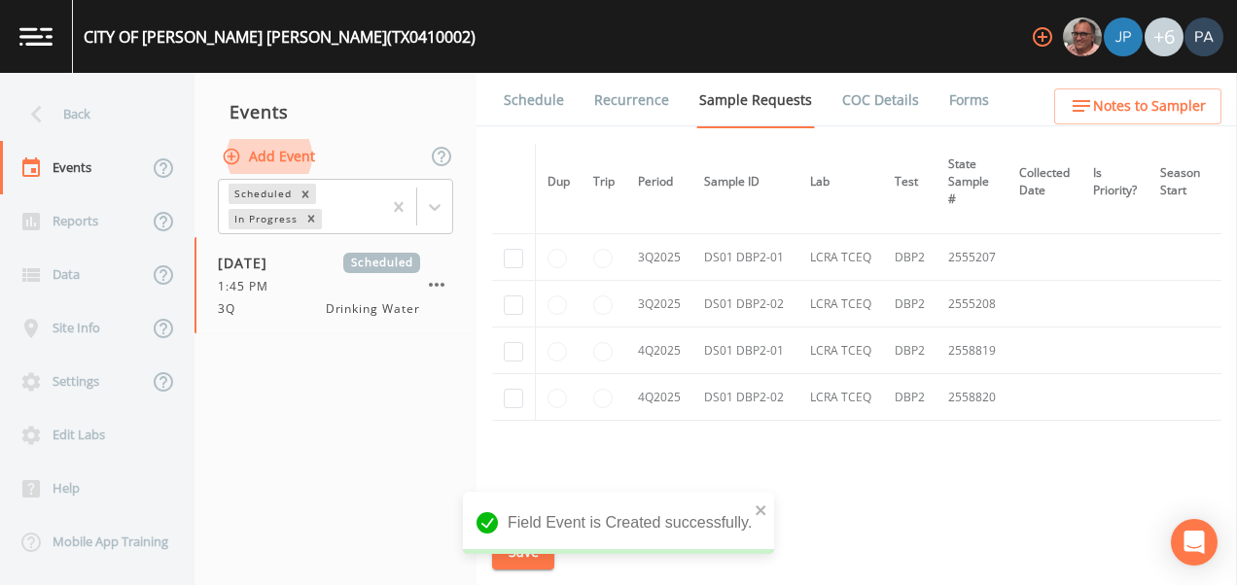
scroll to position [1463, 0]
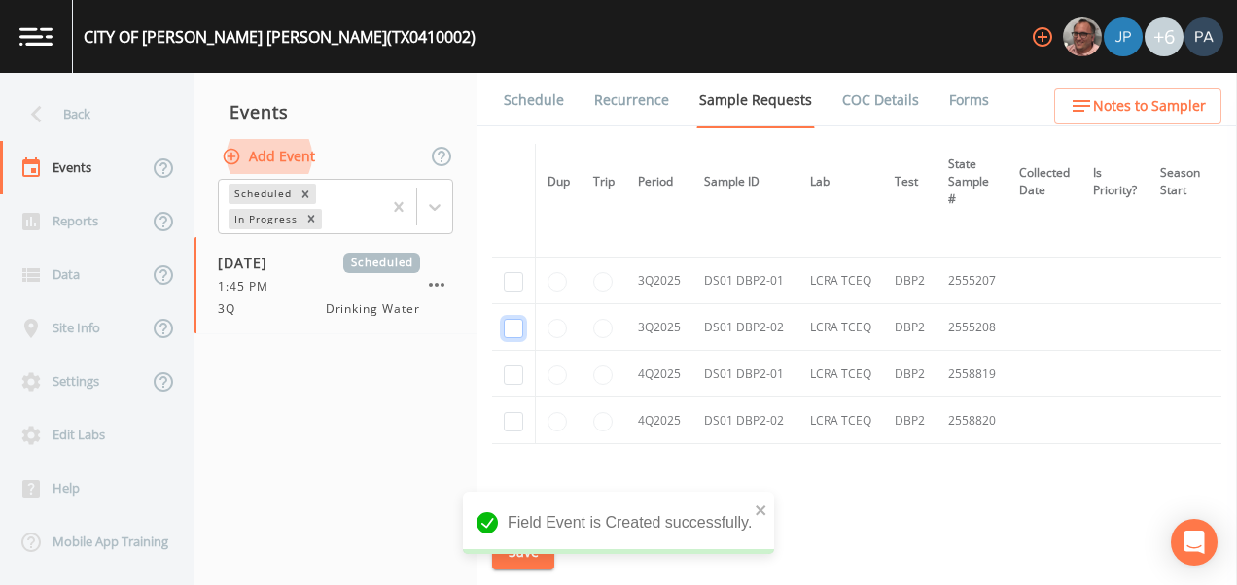
checkbox input "true"
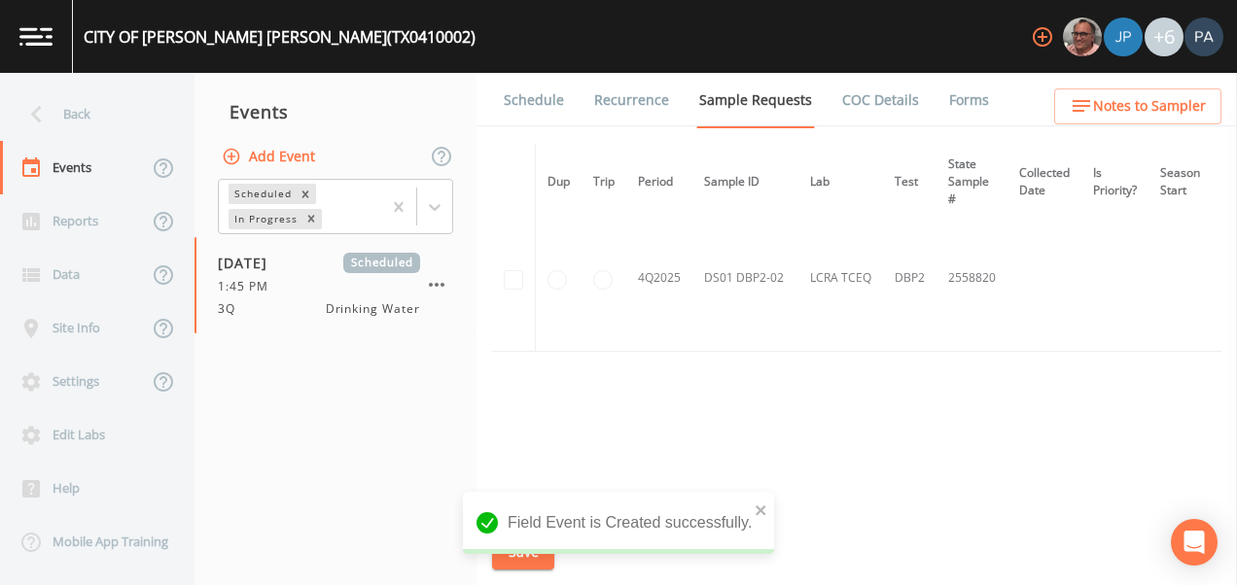
scroll to position [1271, 0]
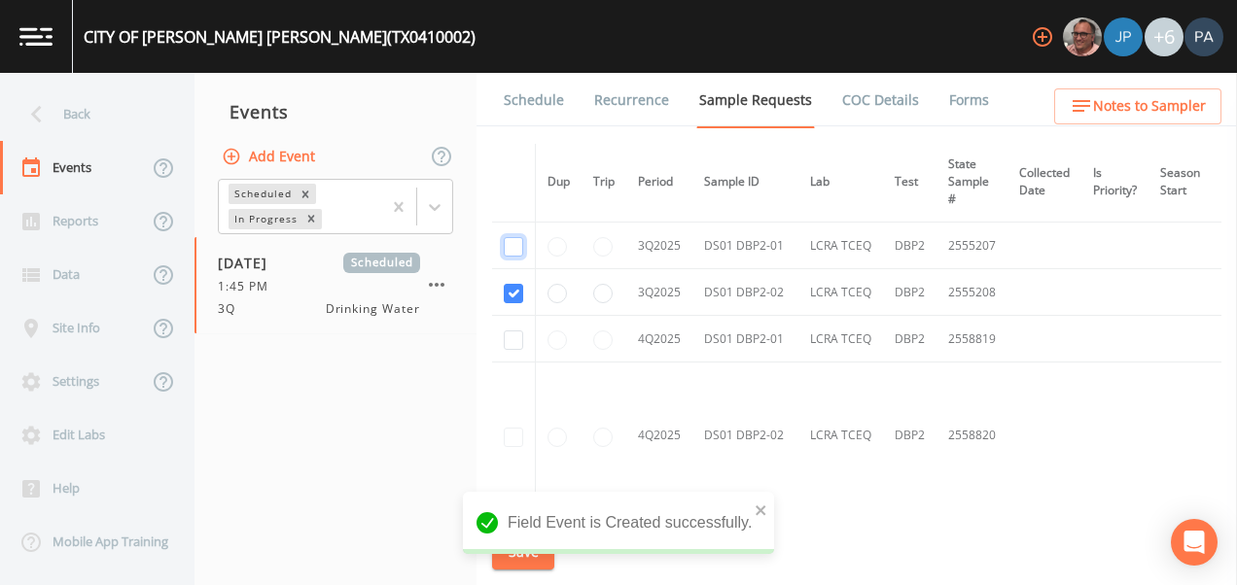
checkbox input "true"
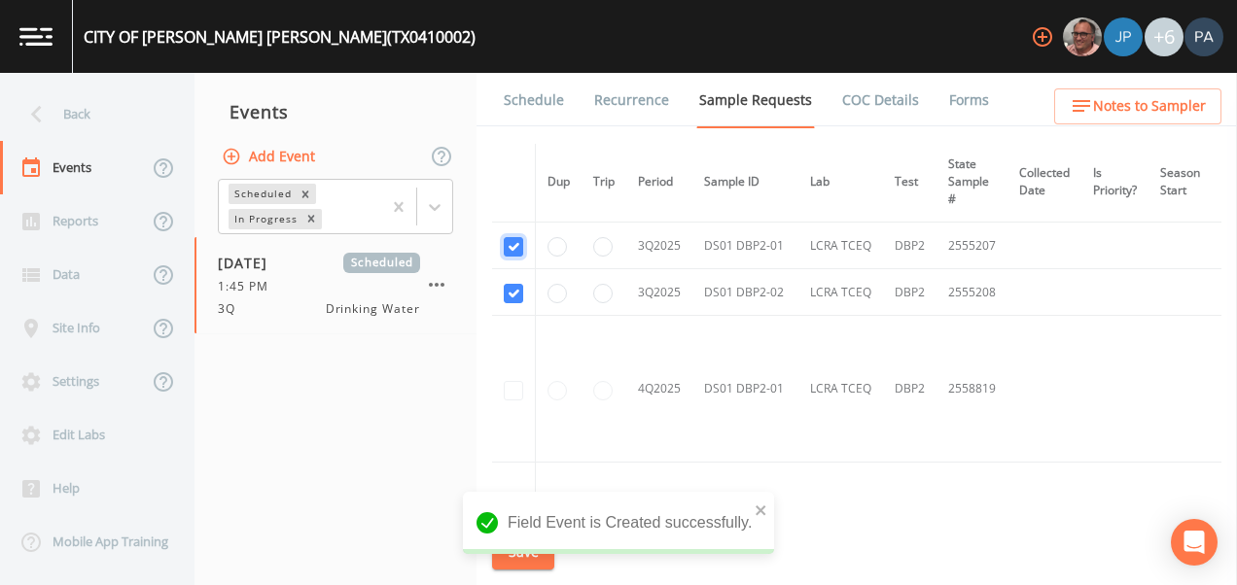
scroll to position [1174, 0]
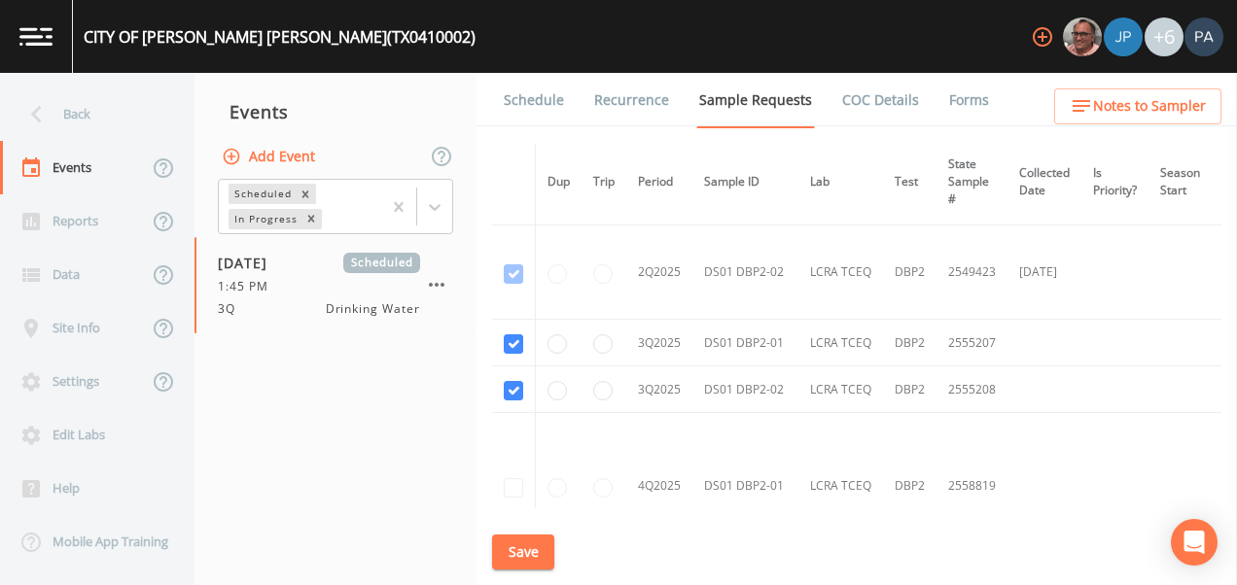
click at [521, 548] on button "Save" at bounding box center [523, 553] width 62 height 36
click at [553, 102] on link "Schedule" at bounding box center [534, 100] width 66 height 54
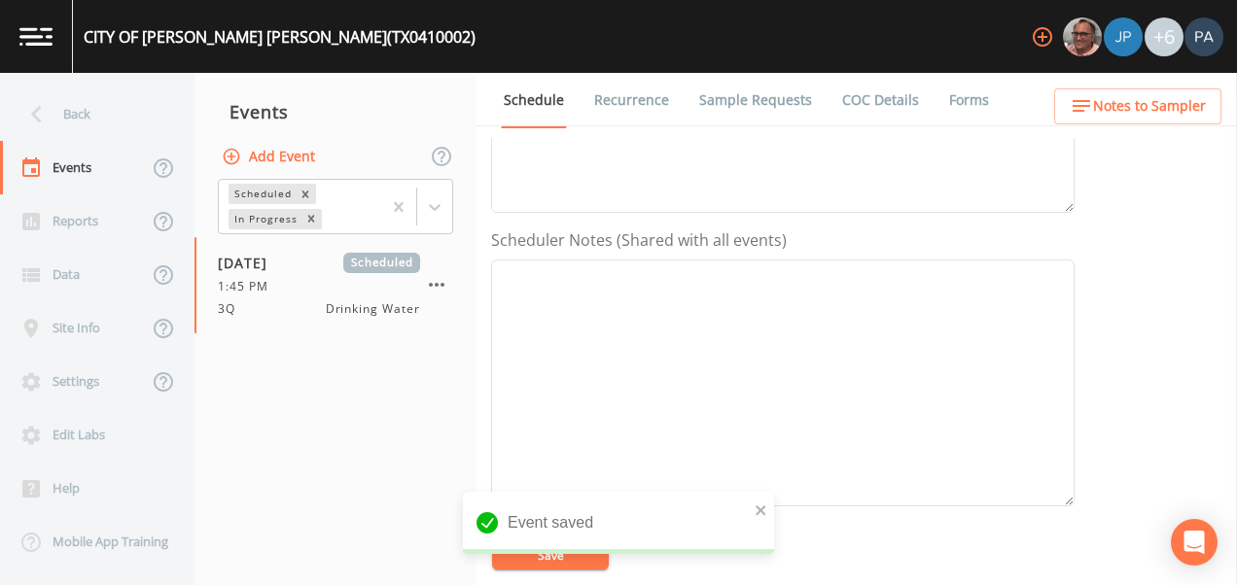
scroll to position [786, 0]
click at [645, 209] on button "Add" at bounding box center [647, 209] width 65 height 36
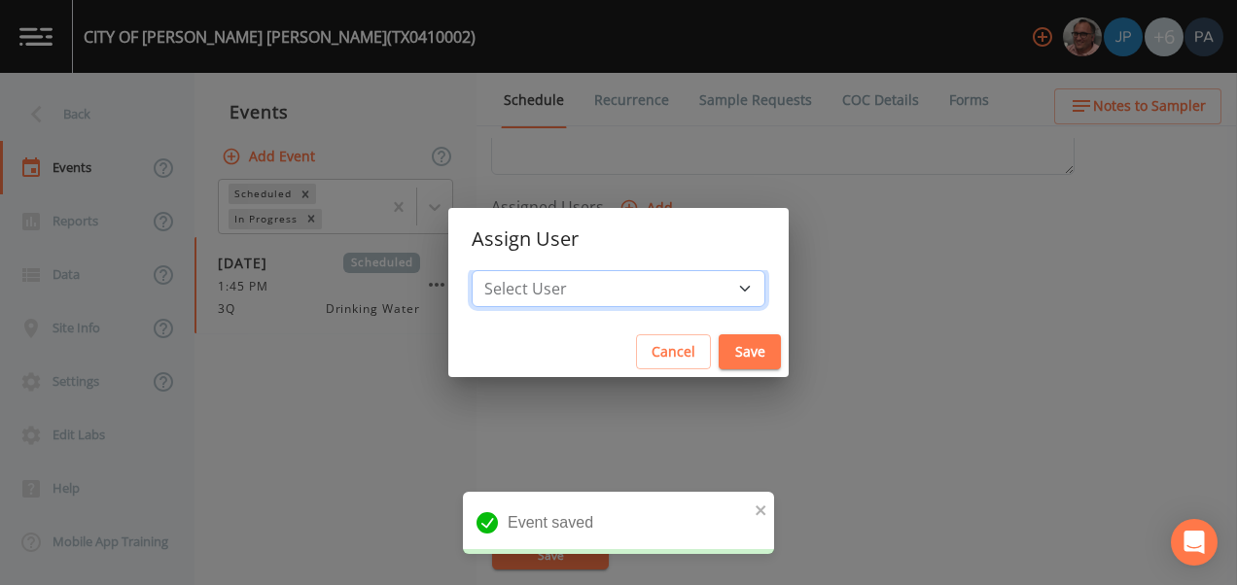
click at [560, 282] on select "Select User [PERSON_NAME] [PERSON_NAME] [PERSON_NAME] [PERSON_NAME] [PERSON_NAM…" at bounding box center [619, 288] width 294 height 37
select select "89eca224-83f1-4c08-b513-3d512749bff6"
click at [533, 270] on select "Select User [PERSON_NAME] [PERSON_NAME] [PERSON_NAME] [PERSON_NAME] [PERSON_NAM…" at bounding box center [619, 288] width 294 height 37
click at [719, 348] on button "Save" at bounding box center [750, 352] width 62 height 36
select select
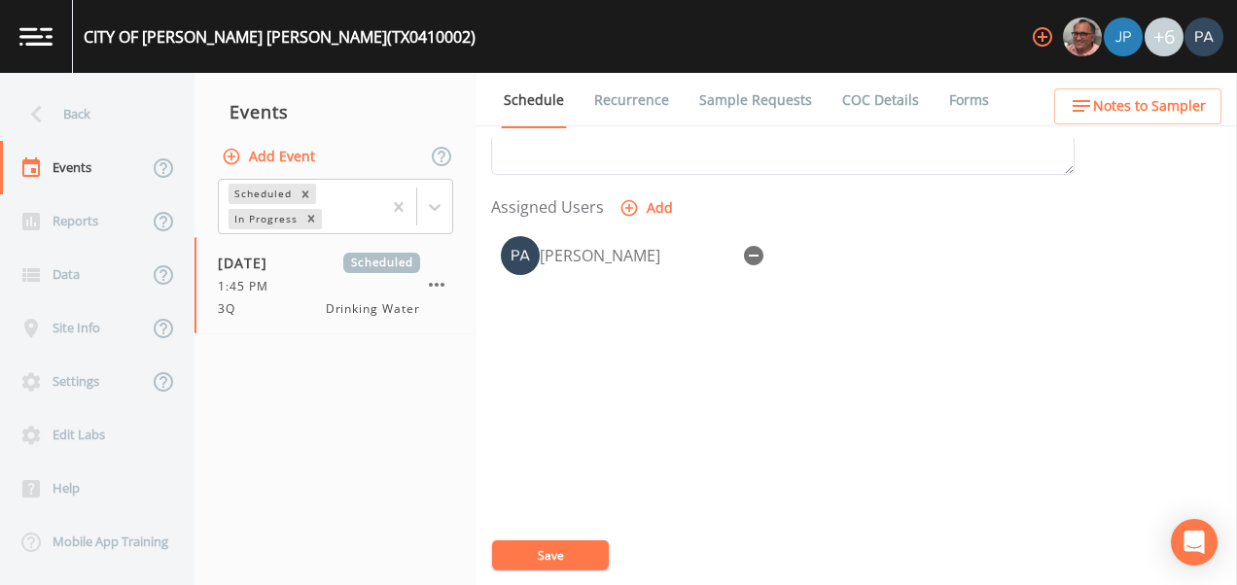
click at [553, 548] on button "Save" at bounding box center [550, 555] width 117 height 29
click at [88, 122] on div "Back" at bounding box center [87, 114] width 175 height 53
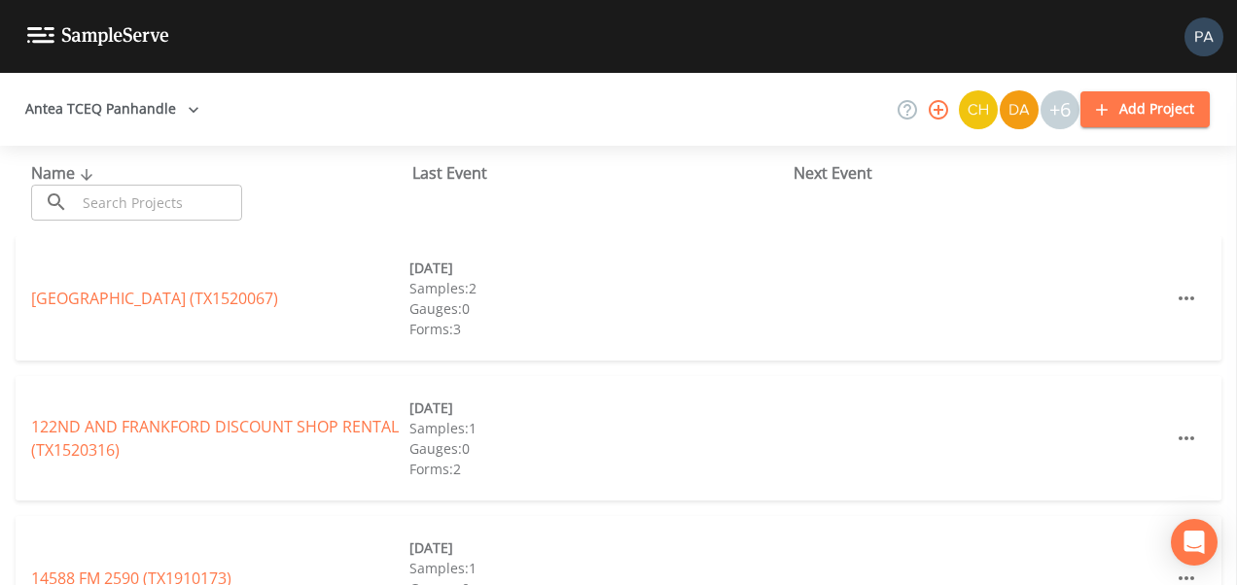
click at [101, 201] on input "text" at bounding box center [159, 203] width 166 height 36
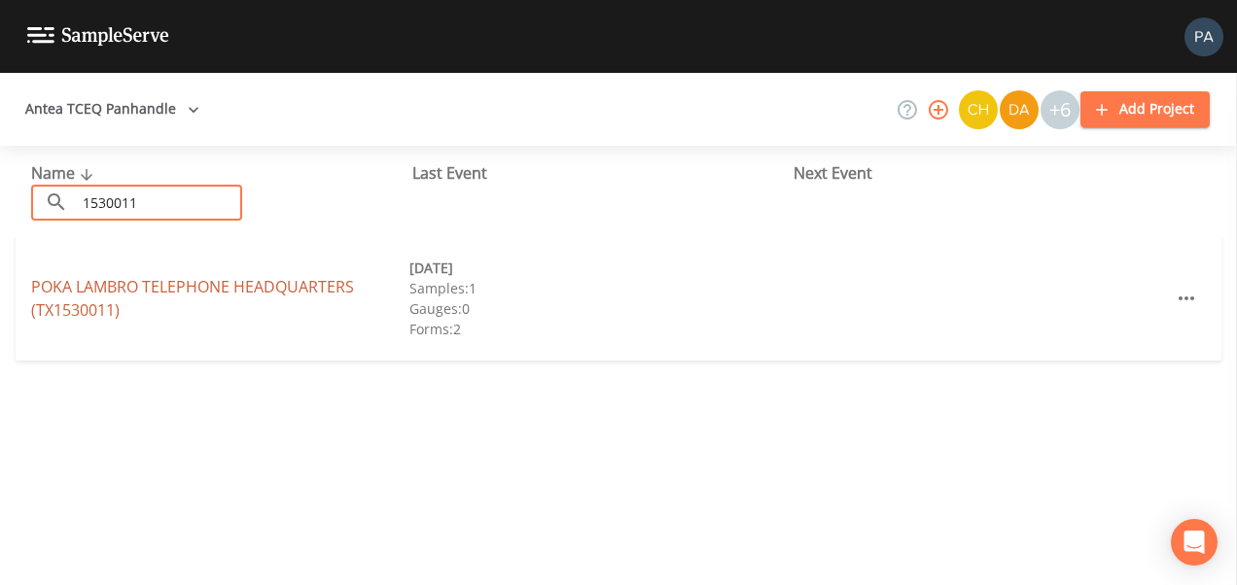
type input "1530011"
click at [236, 277] on link "POKA LAMBRO TELEPHONE HEADQUARTERS (TX1530011)" at bounding box center [192, 298] width 323 height 45
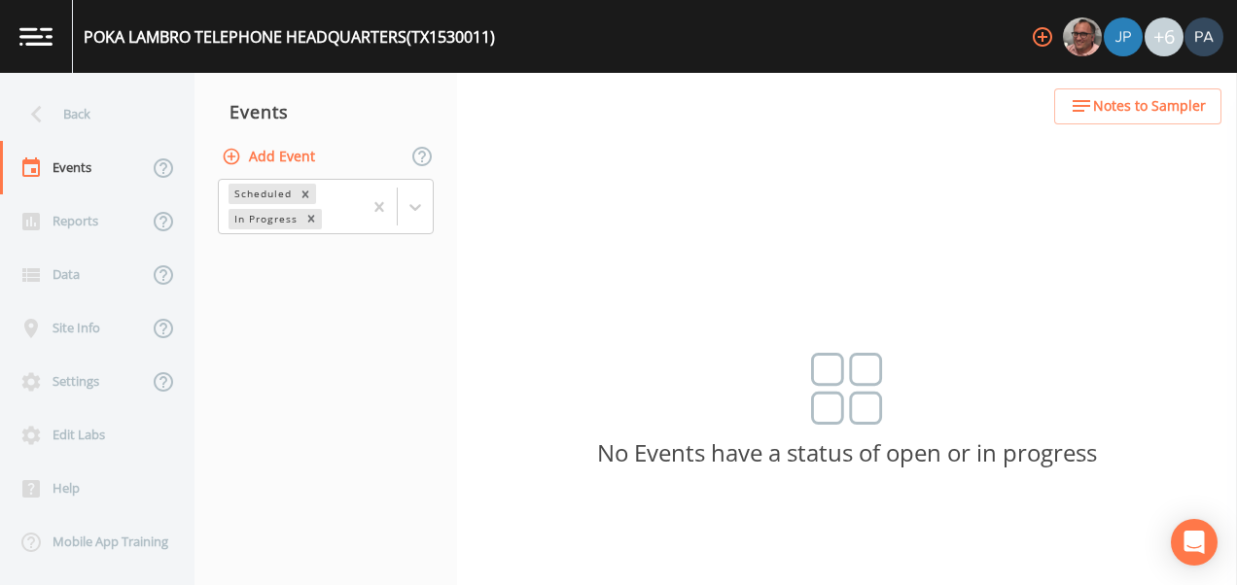
click at [271, 147] on button "Add Event" at bounding box center [270, 157] width 105 height 36
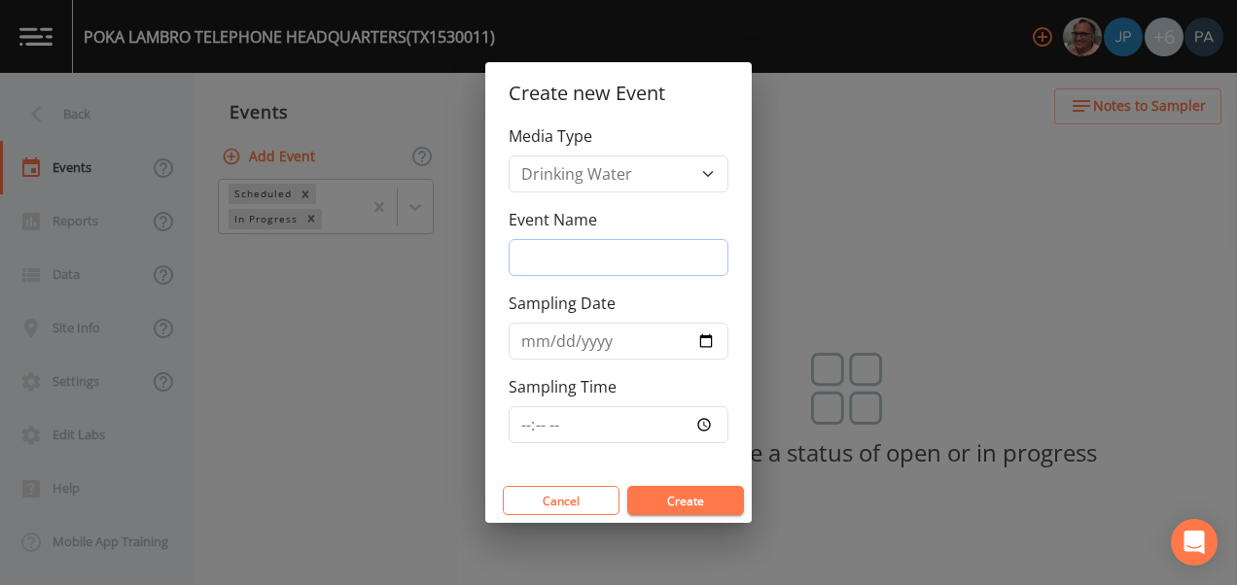
click at [556, 261] on input "Event Name" at bounding box center [619, 257] width 220 height 37
type input "3Q"
type input "[DATE]"
click at [514, 434] on input "Sampling Time" at bounding box center [619, 424] width 220 height 37
type input "10:30"
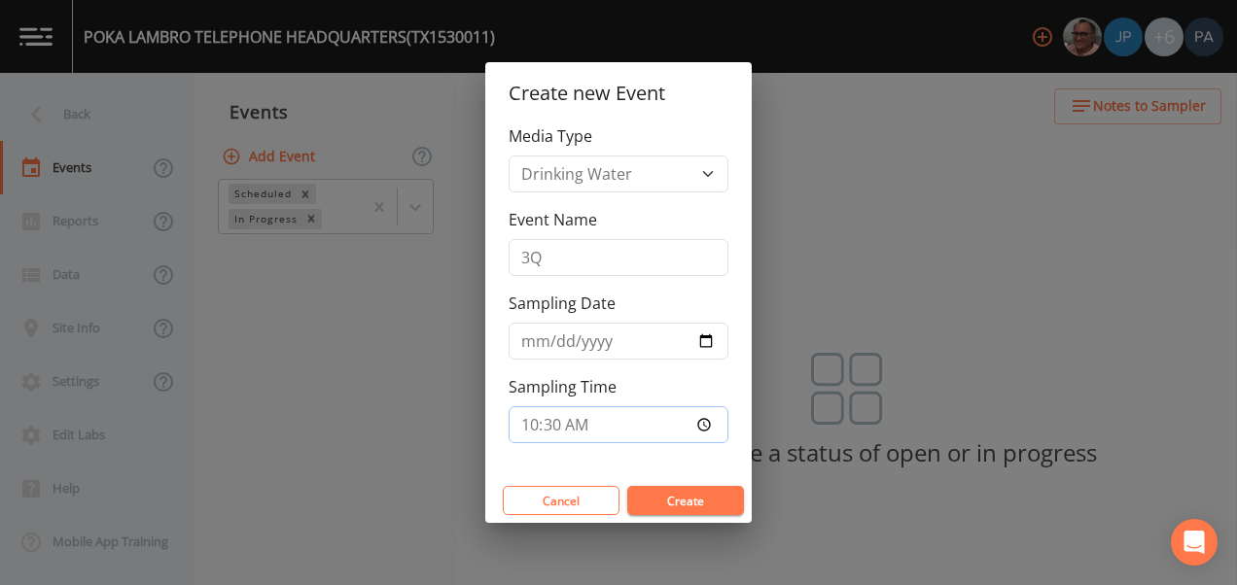
click at [627, 486] on button "Create" at bounding box center [685, 500] width 117 height 29
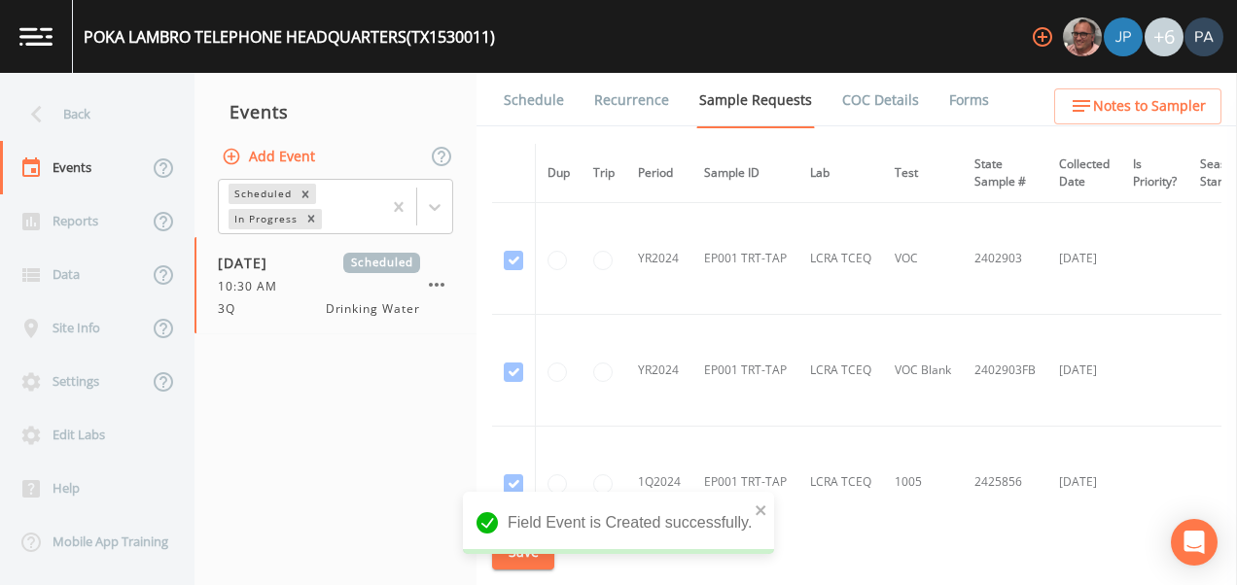
click at [549, 91] on link "Schedule" at bounding box center [534, 100] width 66 height 54
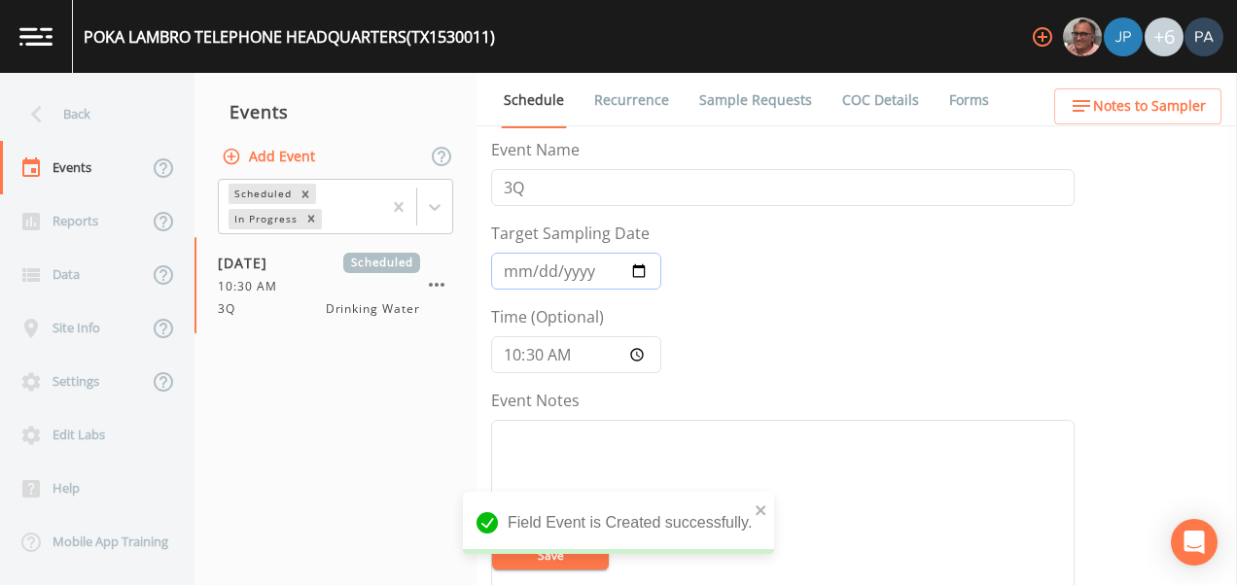
click at [635, 268] on input "[DATE]" at bounding box center [576, 271] width 170 height 37
type input "[DATE]"
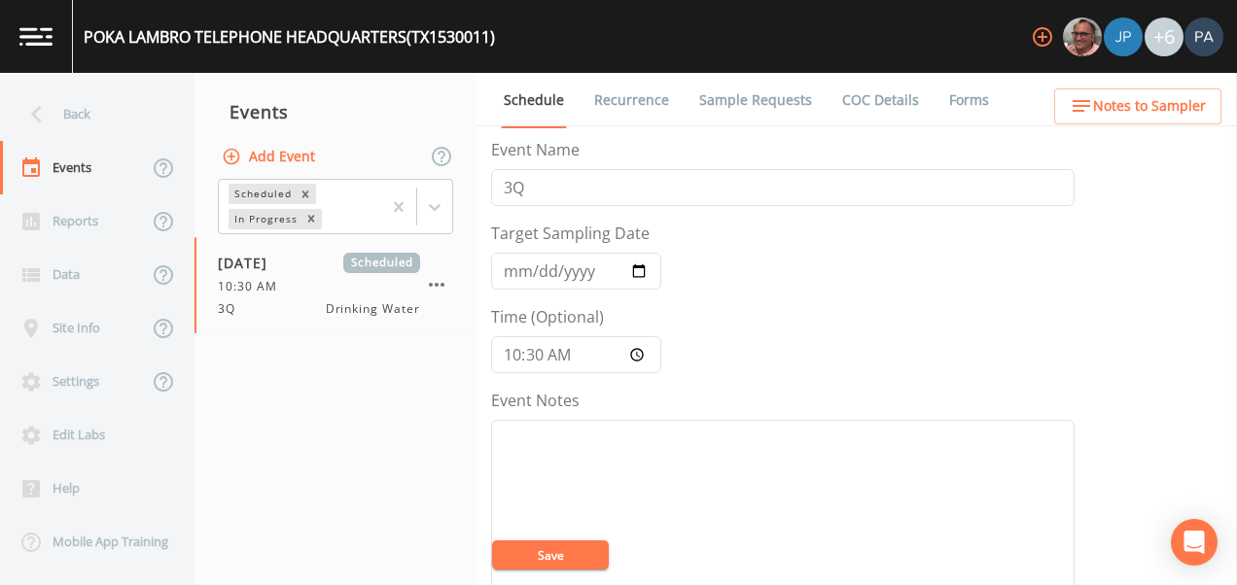
scroll to position [583, 0]
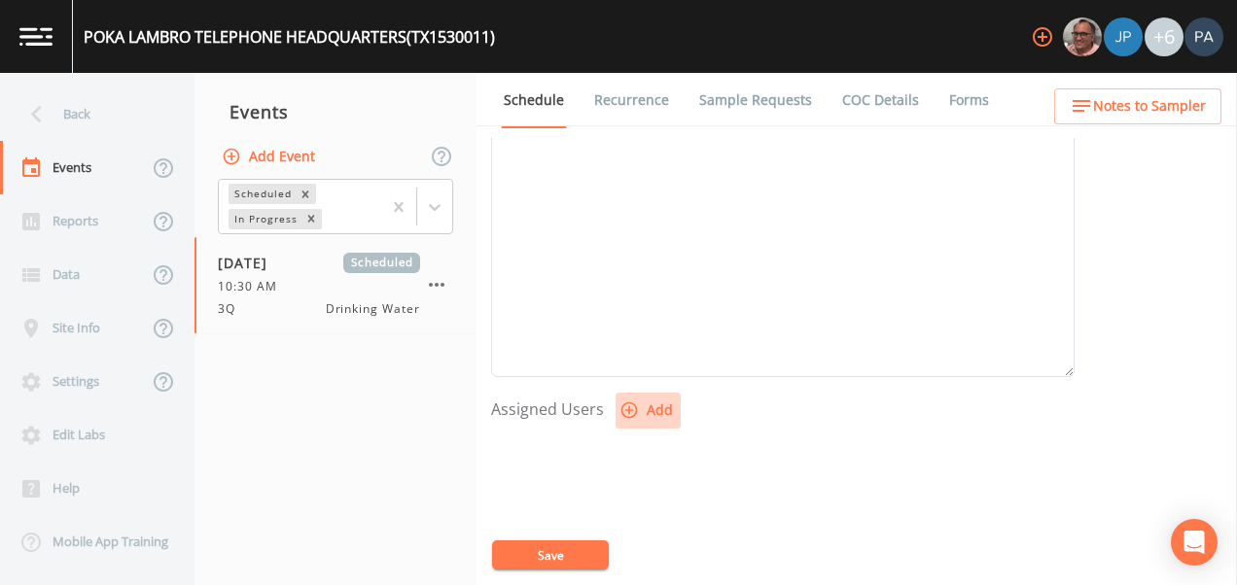
click at [637, 414] on button "Add" at bounding box center [647, 411] width 65 height 36
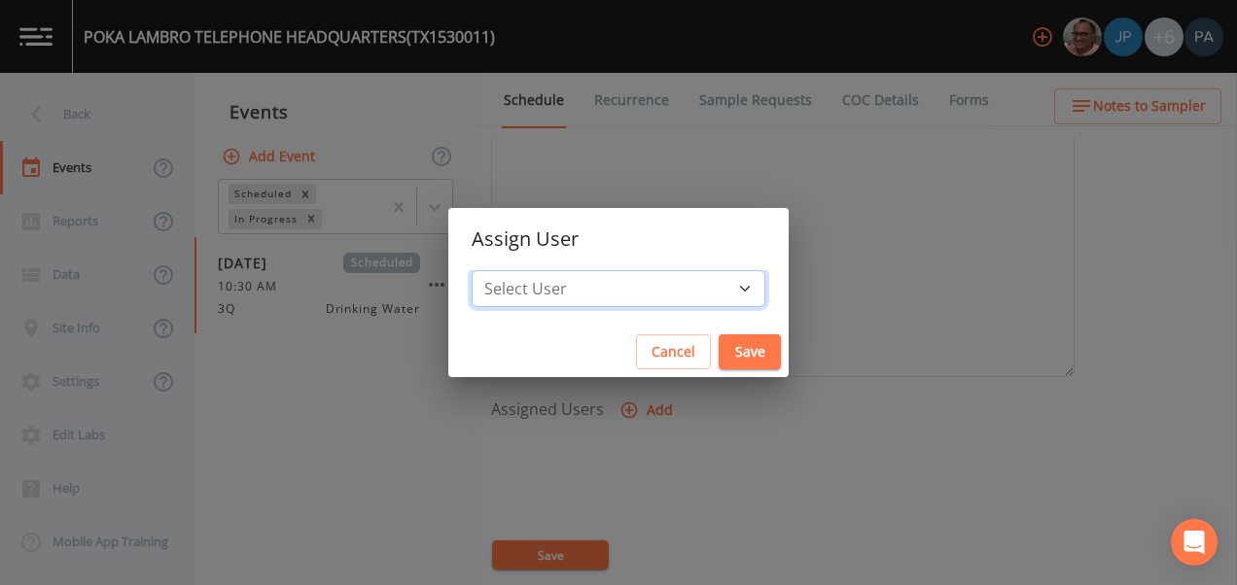
click at [554, 297] on select "Select User [PERSON_NAME] [PERSON_NAME] [PERSON_NAME] [PERSON_NAME] [PERSON_NAM…" at bounding box center [619, 288] width 294 height 37
select select "89eca224-83f1-4c08-b513-3d512749bff6"
click at [533, 270] on select "Select User [PERSON_NAME] [PERSON_NAME] [PERSON_NAME] [PERSON_NAME] [PERSON_NAM…" at bounding box center [619, 288] width 294 height 37
click at [719, 339] on button "Save" at bounding box center [750, 352] width 62 height 36
select select
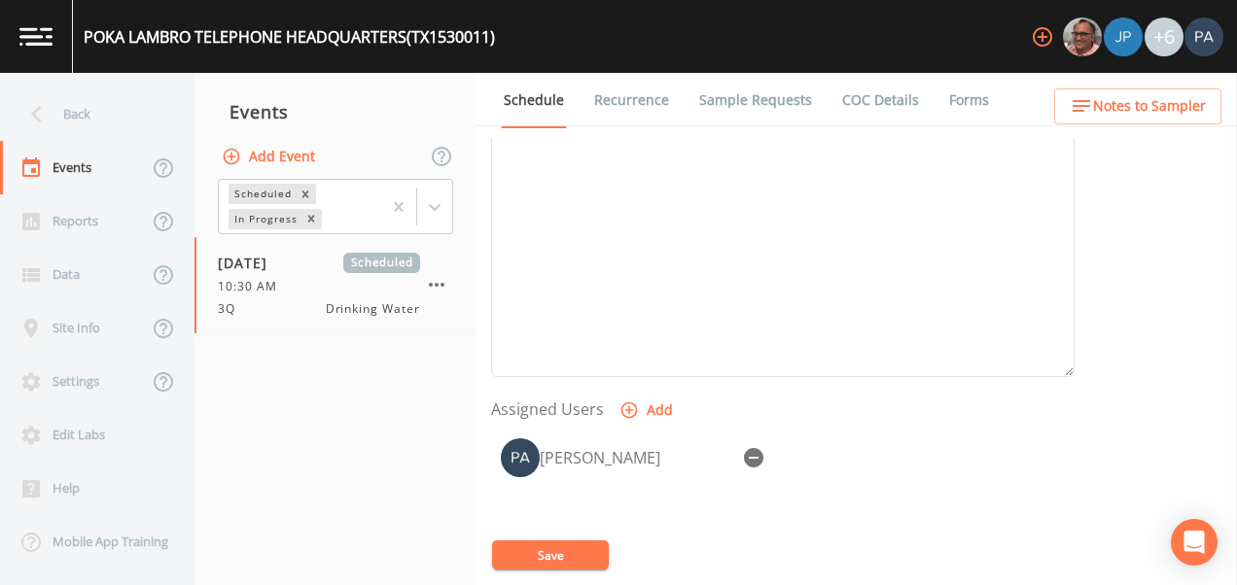
click at [558, 552] on button "Save" at bounding box center [550, 555] width 117 height 29
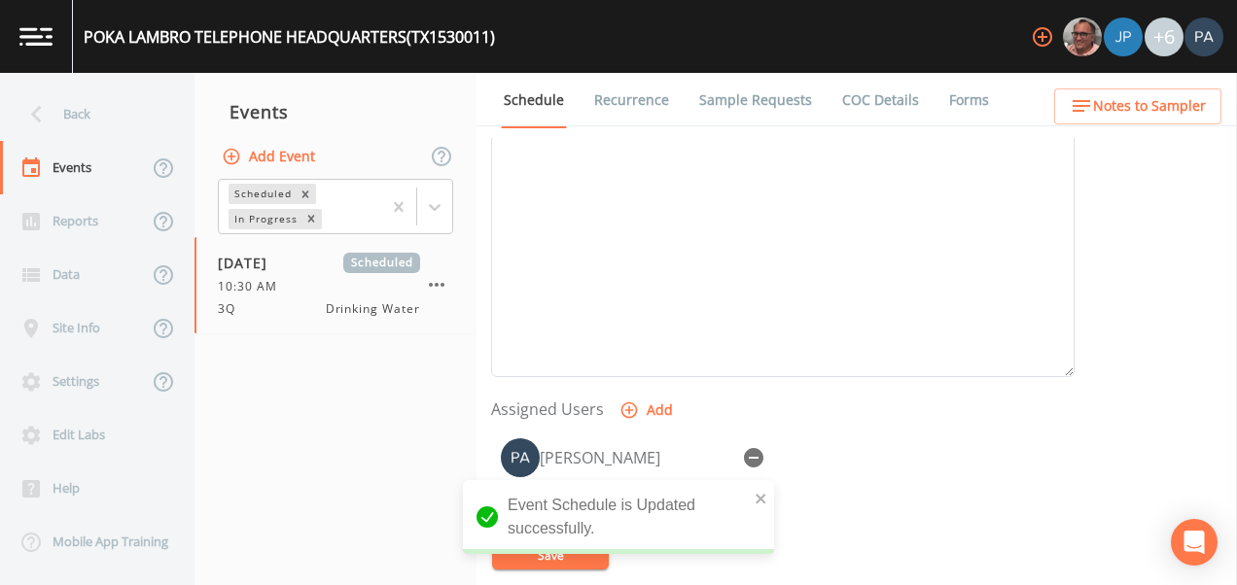
click at [746, 89] on link "Sample Requests" at bounding box center [755, 100] width 119 height 54
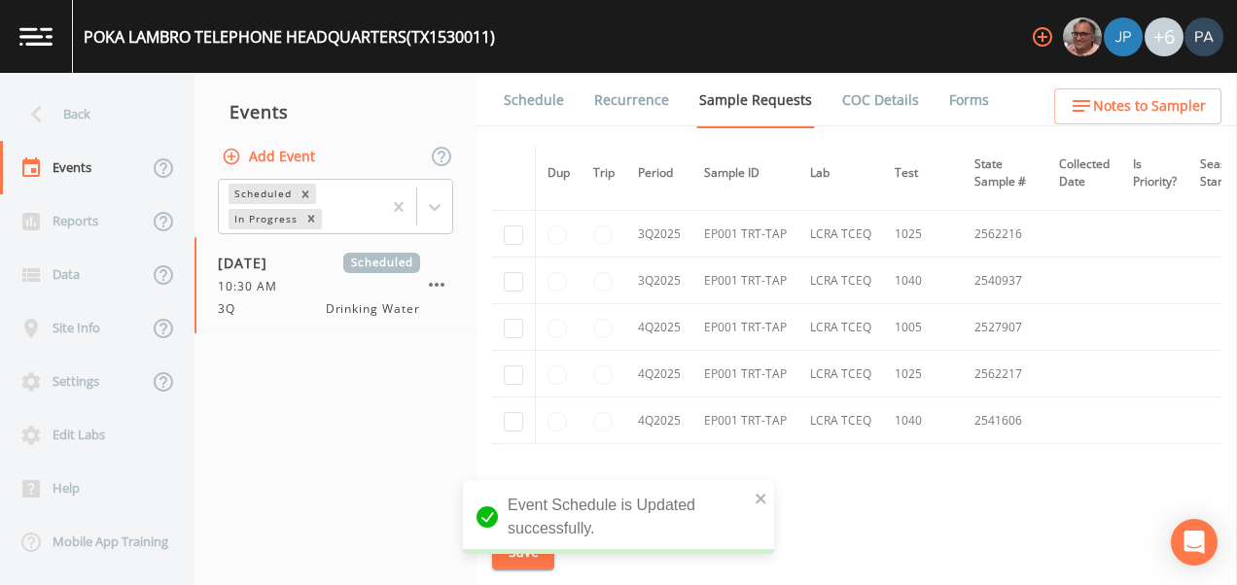
scroll to position [2132, 0]
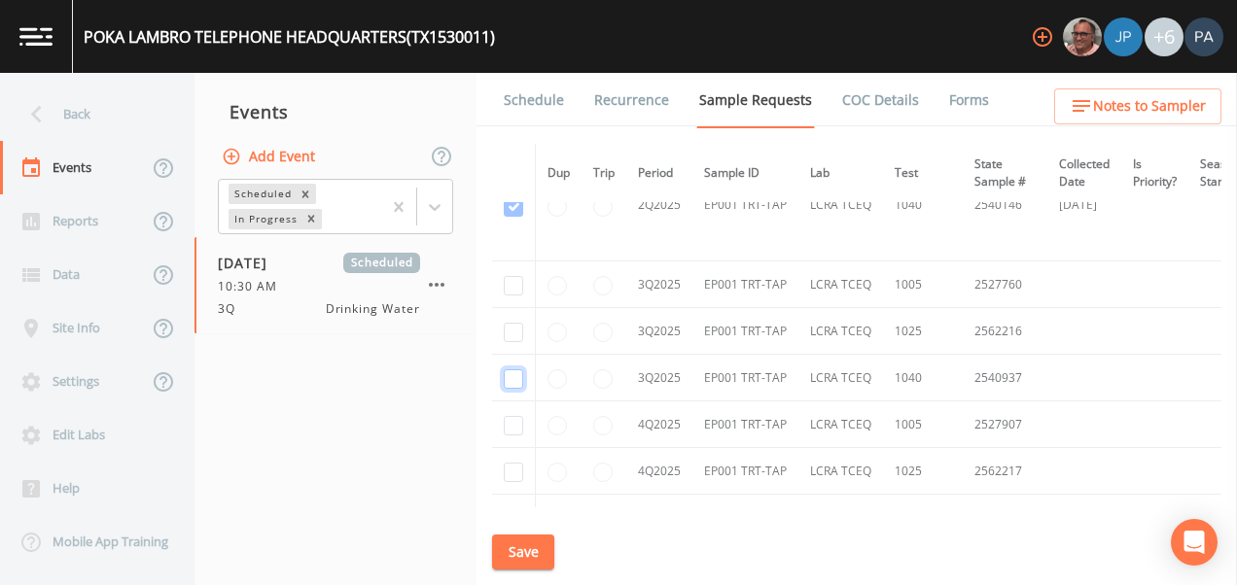
checkbox input "true"
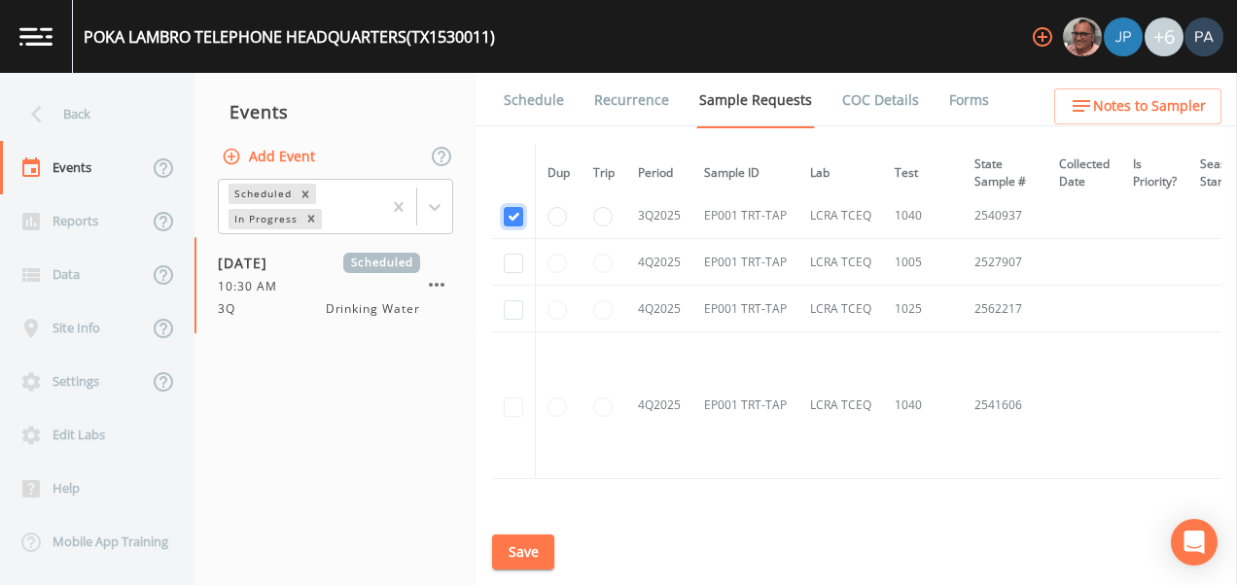
scroll to position [2005, 0]
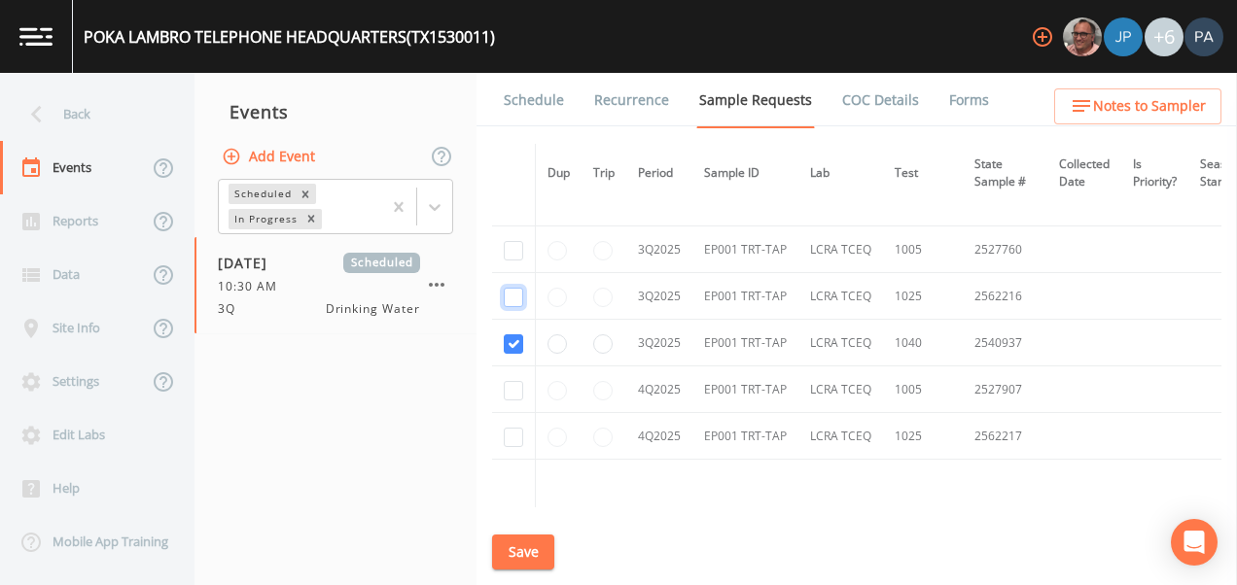
click at [512, 96] on input "checkbox" at bounding box center [513, 86] width 19 height 19
checkbox input "true"
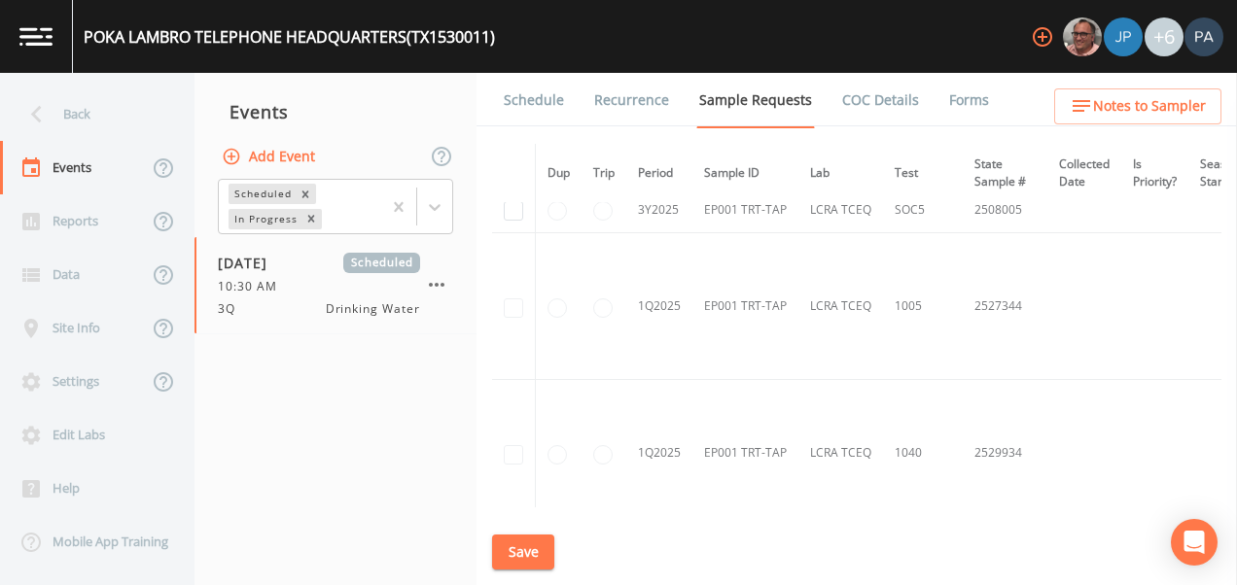
scroll to position [1424, 0]
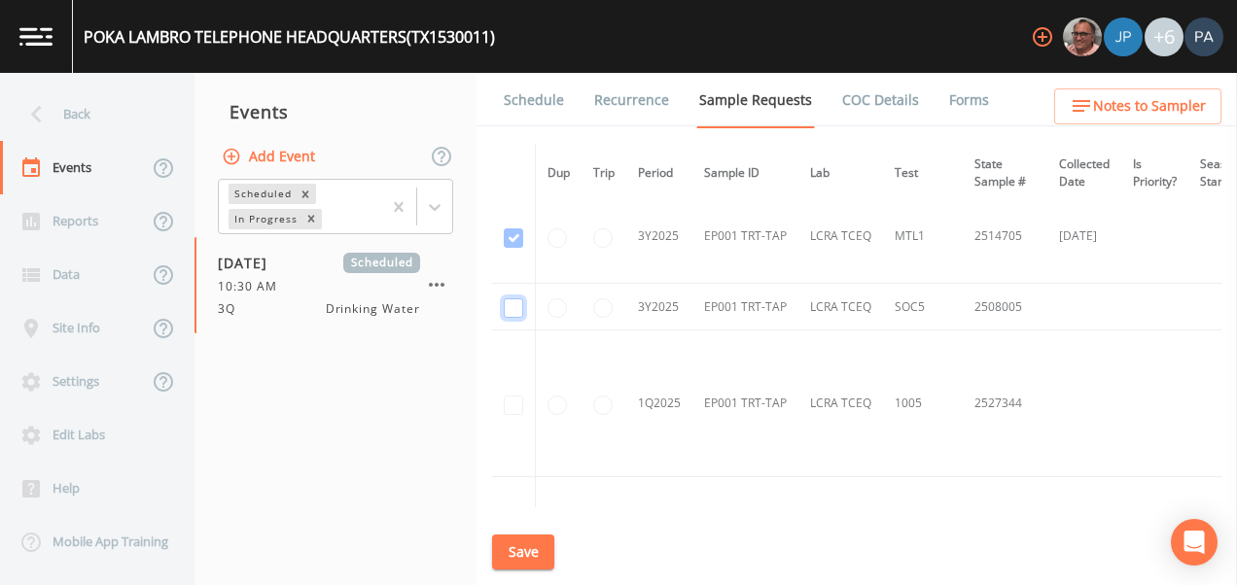
click at [507, 302] on input "checkbox" at bounding box center [513, 307] width 19 height 19
checkbox input "true"
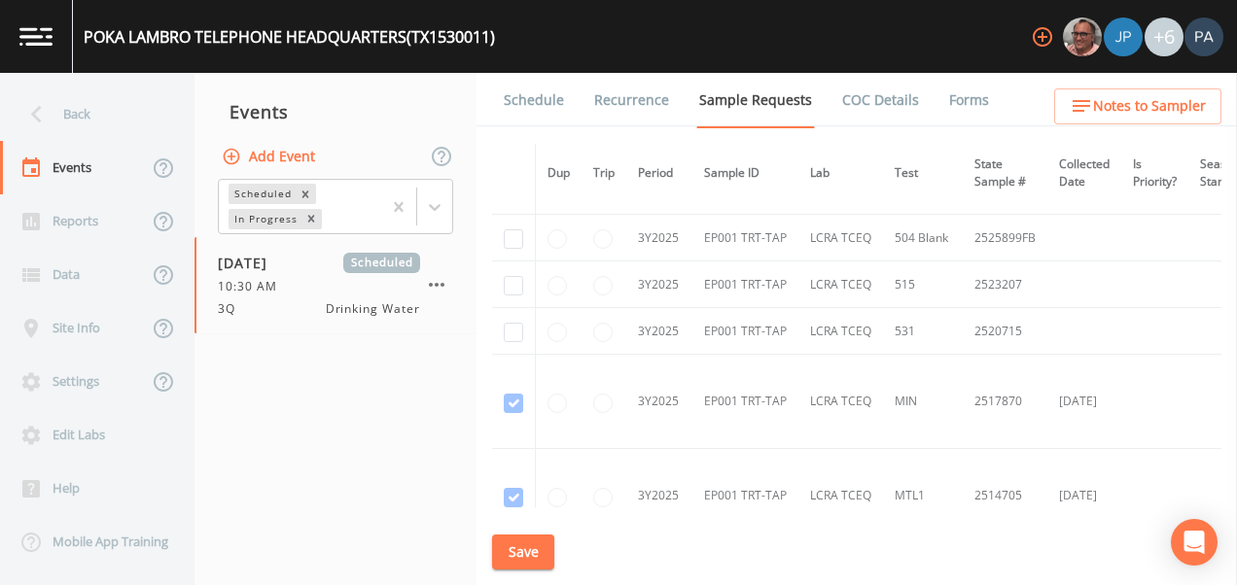
scroll to position [1133, 0]
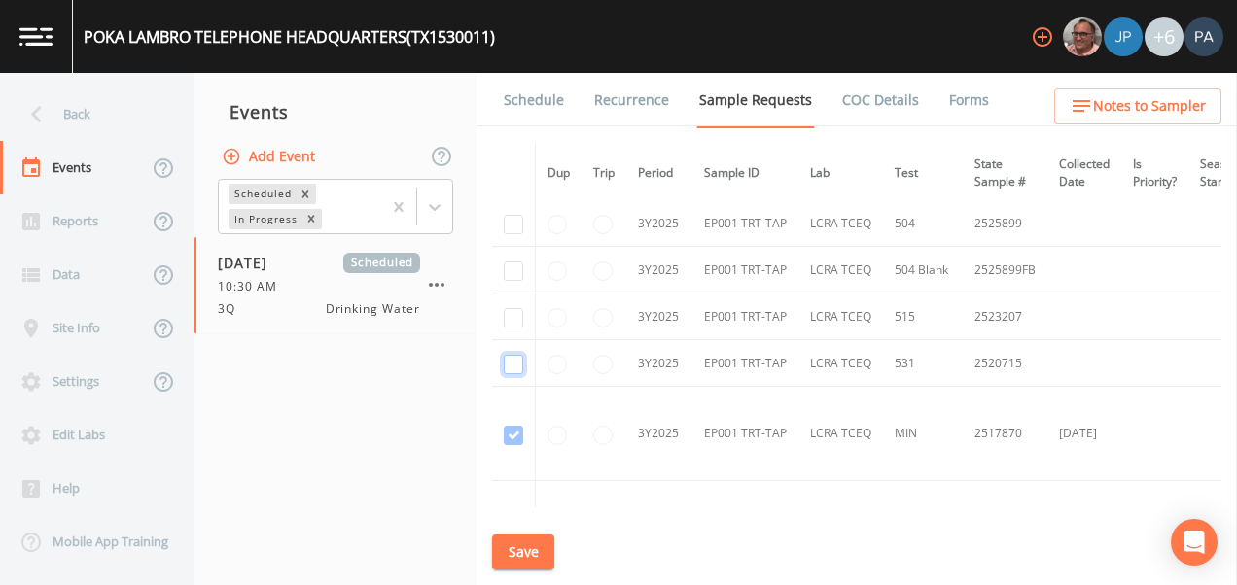
click at [517, 366] on input "checkbox" at bounding box center [513, 364] width 19 height 19
checkbox input "true"
click at [516, 319] on input "checkbox" at bounding box center [513, 317] width 19 height 19
checkbox input "true"
click at [519, 267] on input "checkbox" at bounding box center [513, 271] width 19 height 19
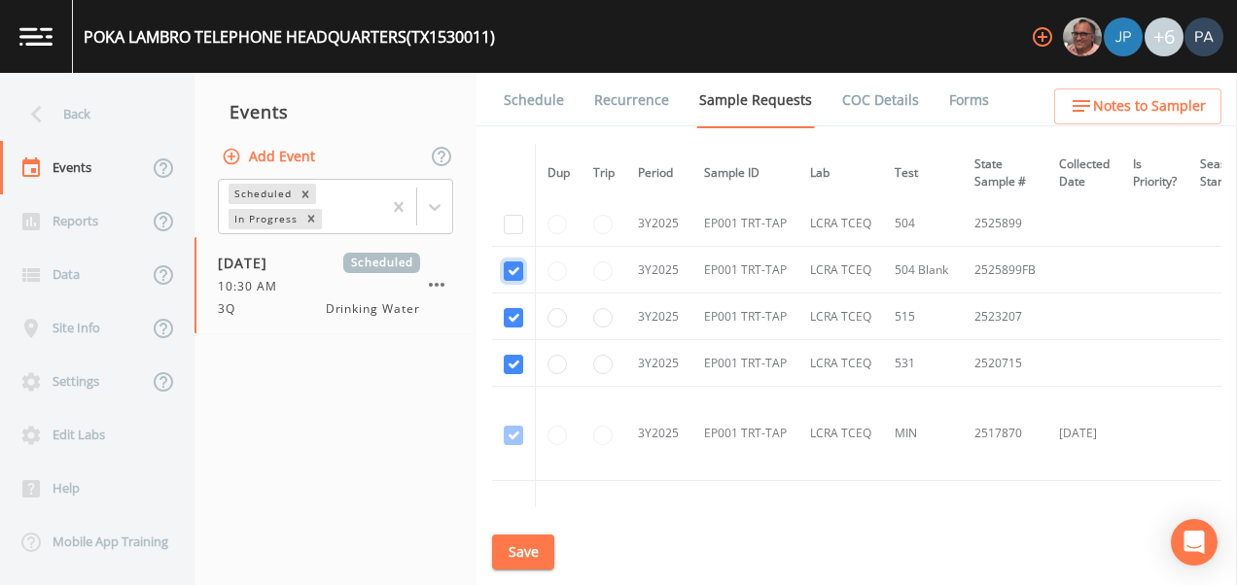
checkbox input "true"
click at [516, 228] on input "checkbox" at bounding box center [513, 224] width 19 height 19
checkbox input "true"
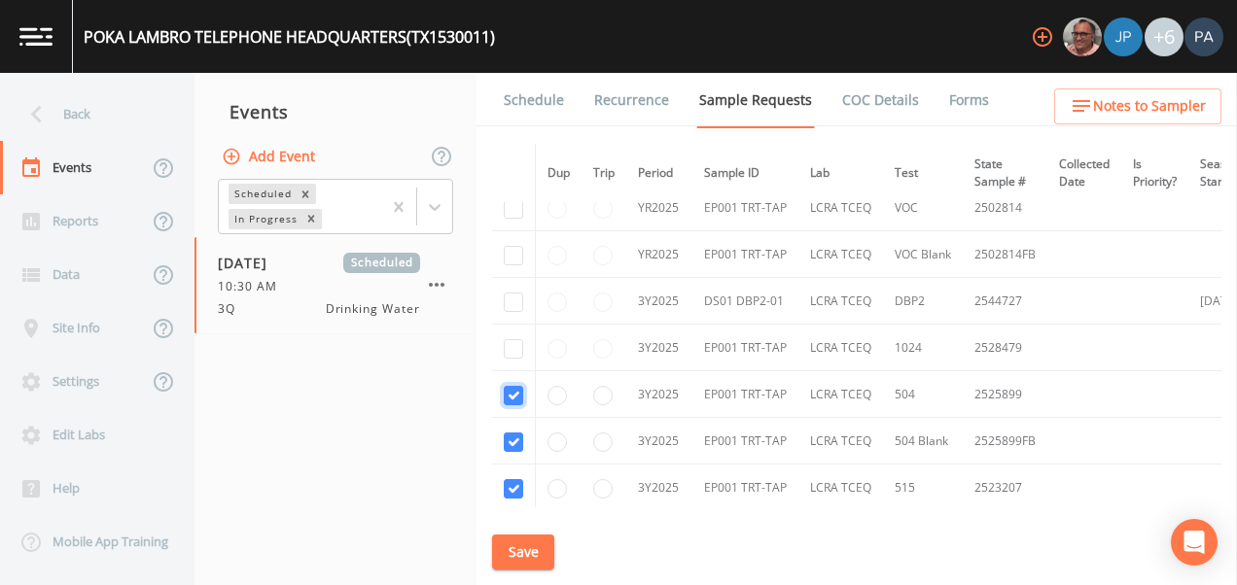
scroll to position [938, 0]
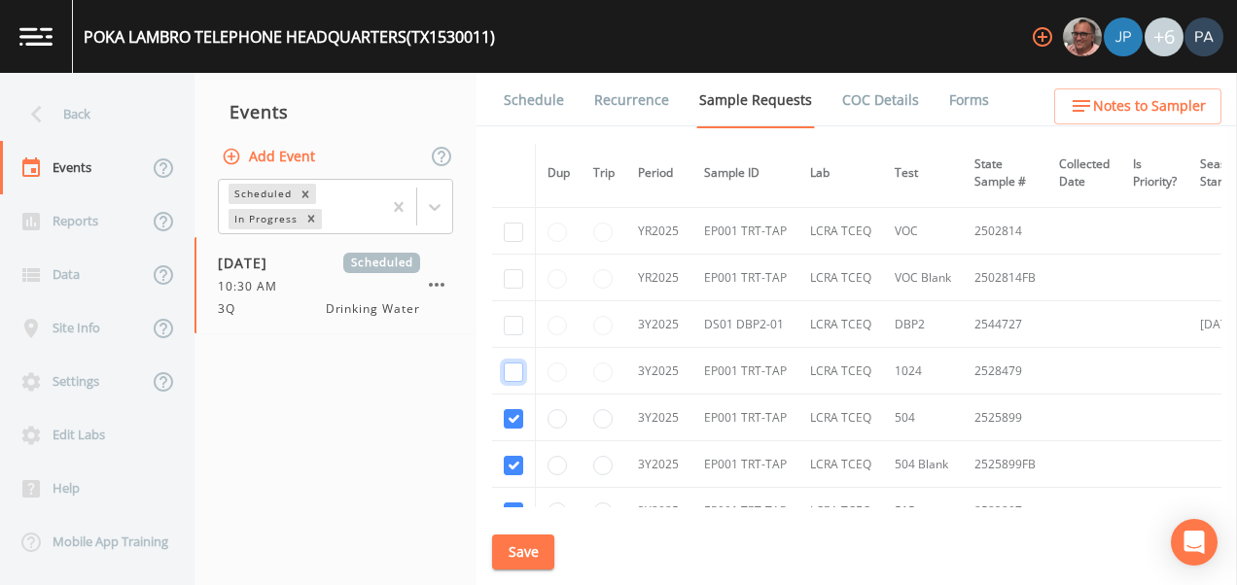
click at [514, 367] on input "checkbox" at bounding box center [513, 372] width 19 height 19
checkbox input "true"
click at [514, 327] on input "checkbox" at bounding box center [513, 325] width 19 height 19
checkbox input "true"
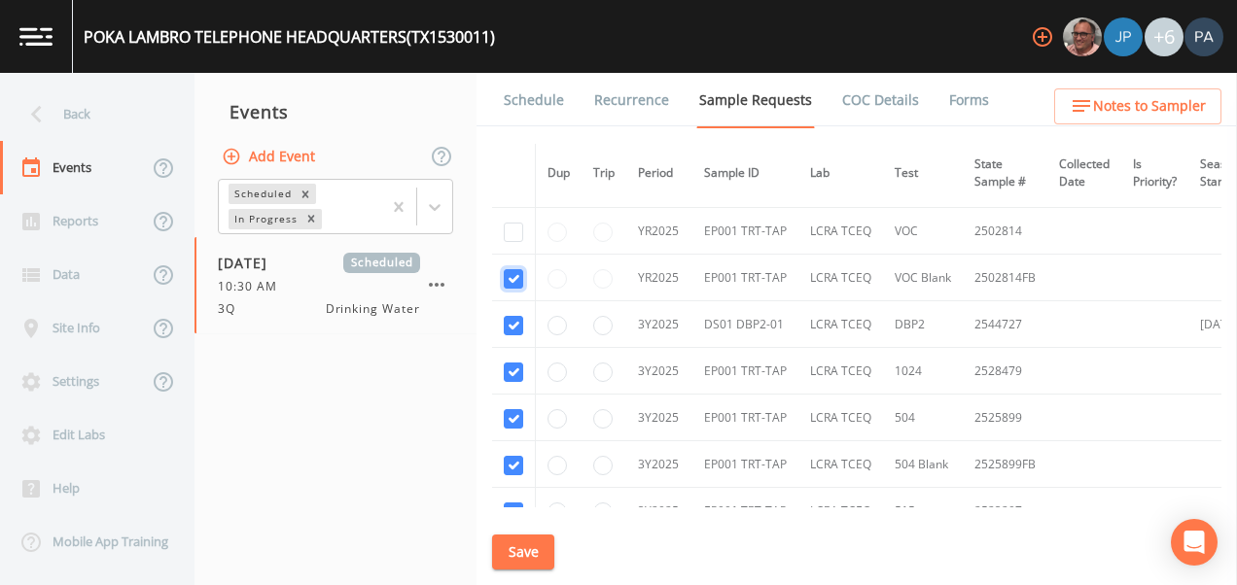
checkbox input "true"
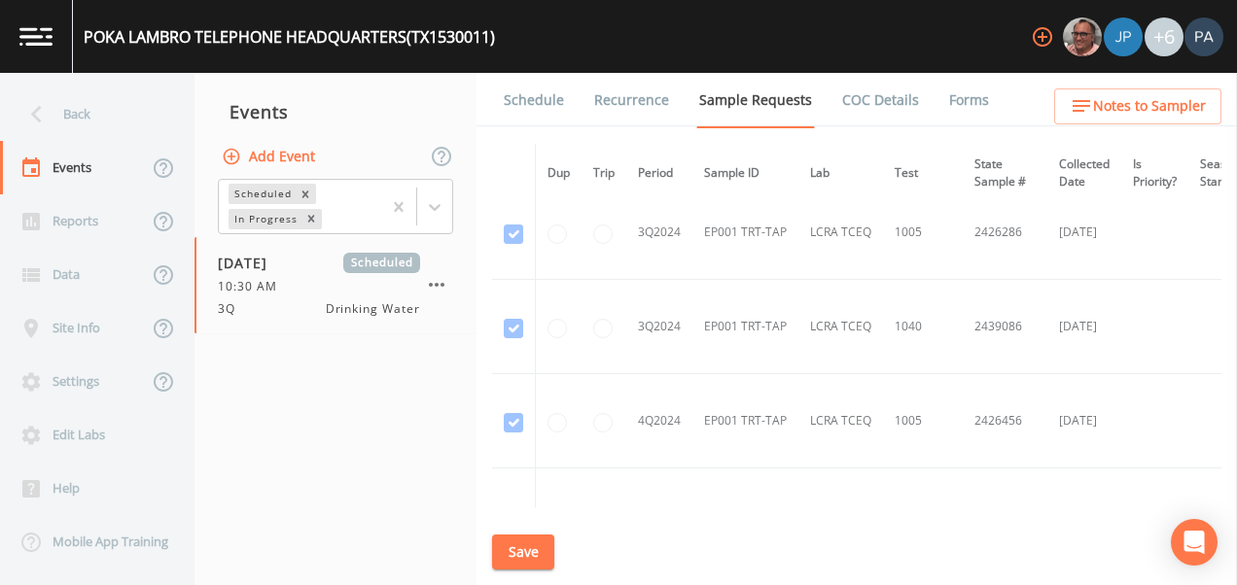
scroll to position [549, 0]
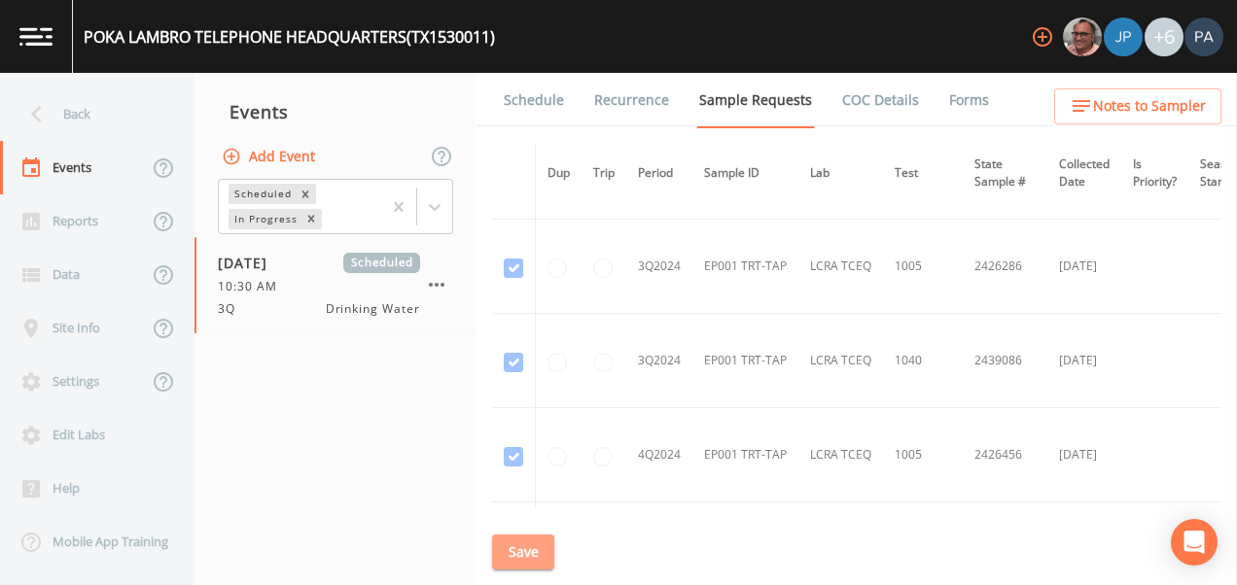
click at [540, 544] on button "Save" at bounding box center [523, 553] width 62 height 36
click at [96, 110] on div "Back" at bounding box center [87, 114] width 175 height 53
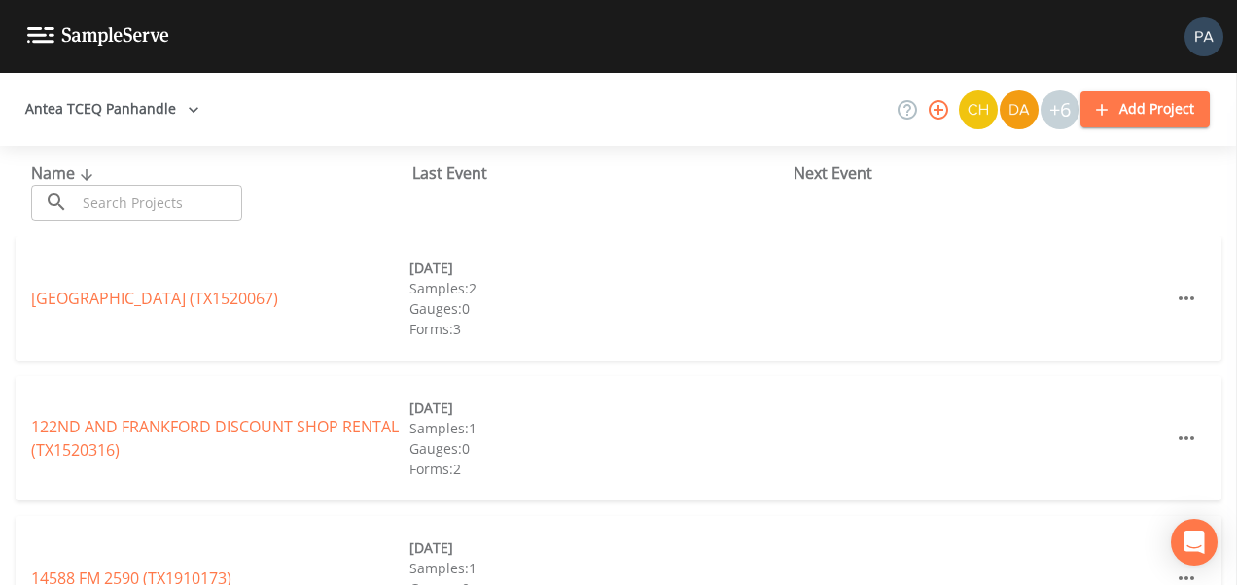
click at [145, 203] on input "text" at bounding box center [159, 203] width 166 height 36
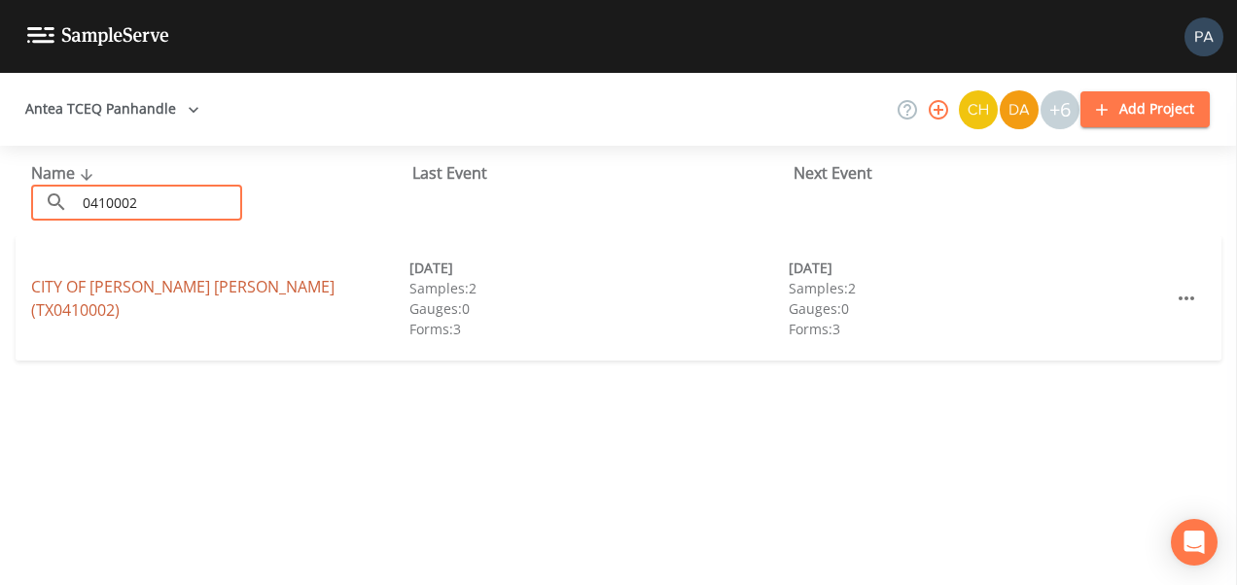
type input "0410002"
click at [199, 295] on link "CITY OF [PERSON_NAME] [PERSON_NAME] (TX0410002)" at bounding box center [182, 298] width 303 height 45
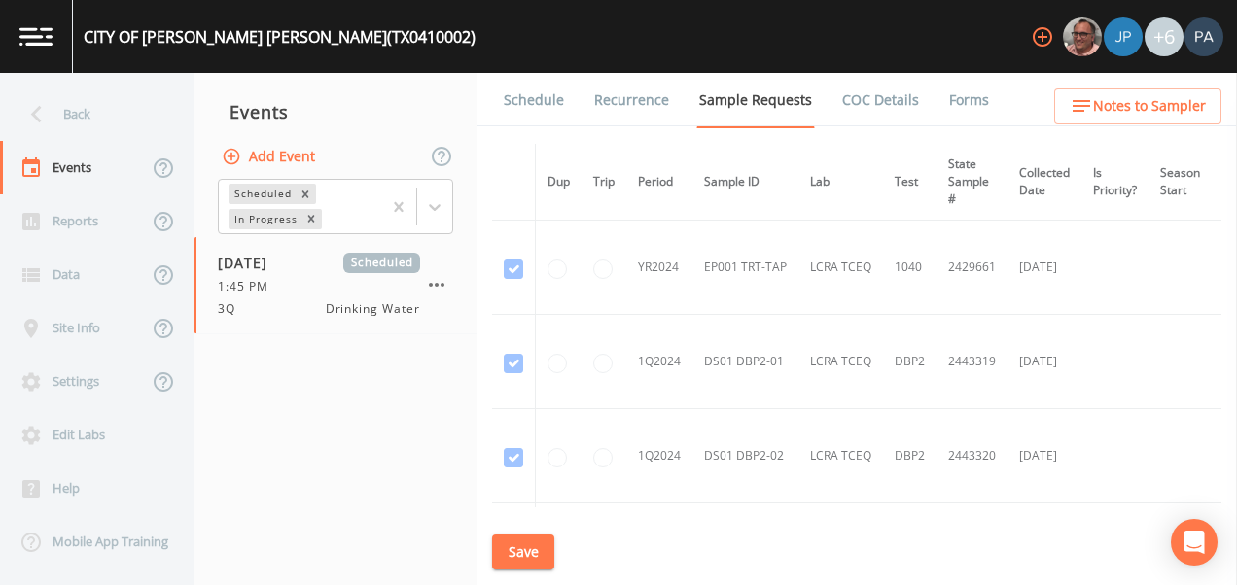
click at [521, 84] on link "Schedule" at bounding box center [534, 100] width 66 height 54
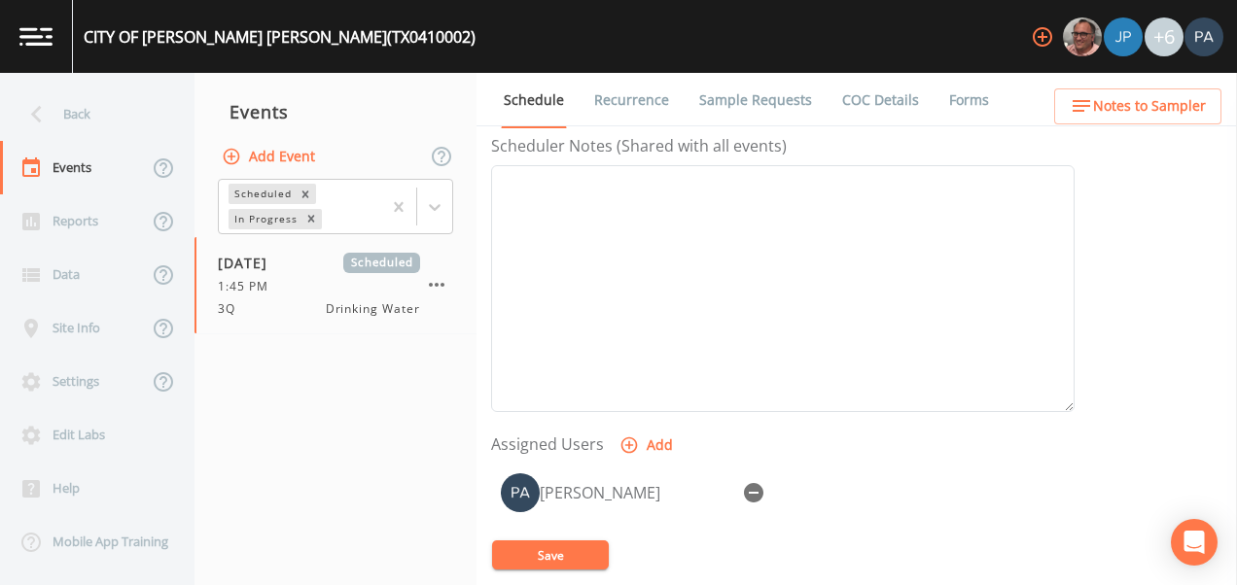
scroll to position [778, 0]
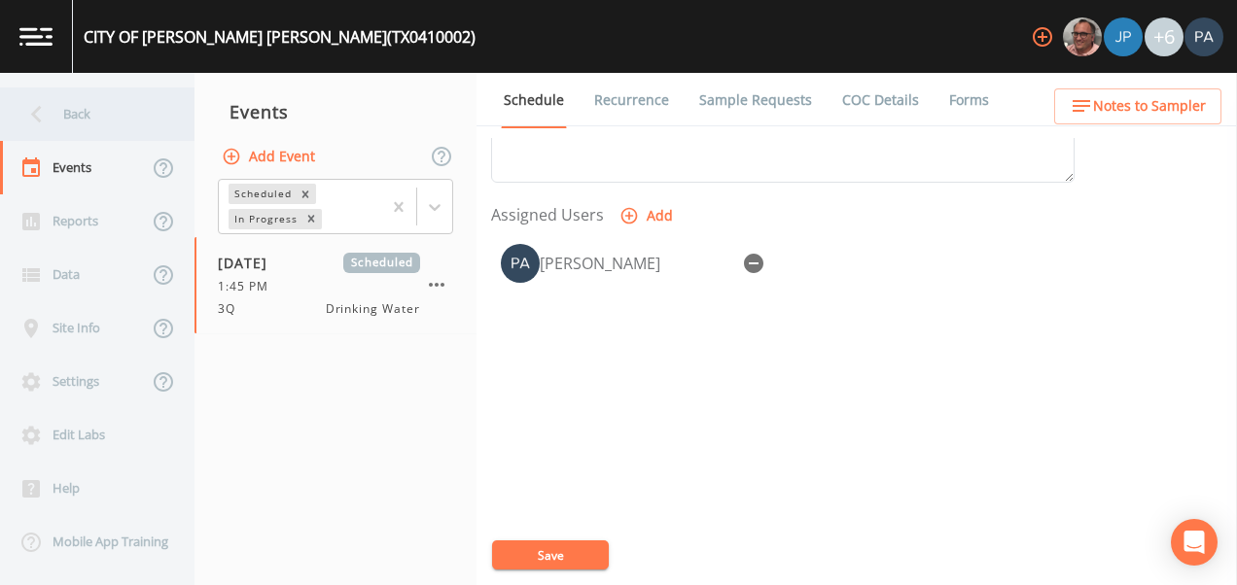
click at [84, 102] on div "Back" at bounding box center [87, 114] width 175 height 53
